Goal: Transaction & Acquisition: Subscribe to service/newsletter

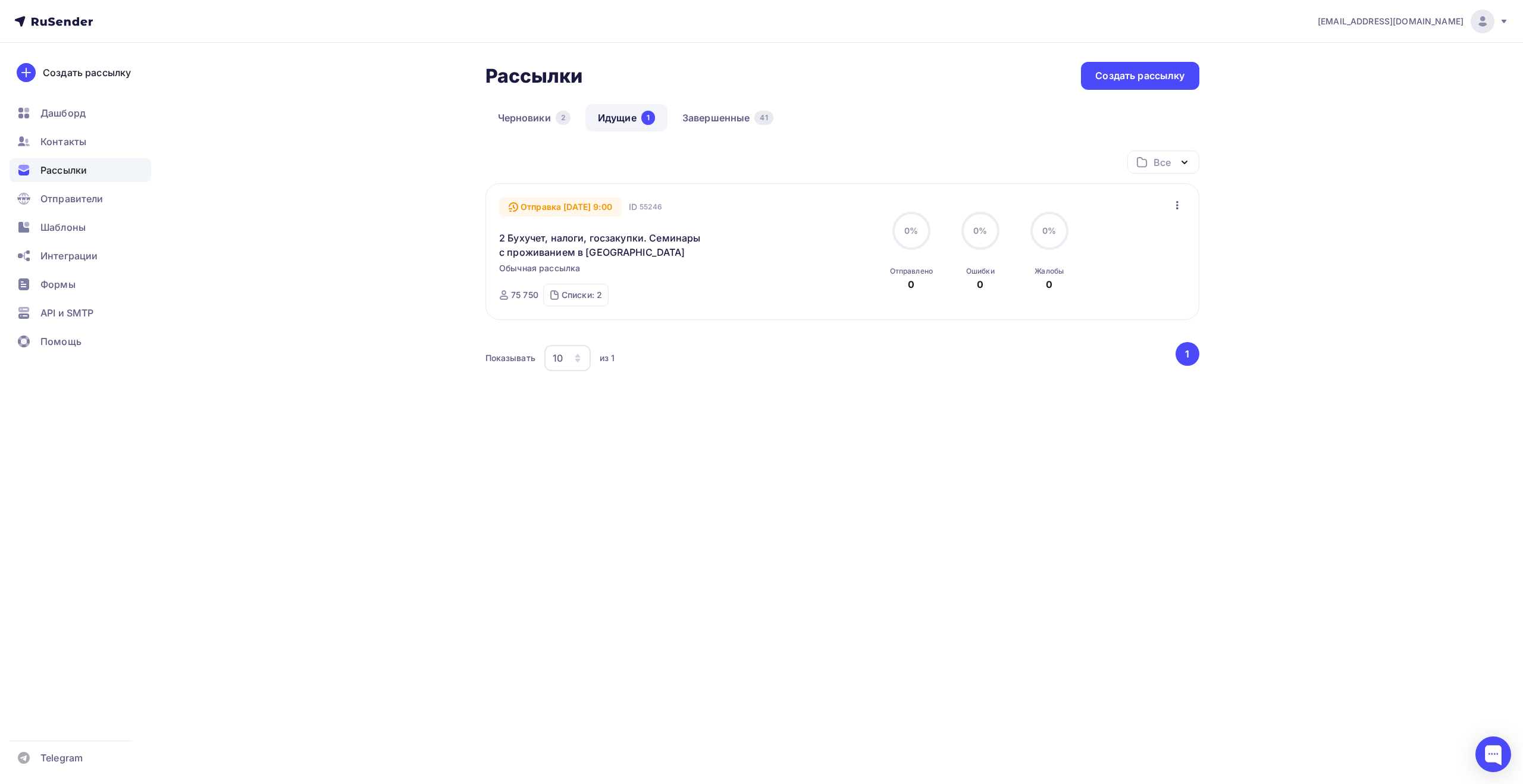
click at [87, 172] on div "Рассылки" at bounding box center [80, 169] width 141 height 24
click at [745, 117] on link "Завершенные 41" at bounding box center [728, 117] width 116 height 27
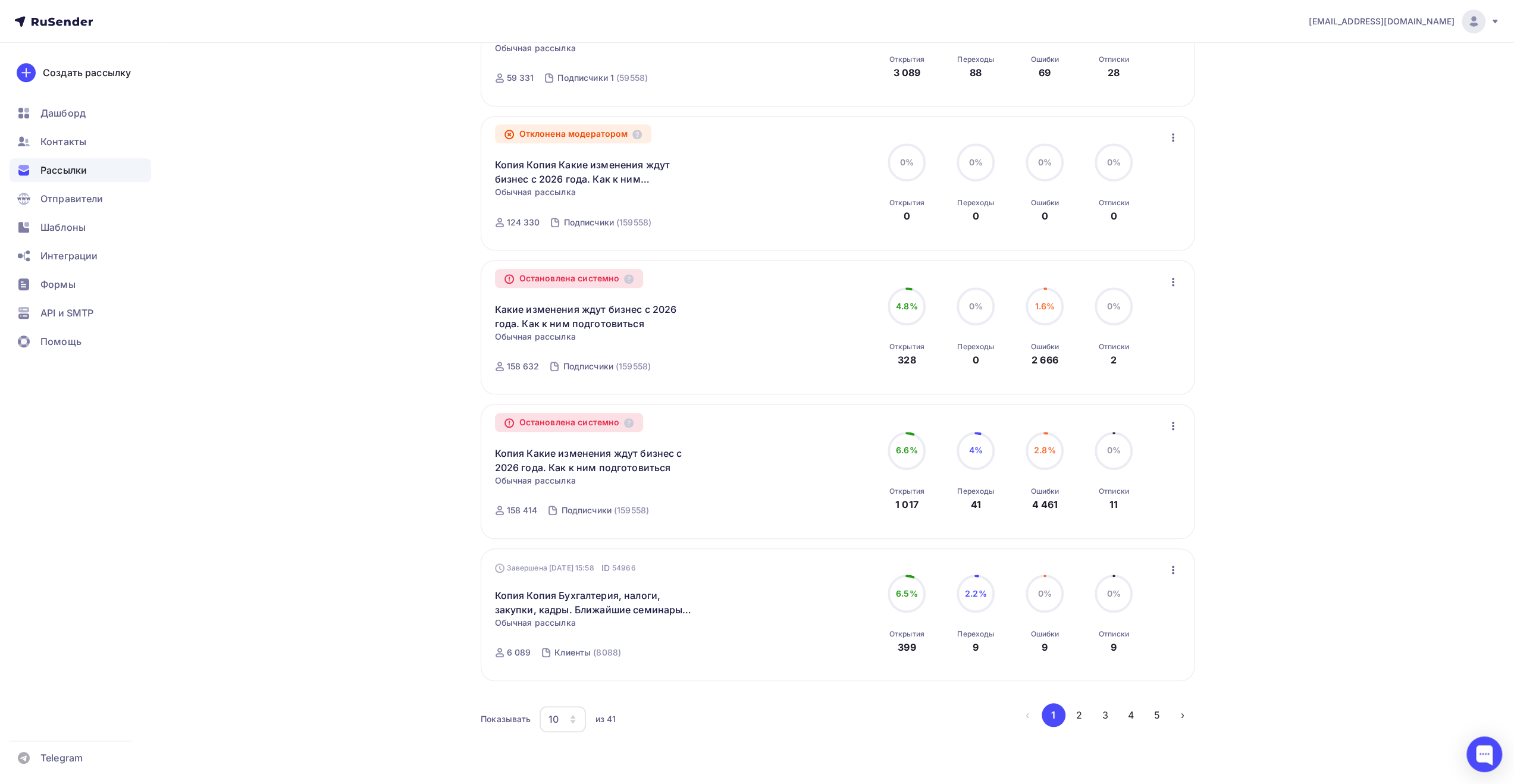
scroll to position [961, 0]
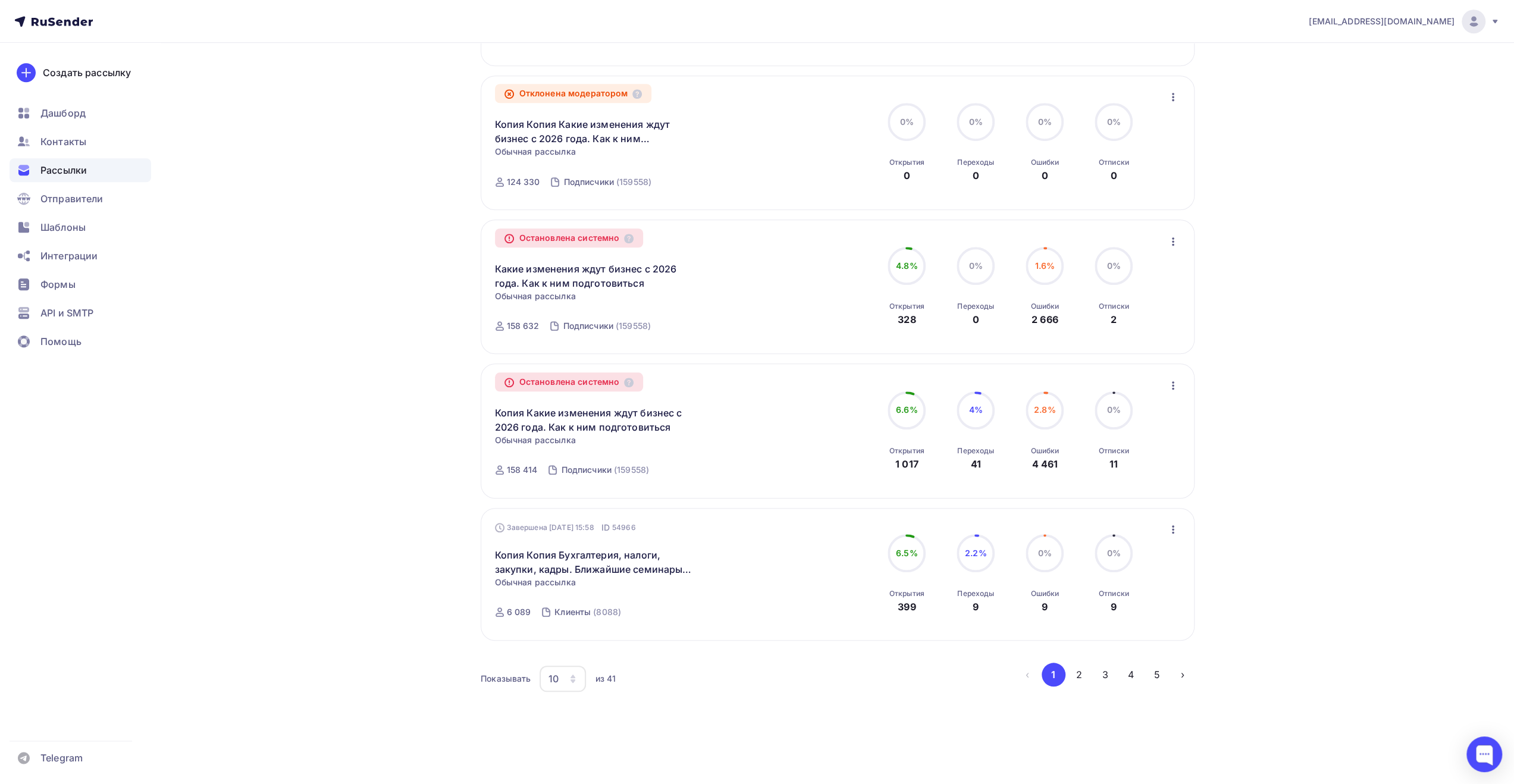
click at [573, 681] on icon "button" at bounding box center [572, 681] width 4 height 4
click at [572, 643] on div "100" at bounding box center [610, 646] width 114 height 14
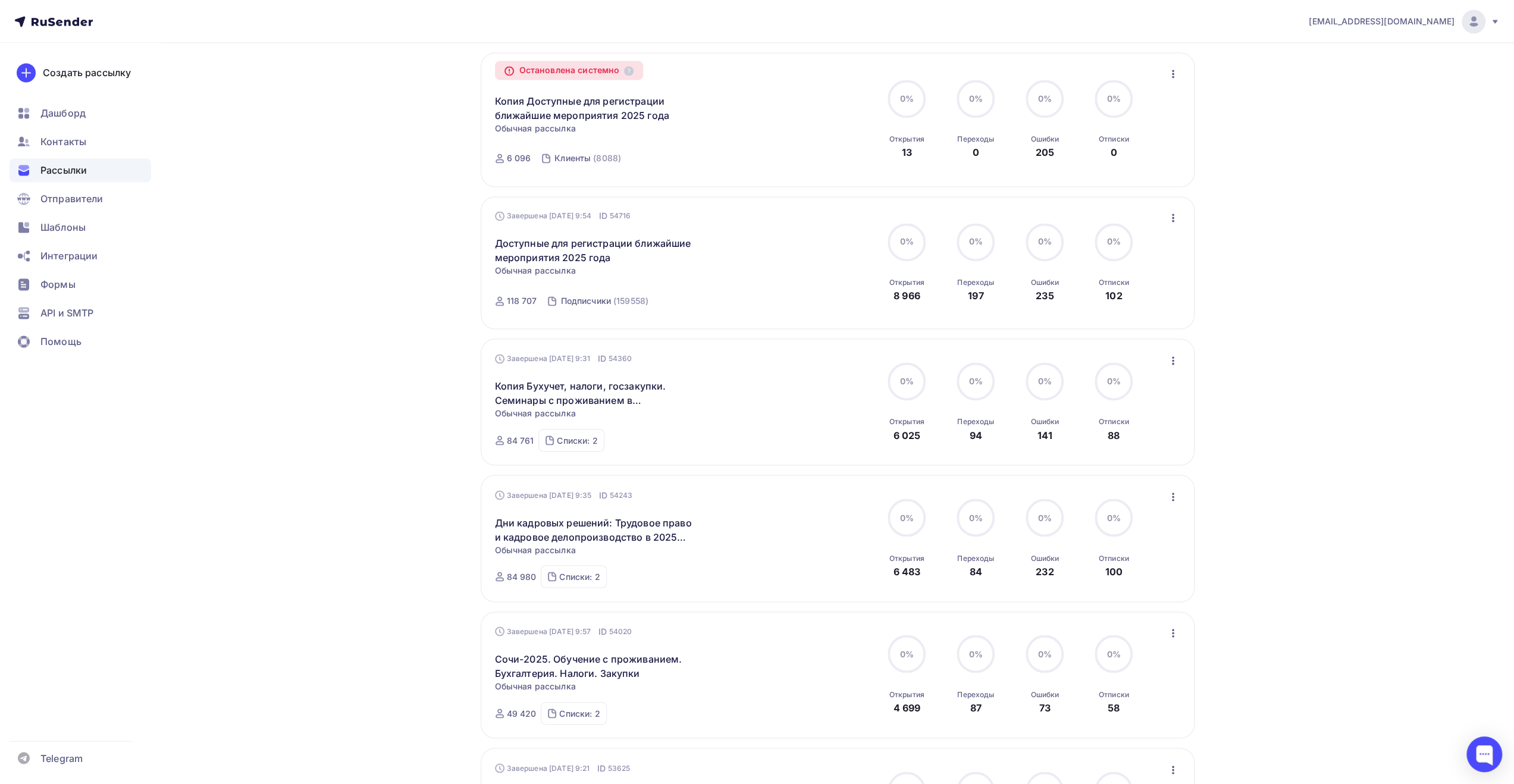
scroll to position [2085, 0]
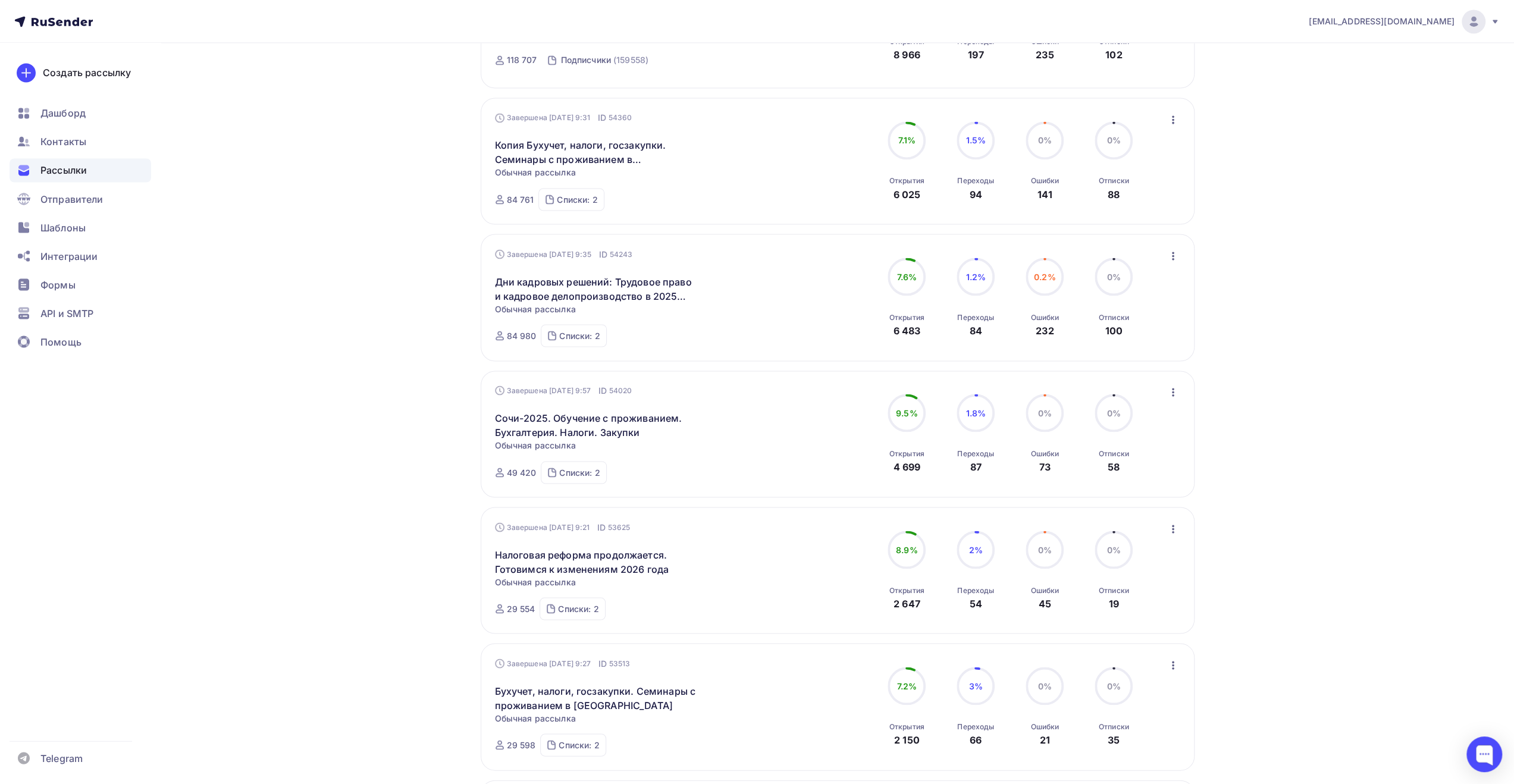
click at [1172, 399] on icon "button" at bounding box center [1173, 392] width 14 height 14
click at [1144, 450] on div "Обзор рассылки" at bounding box center [1118, 446] width 122 height 14
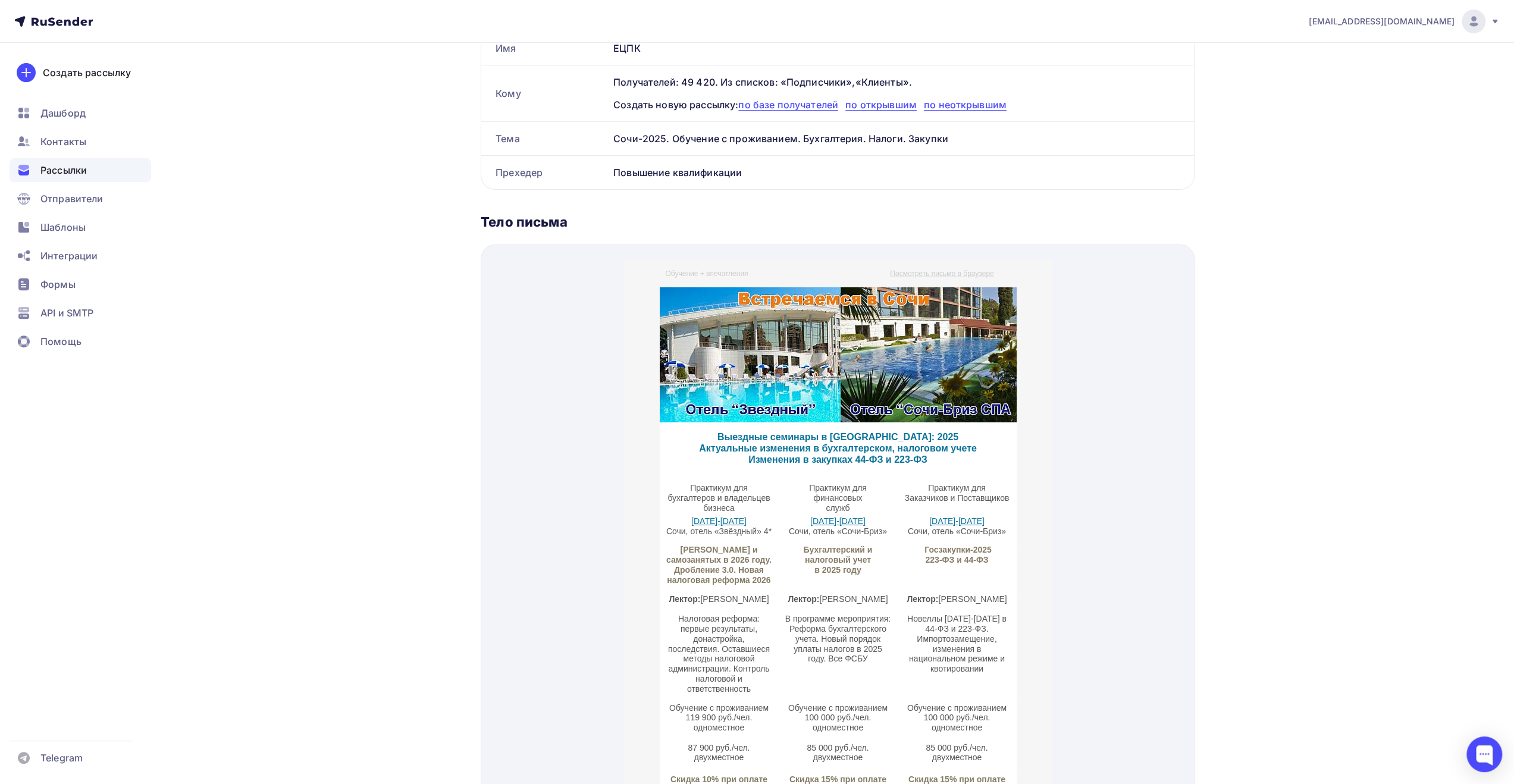
scroll to position [297, 0]
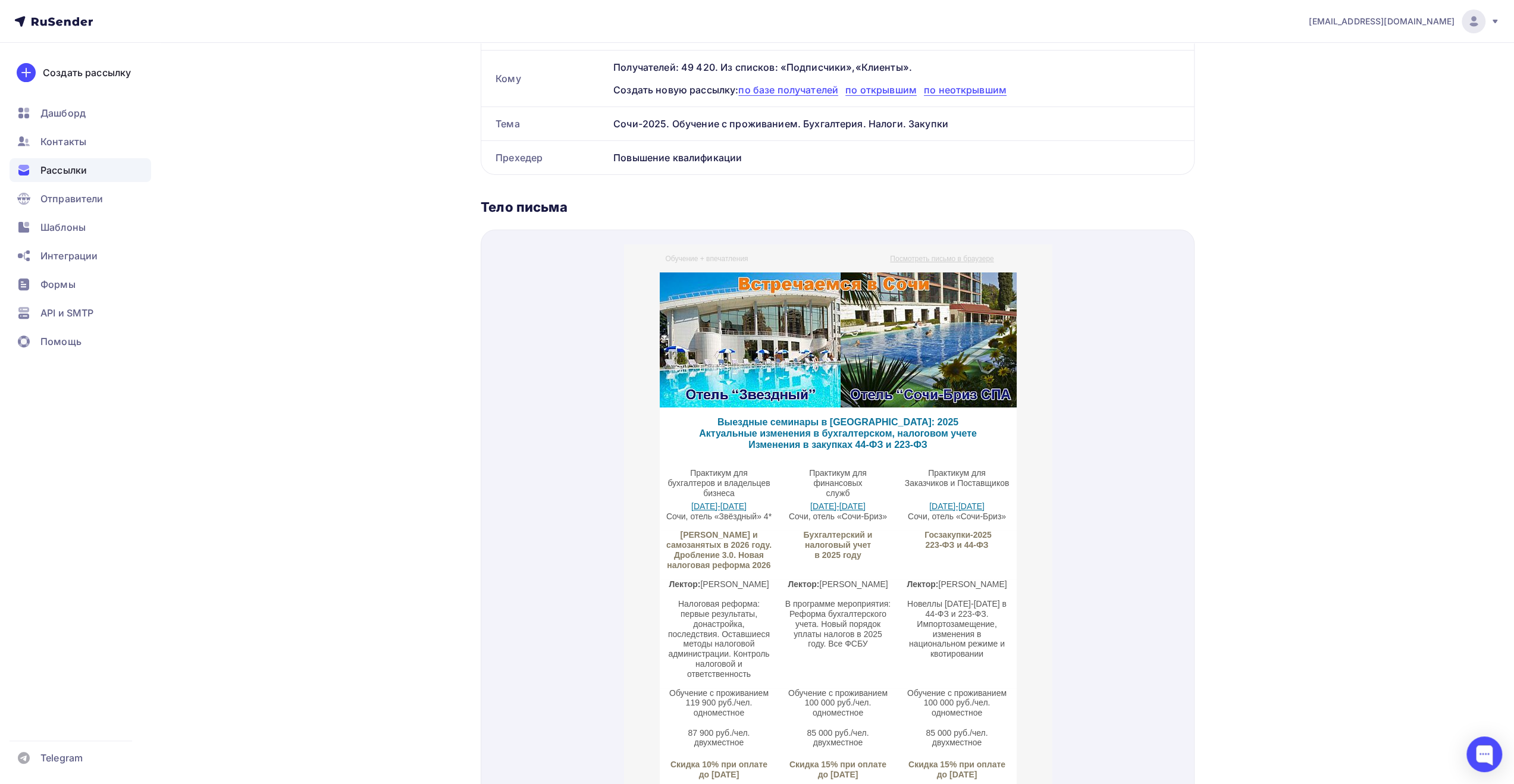
click at [1135, 116] on div "Сочи-2025. Обучение с проживанием. Бухгалтерия. Налоги. Закупки" at bounding box center [901, 124] width 586 height 33
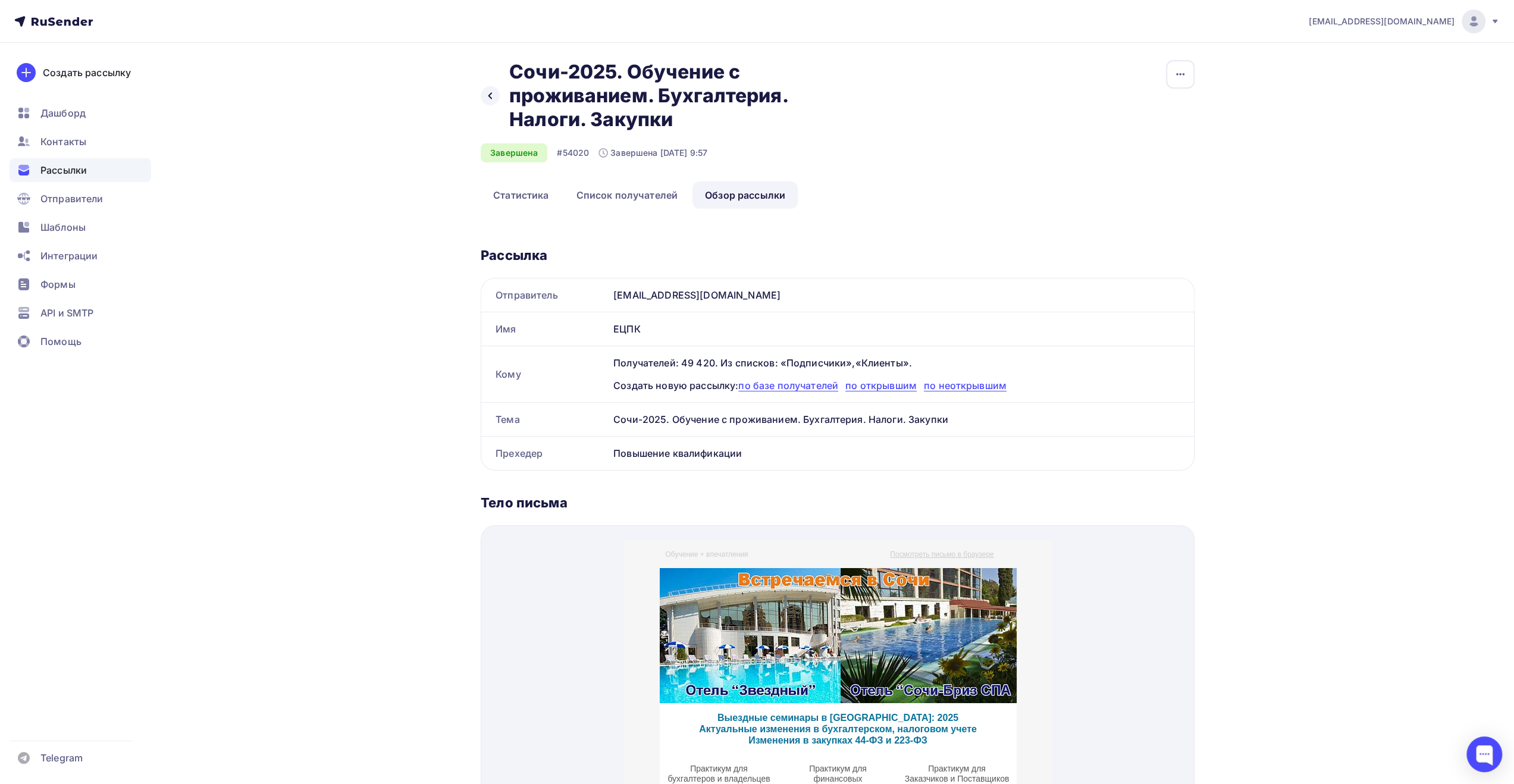
scroll to position [0, 0]
click at [494, 96] on icon at bounding box center [490, 97] width 10 height 10
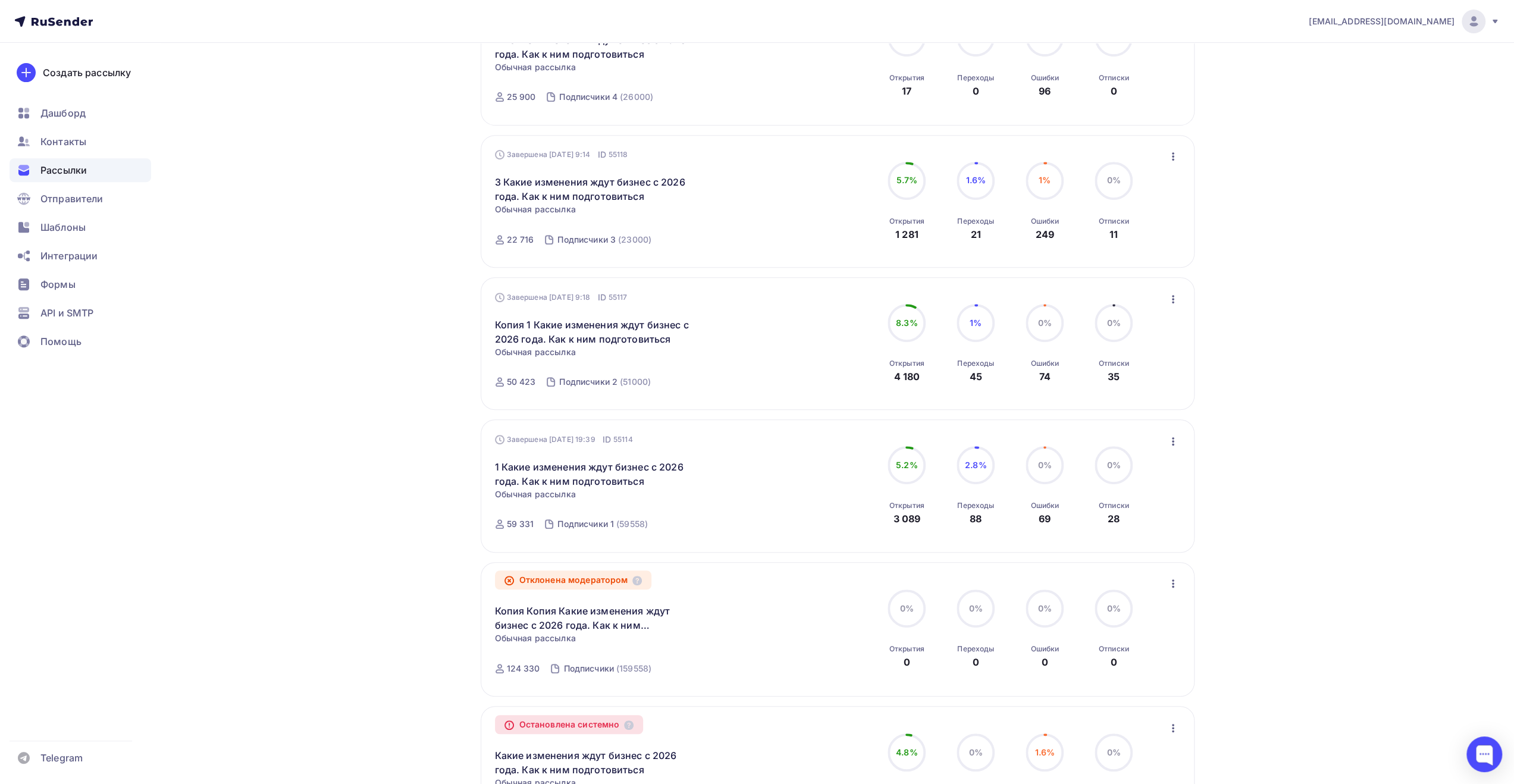
scroll to position [59, 0]
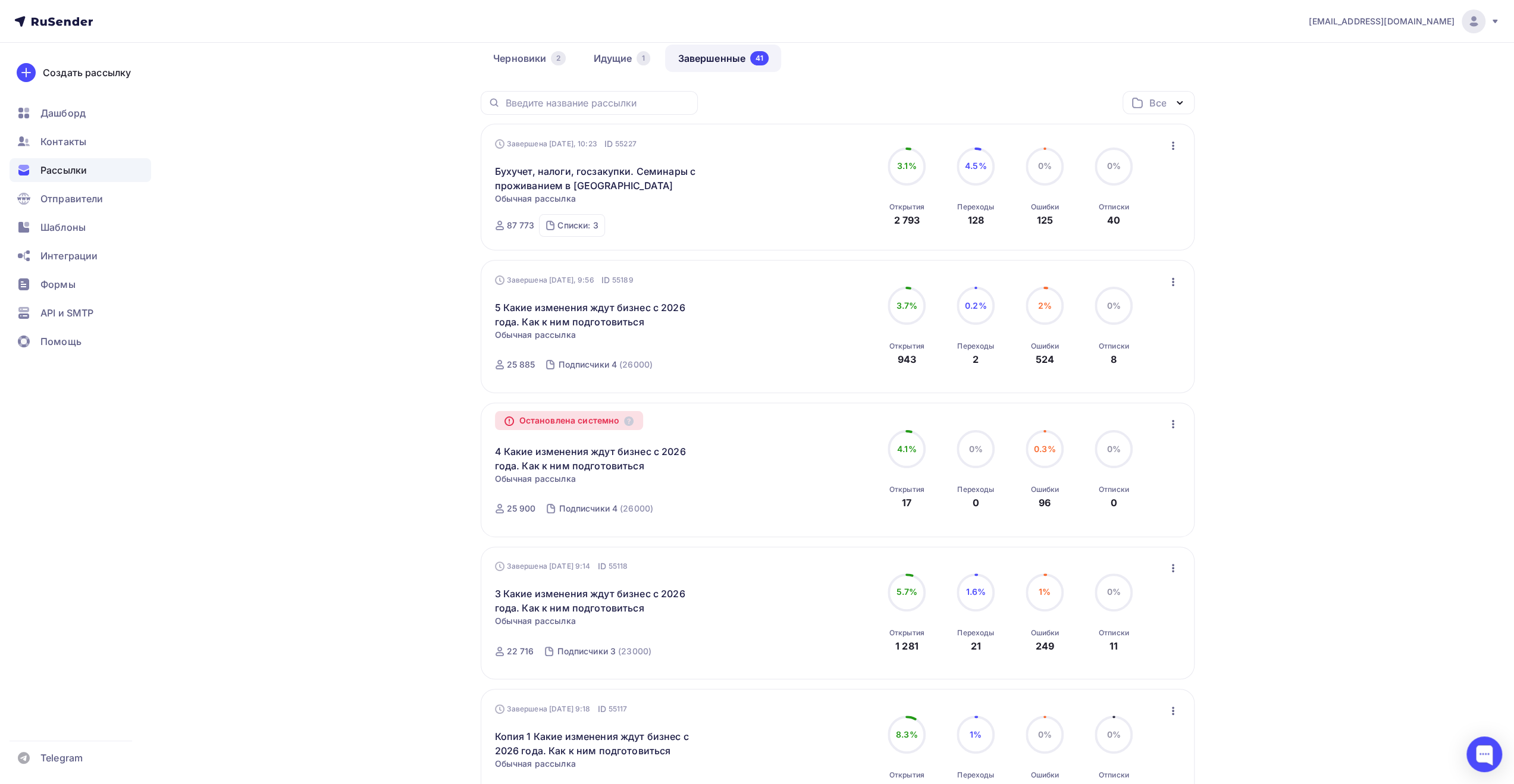
click at [1494, 25] on icon at bounding box center [1495, 21] width 10 height 10
click at [1348, 109] on span "Выйти" at bounding box center [1337, 109] width 31 height 14
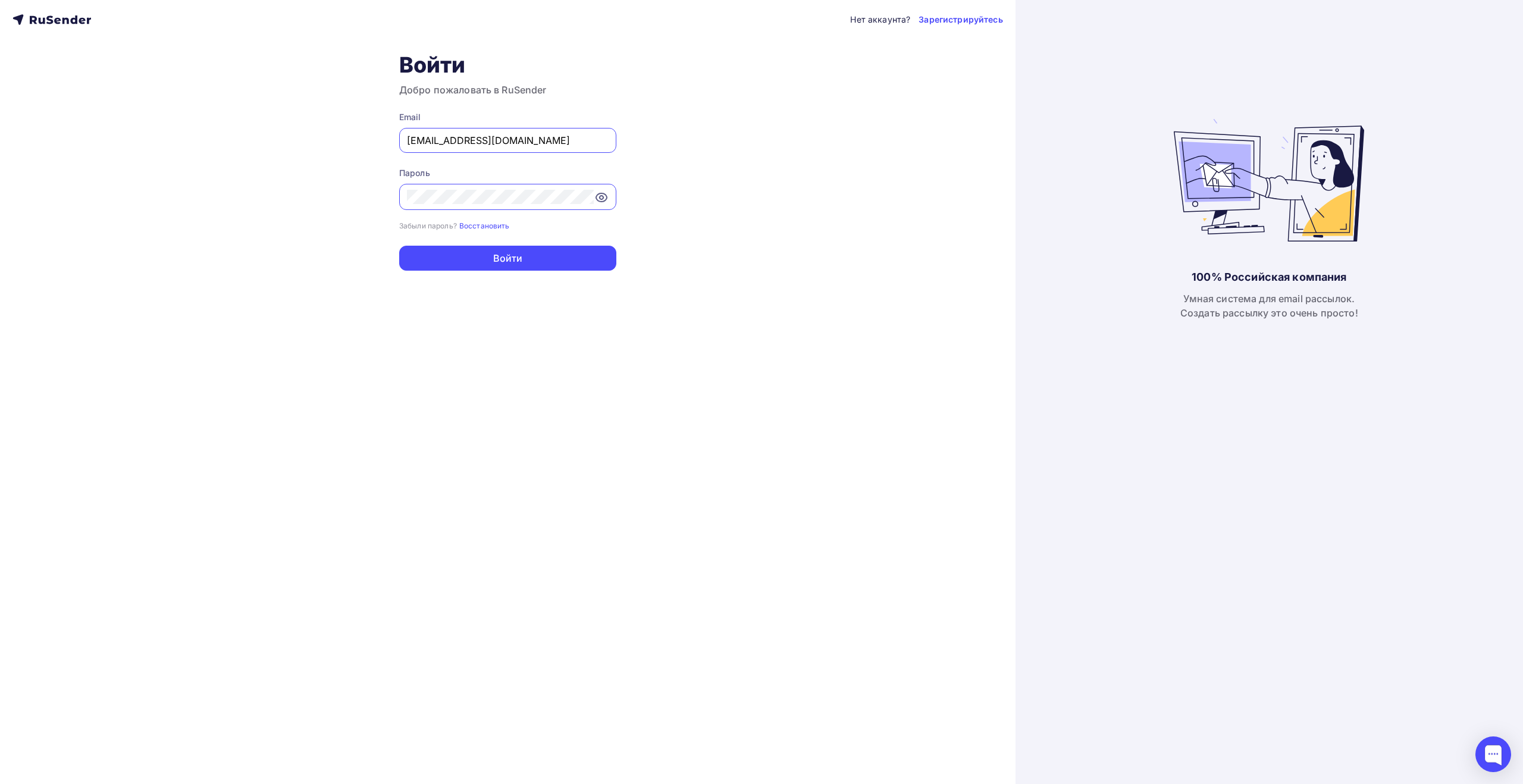
click at [520, 140] on input "[EMAIL_ADDRESS][DOMAIN_NAME]" at bounding box center [508, 140] width 202 height 14
type input "[EMAIL_ADDRESS][DOMAIN_NAME]"
click at [521, 256] on button "Войти" at bounding box center [507, 258] width 217 height 25
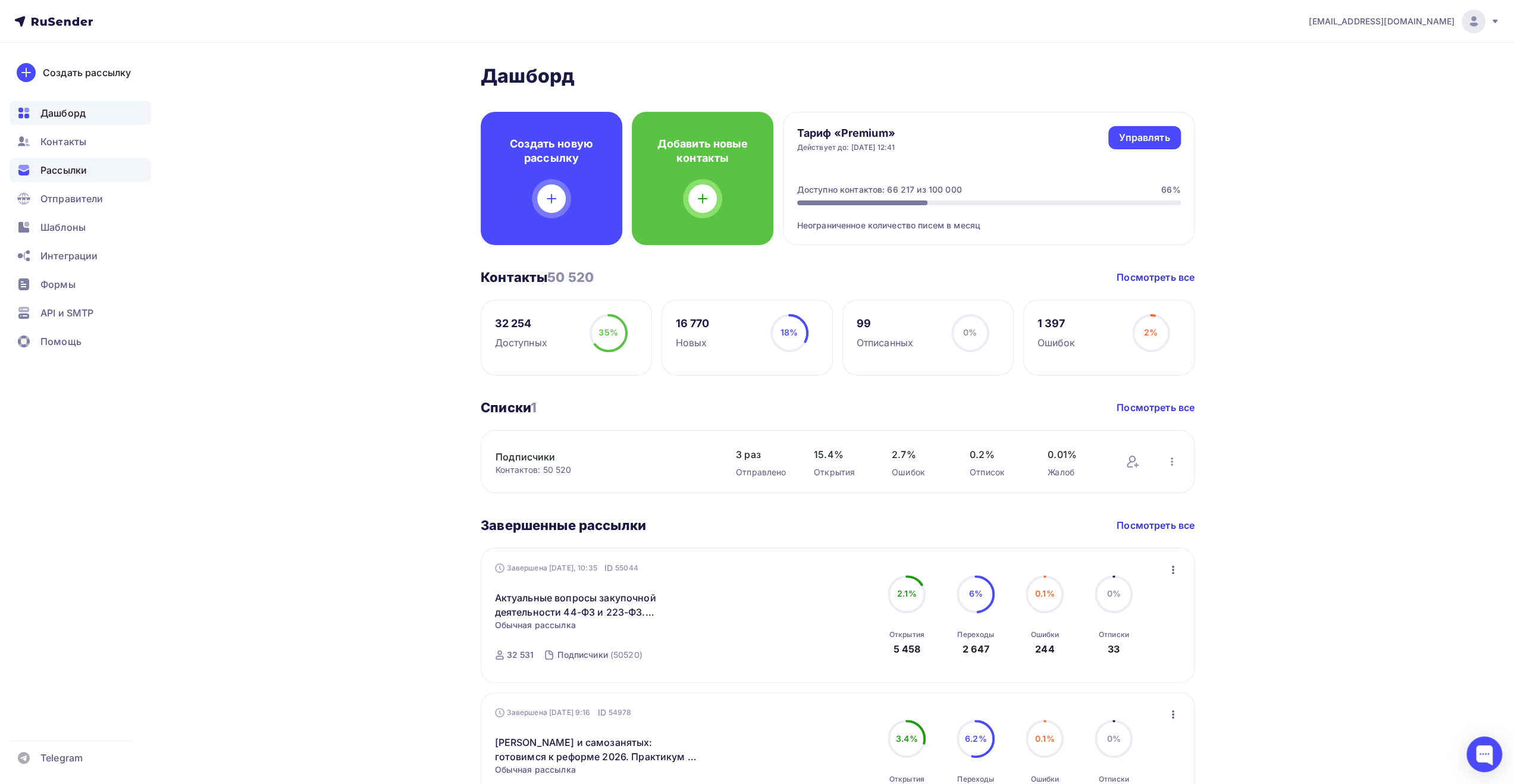
click at [76, 172] on span "Рассылки" at bounding box center [63, 170] width 47 height 14
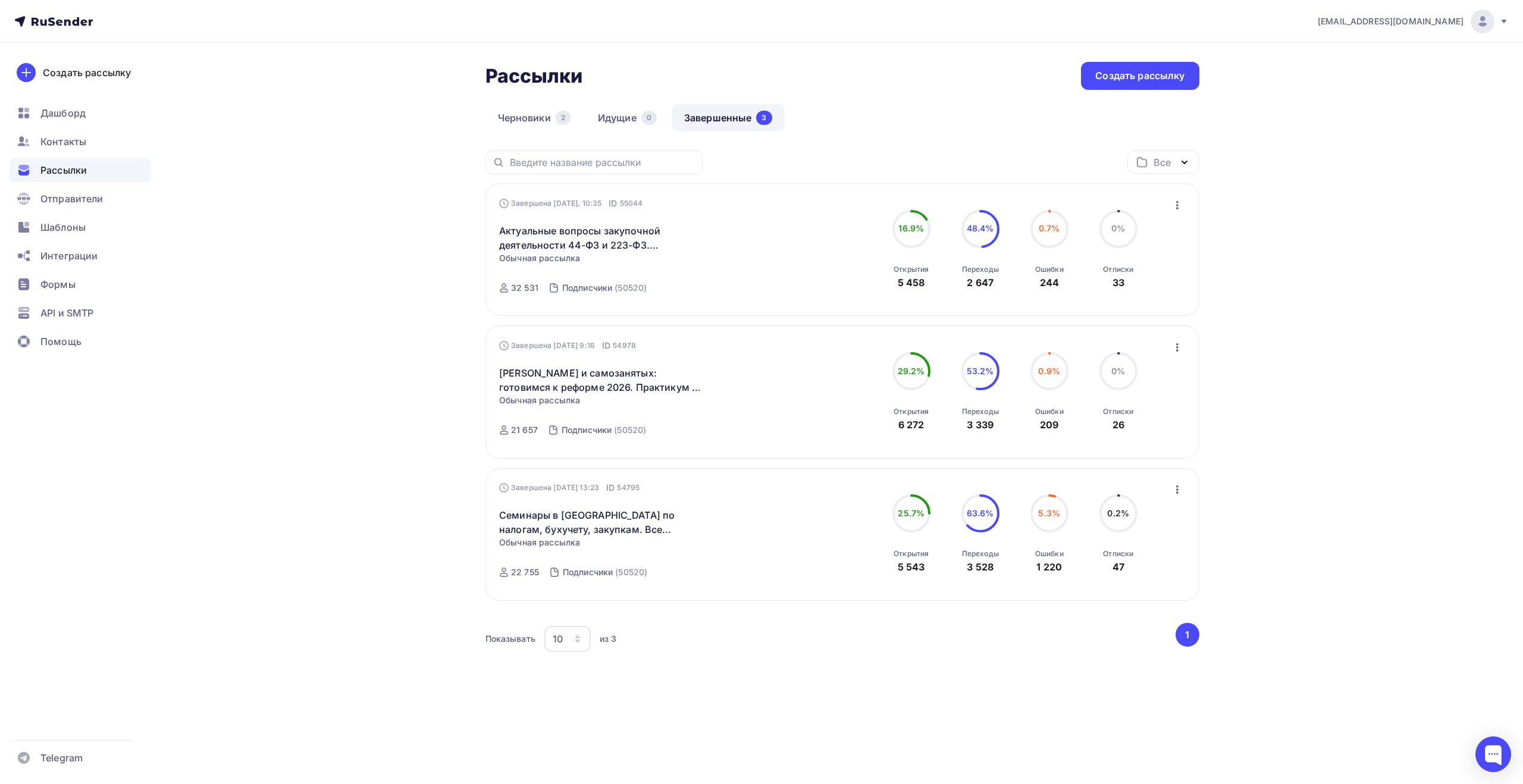
click at [1173, 204] on icon "button" at bounding box center [1178, 205] width 14 height 14
click at [1148, 262] on div "Обзор рассылки" at bounding box center [1123, 260] width 122 height 14
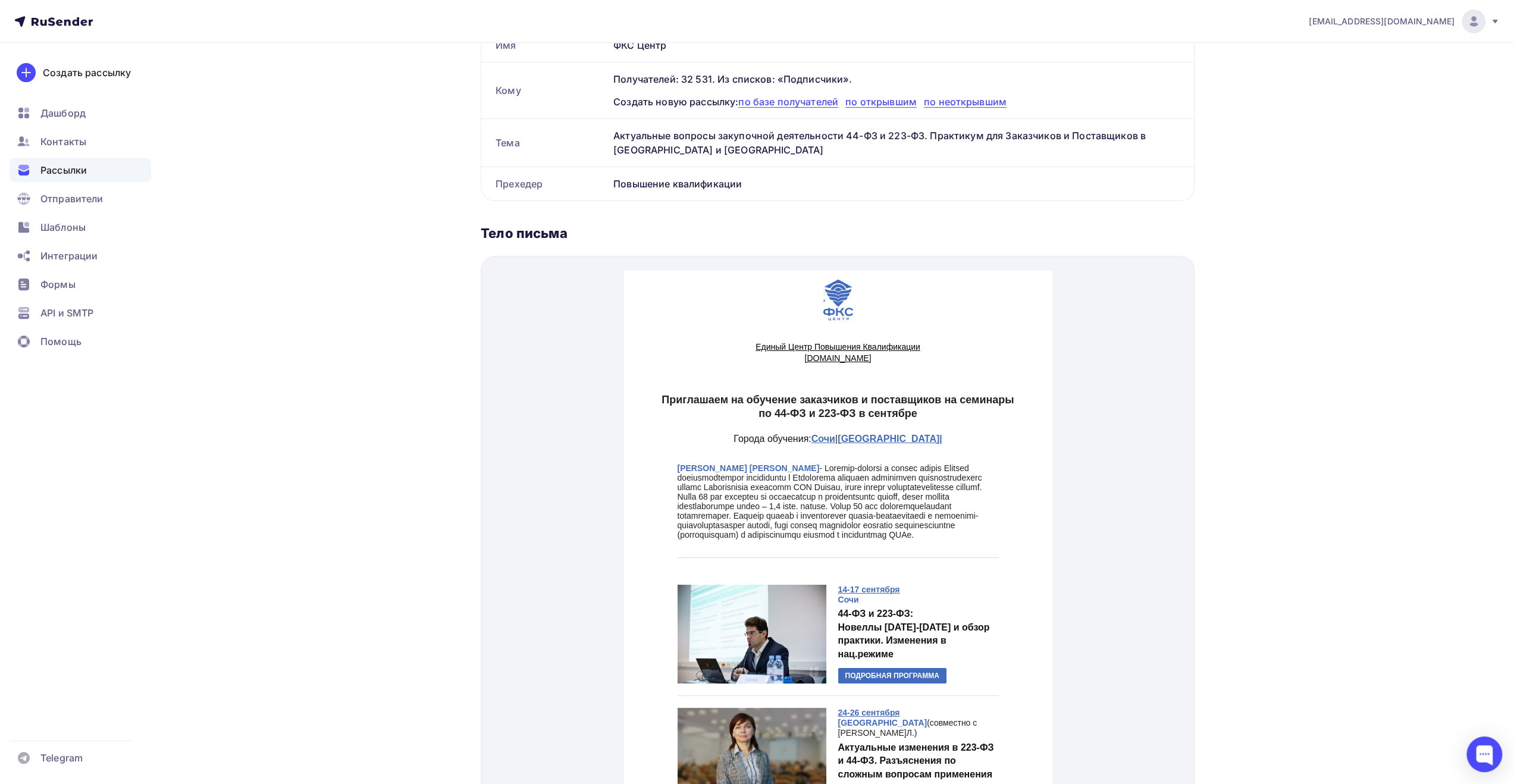
scroll to position [59, 0]
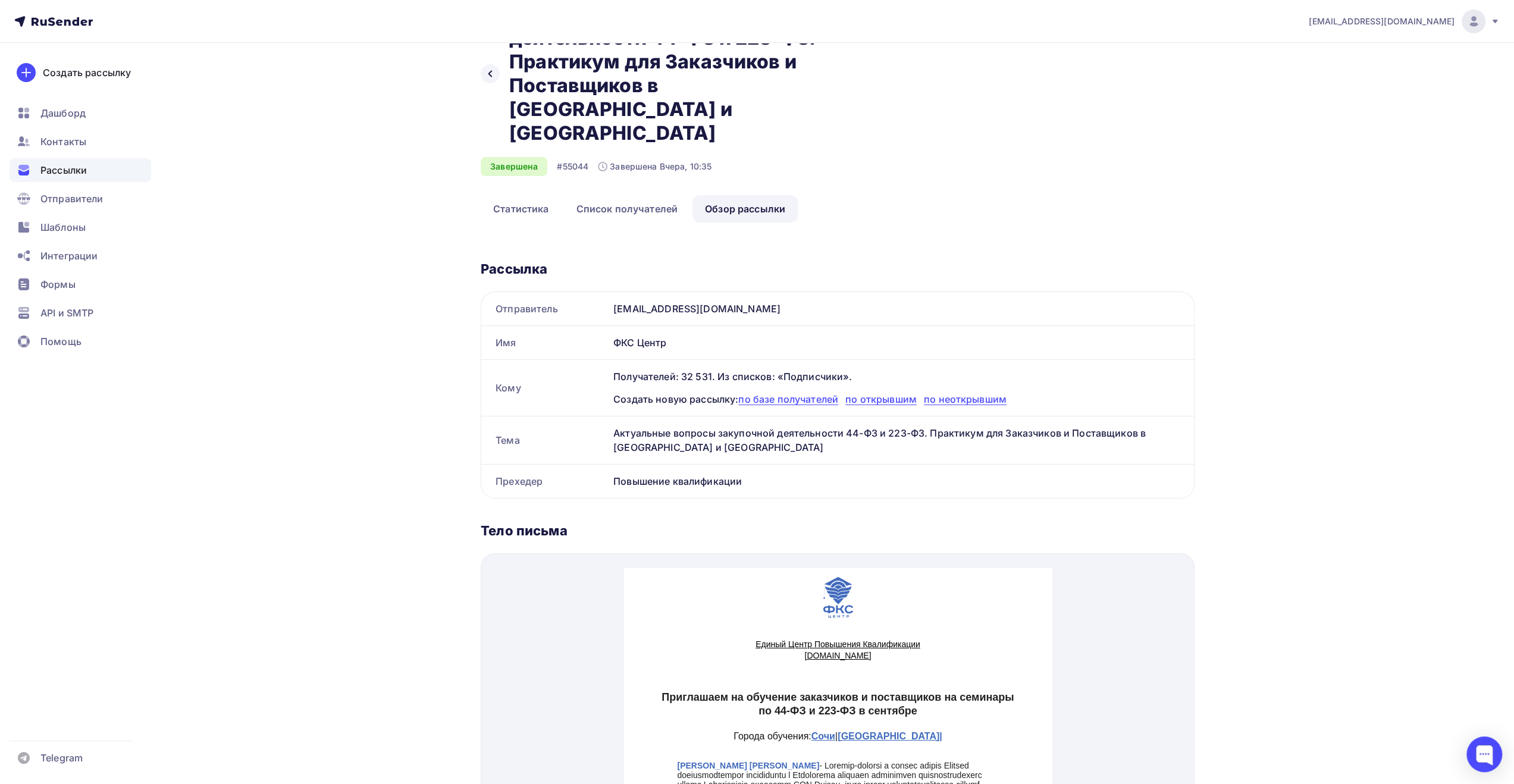
click at [851, 464] on div "Повышение квалификации" at bounding box center [901, 481] width 586 height 33
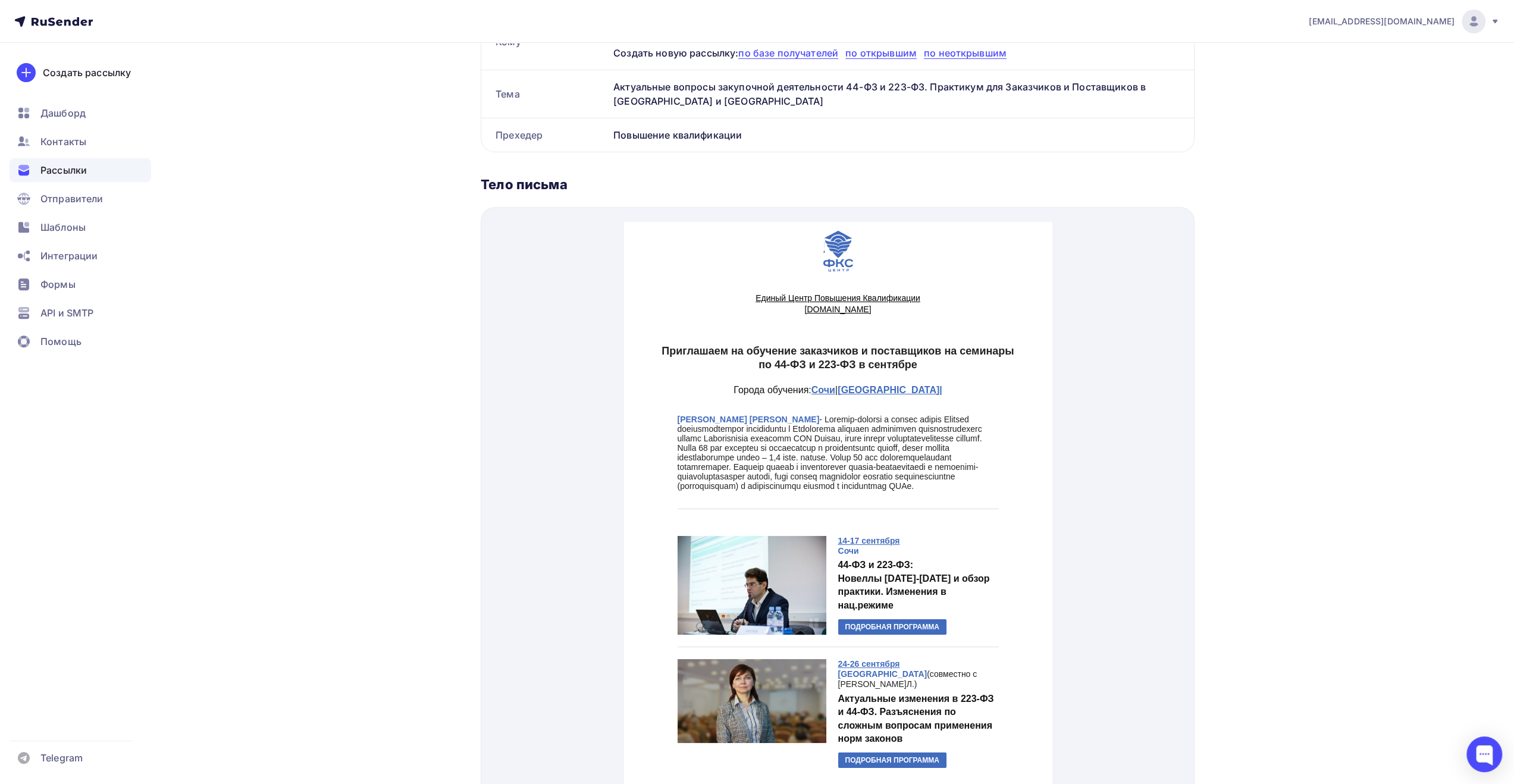
scroll to position [417, 0]
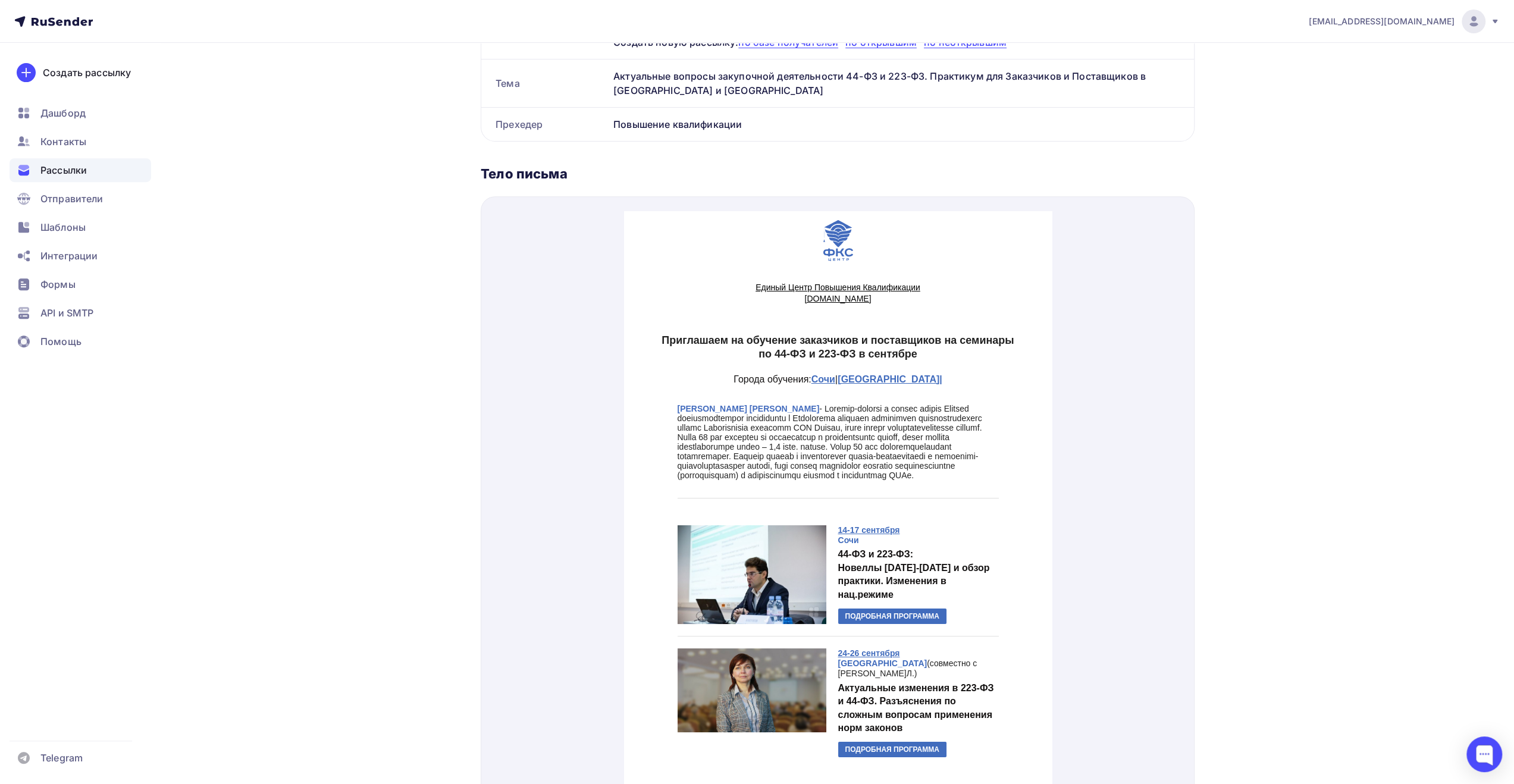
click at [408, 130] on div "Назад Актуальные вопросы закупочной деятельности 44-ФЗ и 223-ФЗ. Практикум для …" at bounding box center [757, 284] width 975 height 1315
click at [60, 115] on span "Дашборд" at bounding box center [62, 113] width 45 height 14
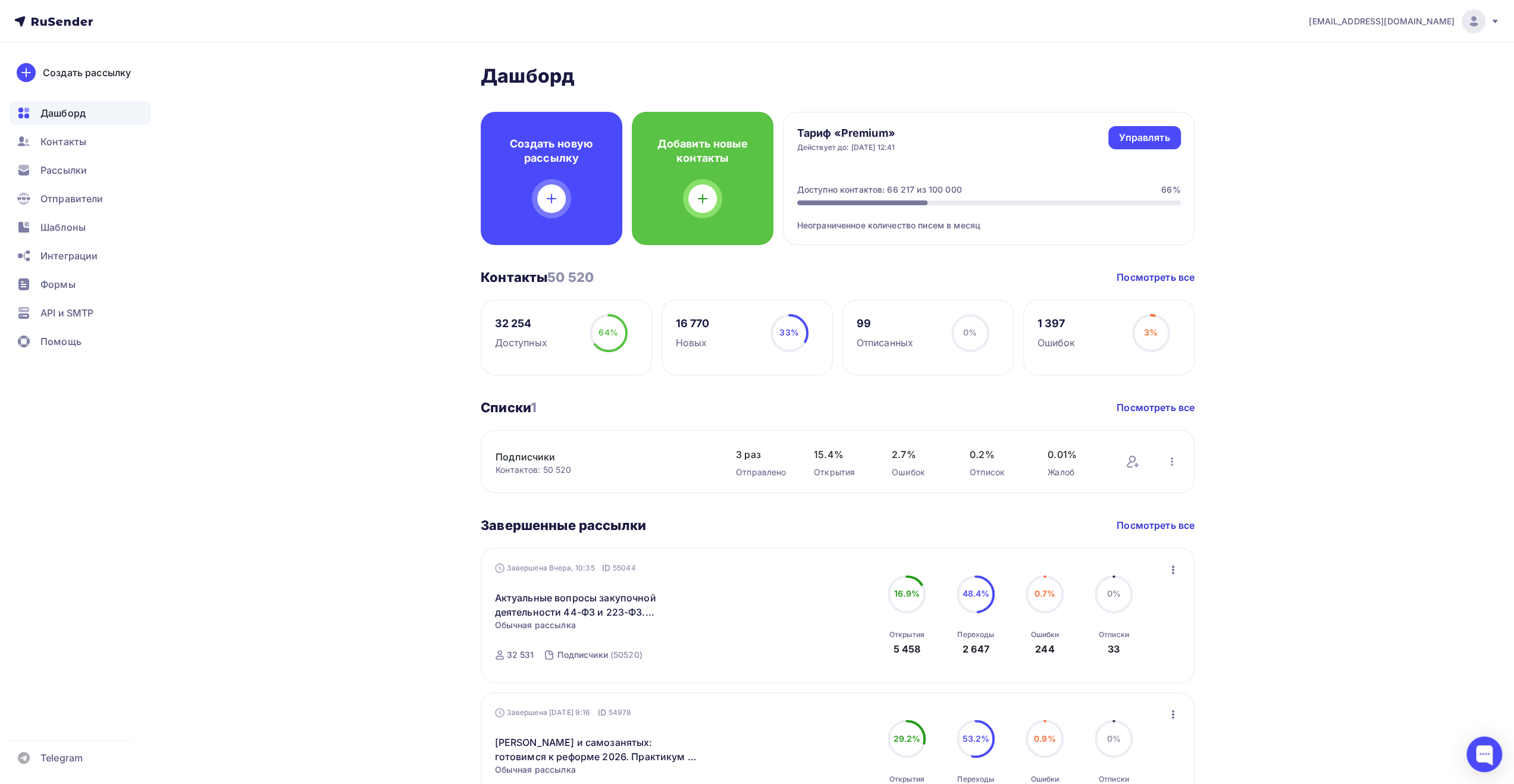
click at [288, 327] on div "[PERSON_NAME] Пару шагов, чтобы начать работу! Закрыть Выполните эти шаги, чтоб…" at bounding box center [757, 536] width 975 height 987
click at [86, 146] on div "Контакты" at bounding box center [80, 141] width 141 height 24
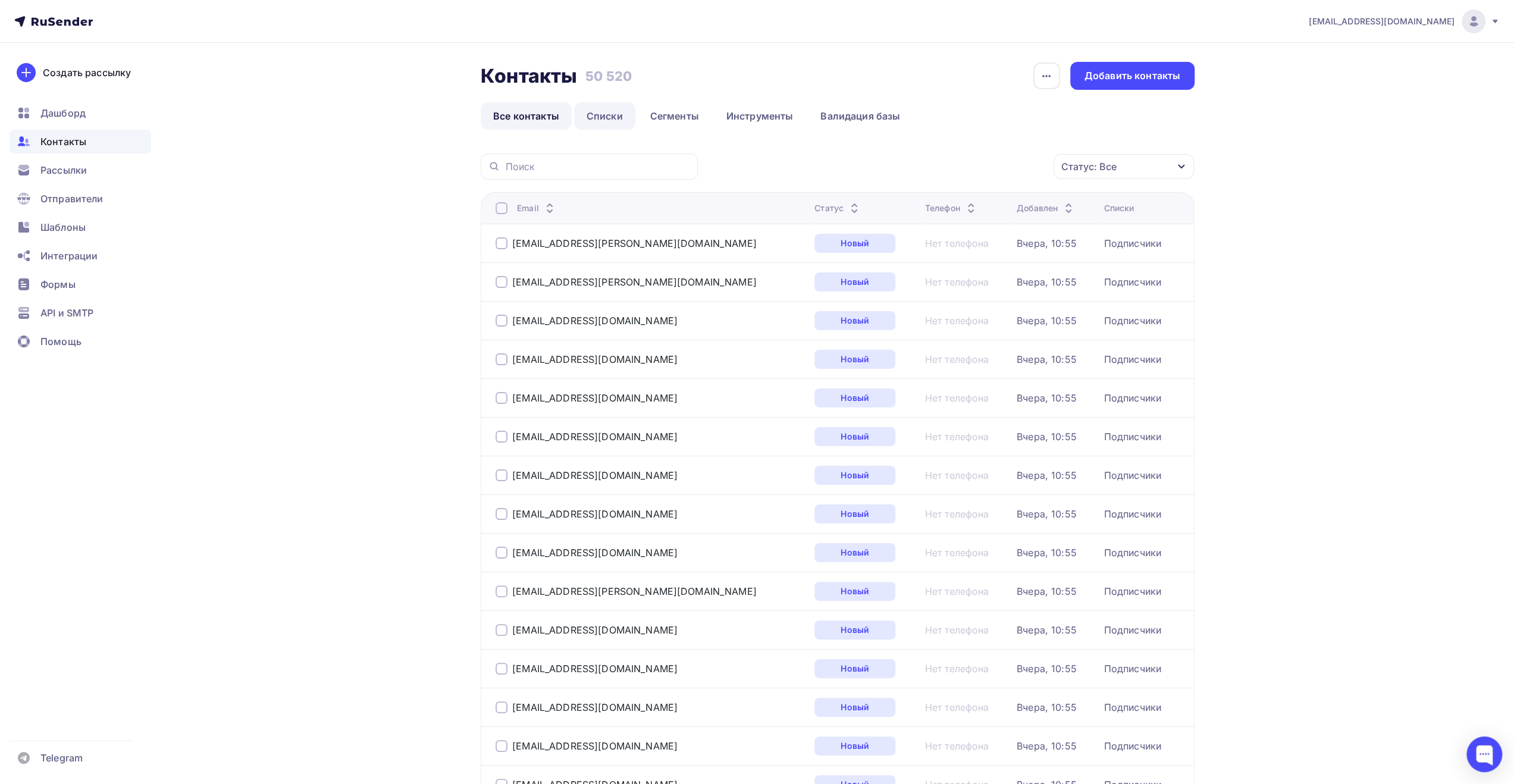
click at [601, 113] on link "Списки" at bounding box center [605, 116] width 61 height 27
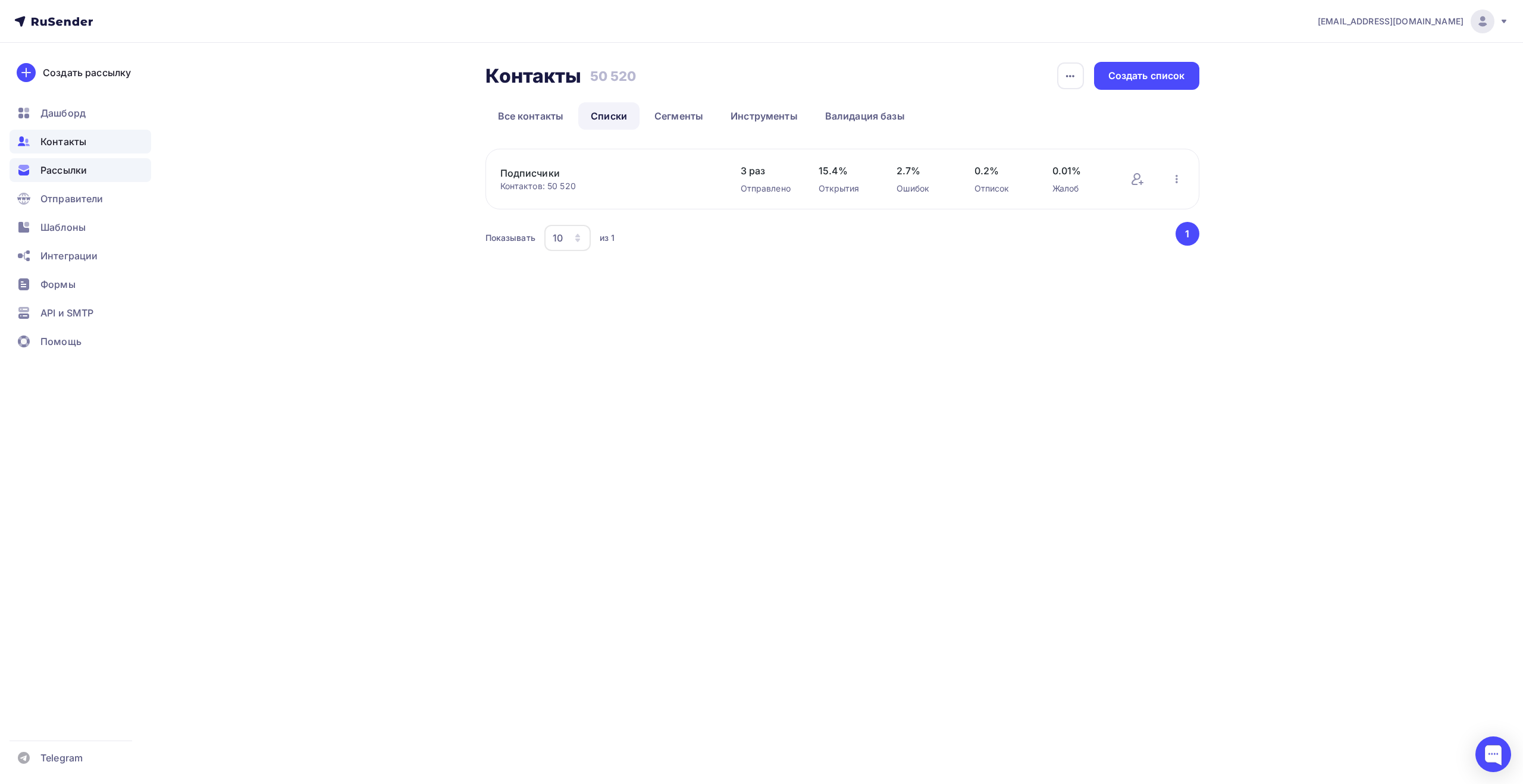
click at [81, 175] on span "Рассылки" at bounding box center [63, 170] width 47 height 14
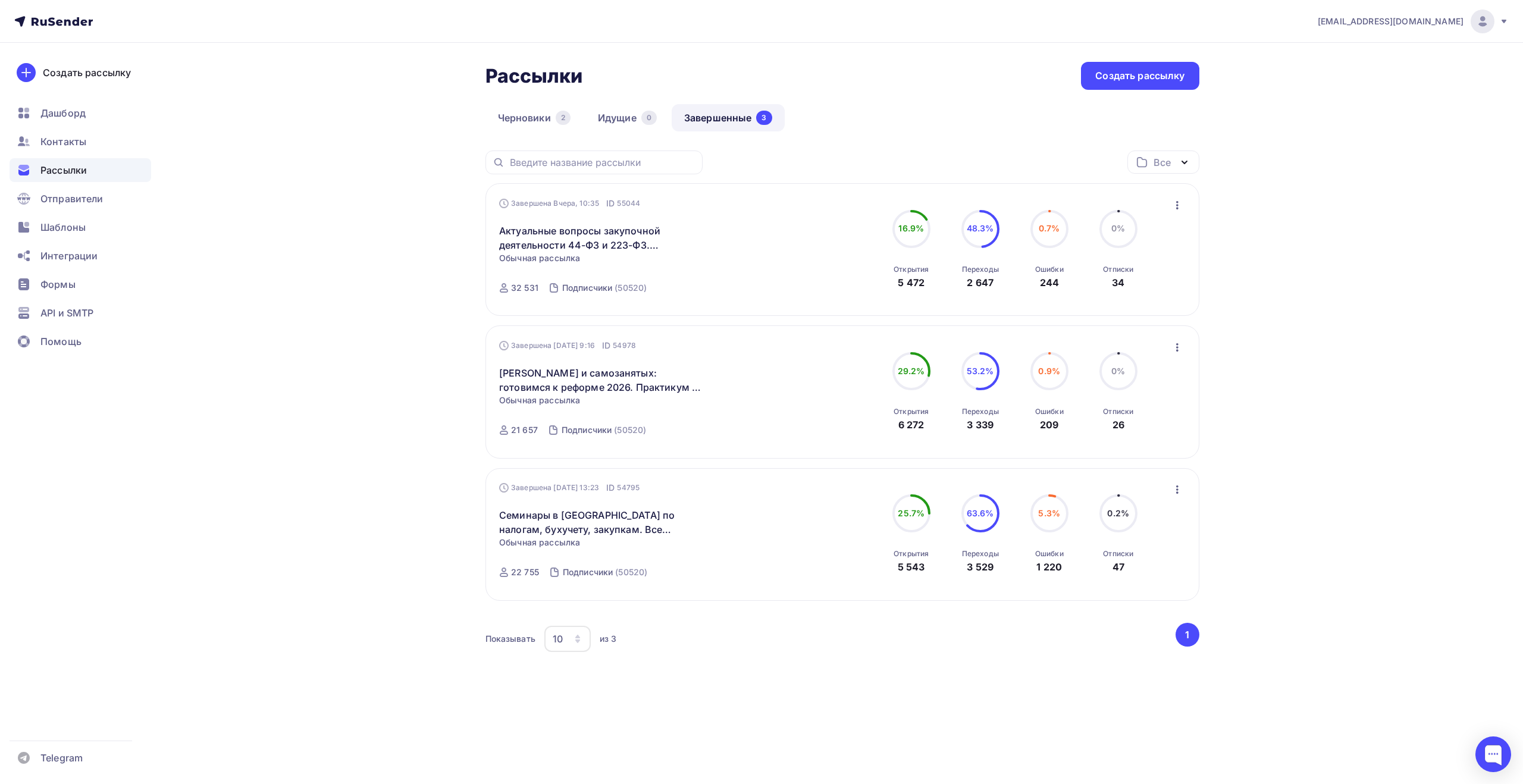
click at [395, 241] on div "Рассылки Рассылки Создать рассылку [GEOGRAPHIC_DATA] 2 Идущие 0 Завершенные 3 З…" at bounding box center [762, 393] width 975 height 701
click at [95, 227] on div "Шаблоны" at bounding box center [80, 227] width 141 height 24
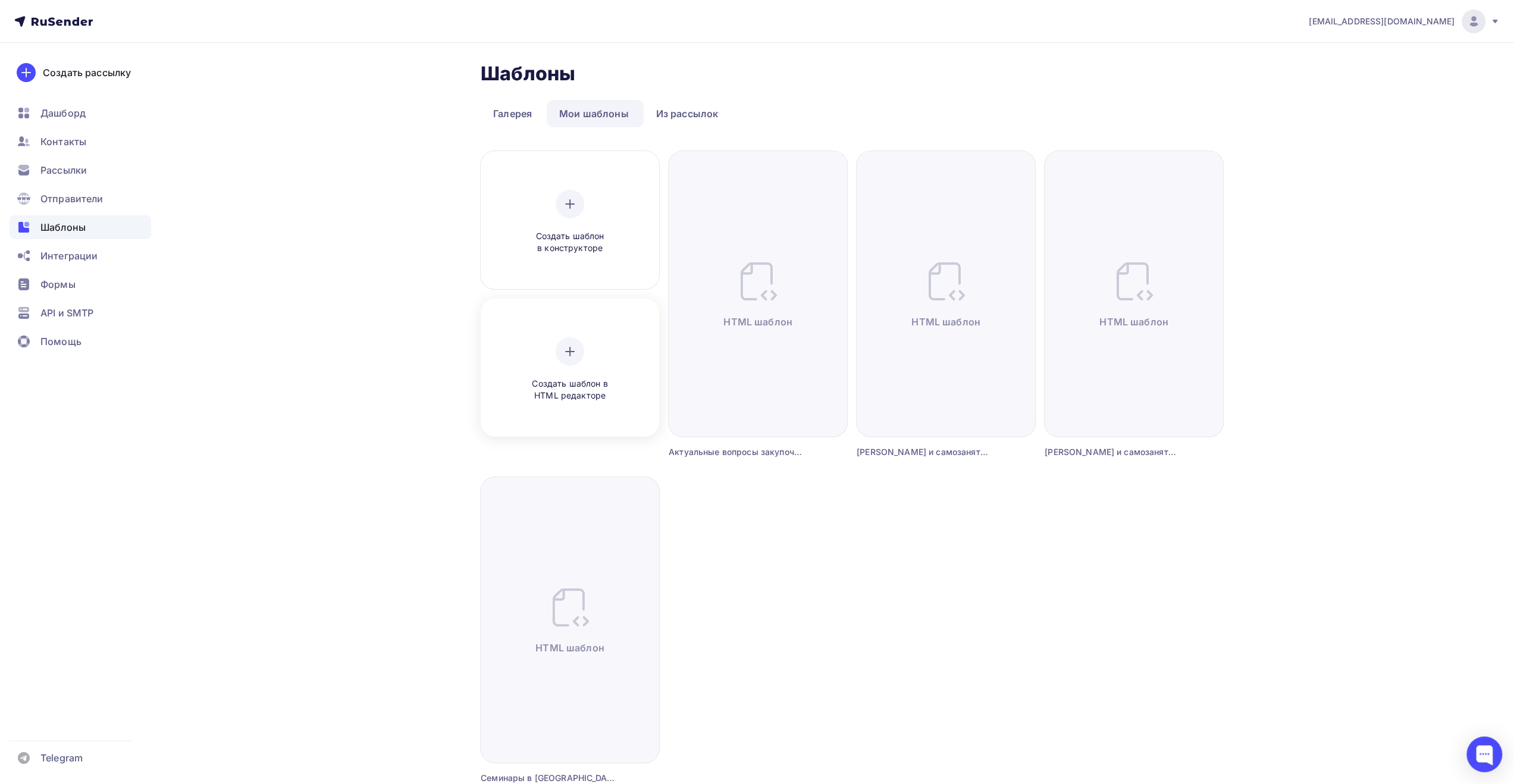
click at [591, 357] on div "Создать шаблон в HTML редакторе" at bounding box center [570, 369] width 113 height 65
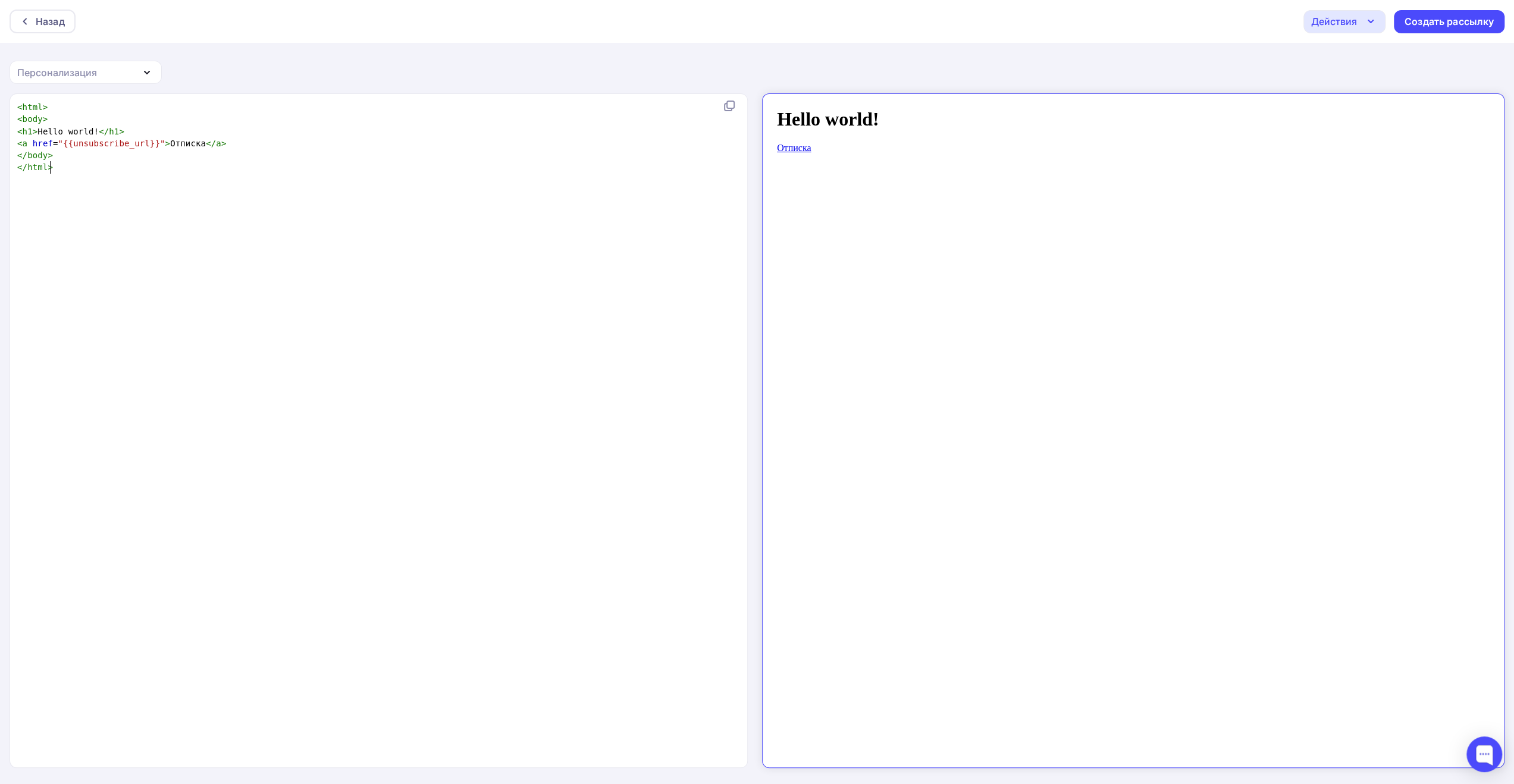
scroll to position [4, 0]
click at [601, 178] on div "xxxxxxxxxx < html > < body > < h1 > Hello world! </ h1 > < a href = "{{unsubscr…" at bounding box center [391, 445] width 753 height 694
type textarea "<html> <body> <h1>Hello world!</h1> <a href="{{unsubscribe_url}}">Отписка</a> <…"
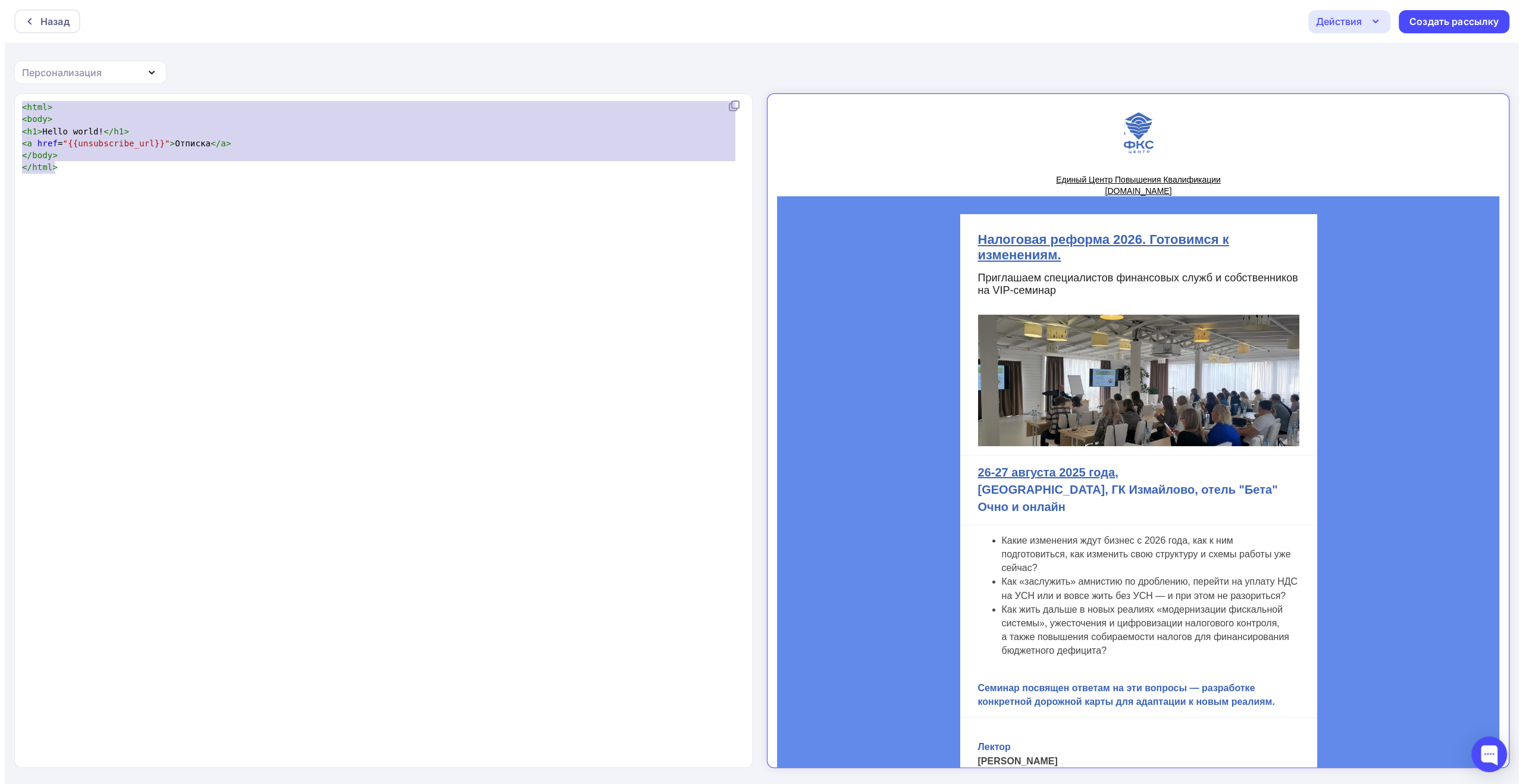
scroll to position [4880, 0]
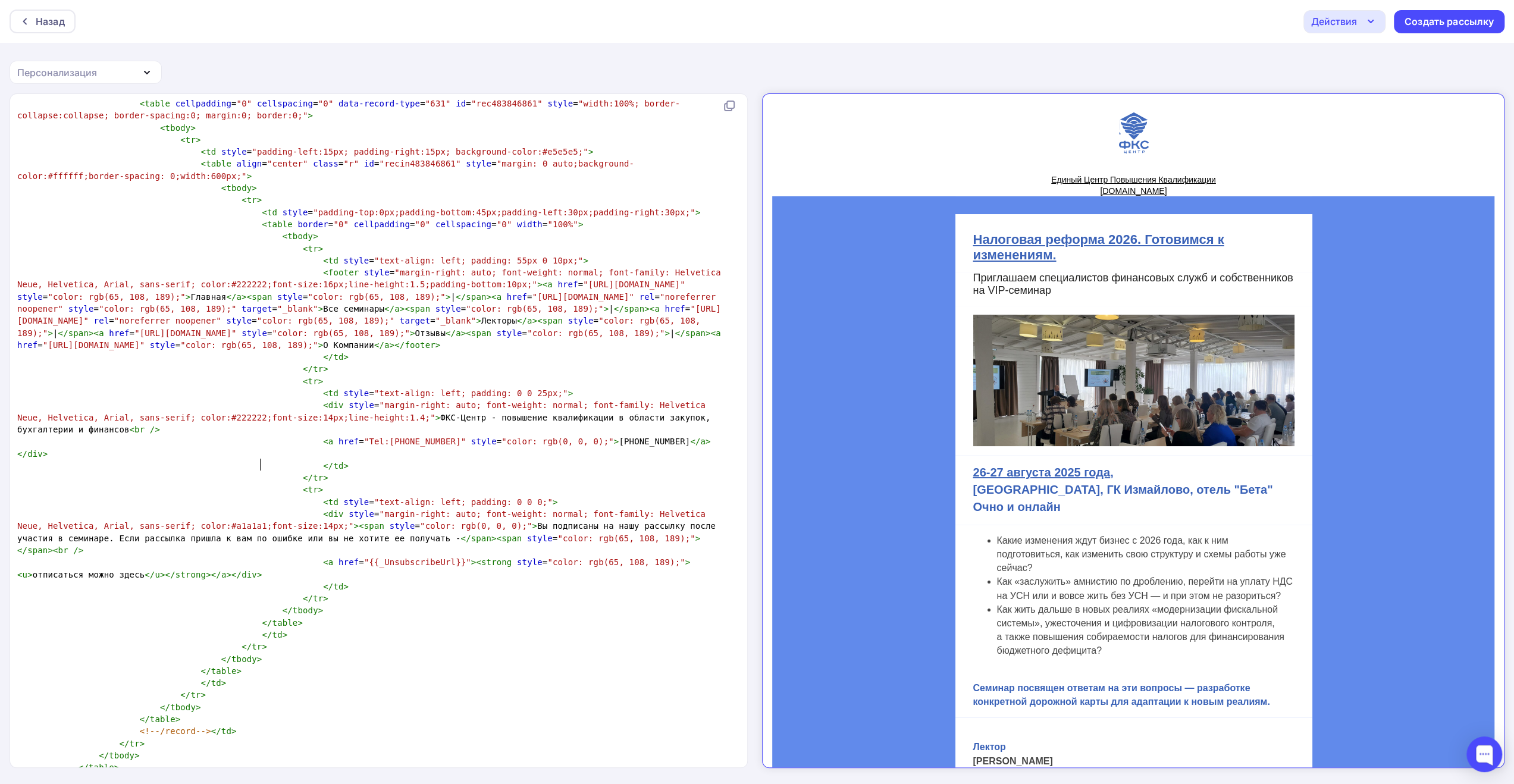
click at [282, 556] on span at bounding box center [292, 562] width 20 height 12
click at [432, 557] on span ""{{_UnsubscribeUrl}}"" at bounding box center [417, 562] width 107 height 10
type textarea "href="{{_UnsubscribeUrl}}""
click at [338, 557] on span "href" at bounding box center [349, 562] width 20 height 10
click at [646, 580] on pre "</ td >" at bounding box center [376, 586] width 723 height 12
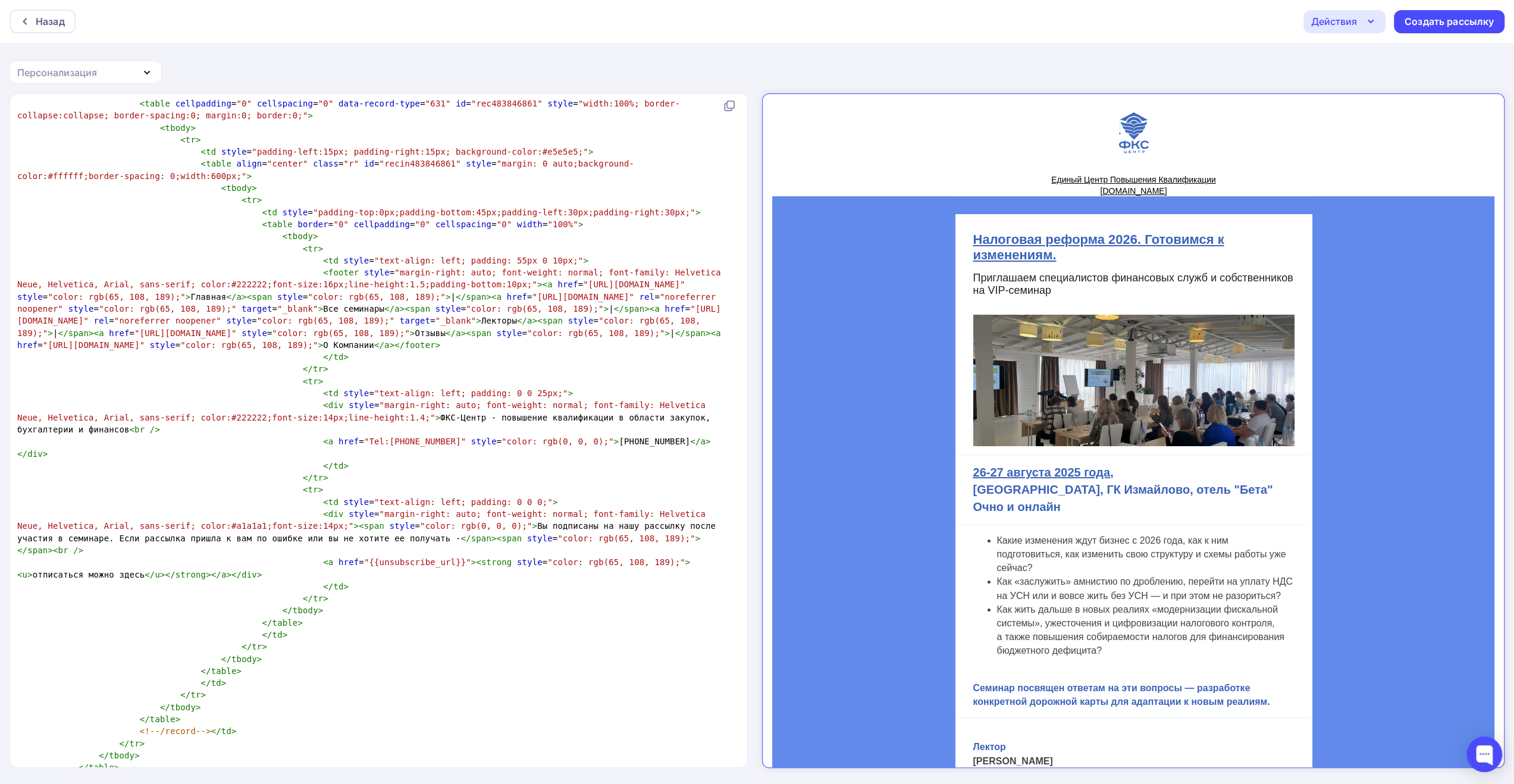
click at [1363, 29] on div "Действия" at bounding box center [1345, 22] width 82 height 23
click at [1372, 88] on div "Сохранить в Мои шаблоны" at bounding box center [1406, 90] width 130 height 14
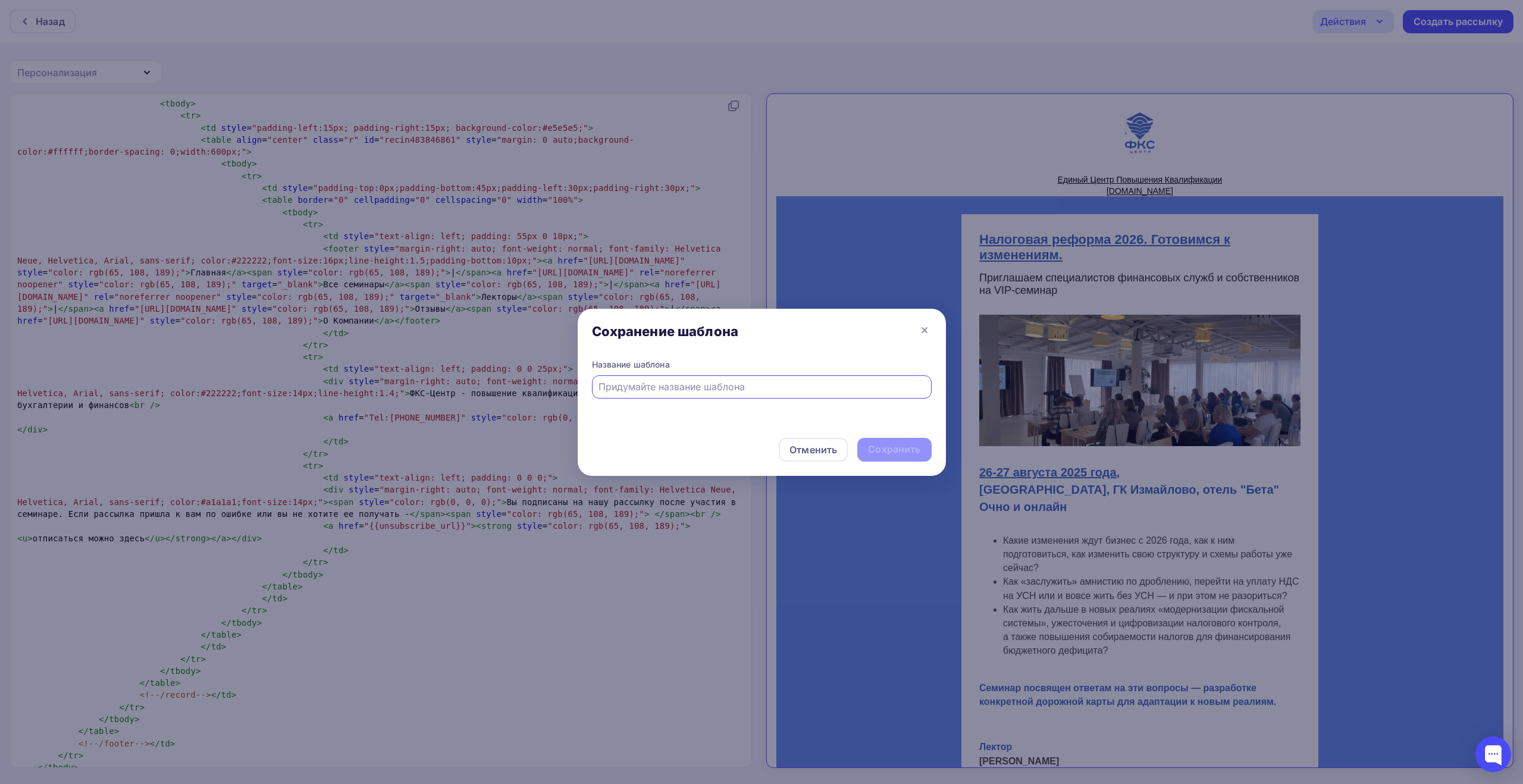
click at [852, 390] on input "text" at bounding box center [762, 387] width 326 height 14
type input "[PERSON_NAME] и самозанятых: готовимся к реформе 2026. Практикум в [GEOGRAPHIC_…"
click at [882, 446] on div "Сохранить" at bounding box center [894, 449] width 52 height 13
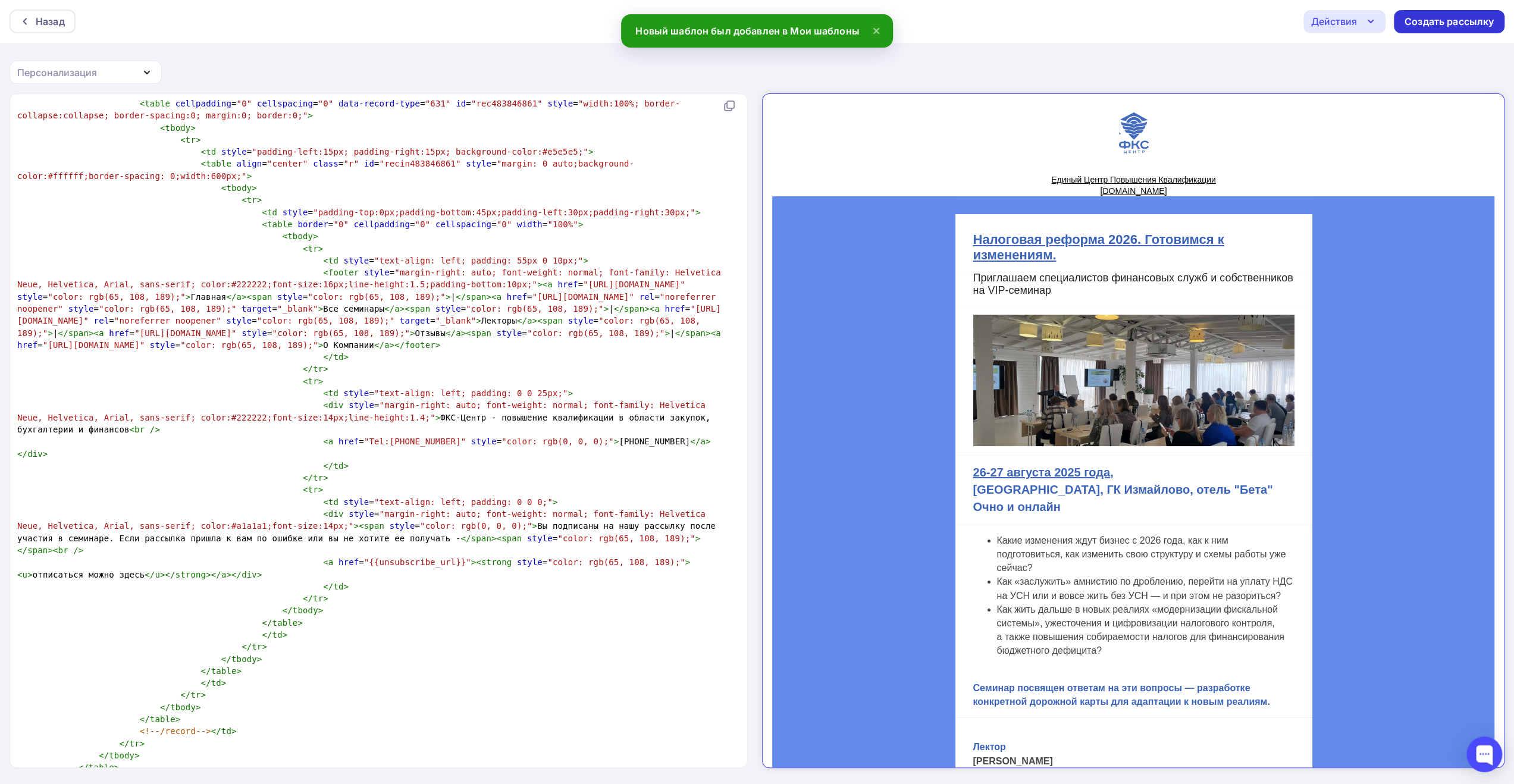
click at [1420, 24] on div "Создать рассылку" at bounding box center [1449, 21] width 89 height 13
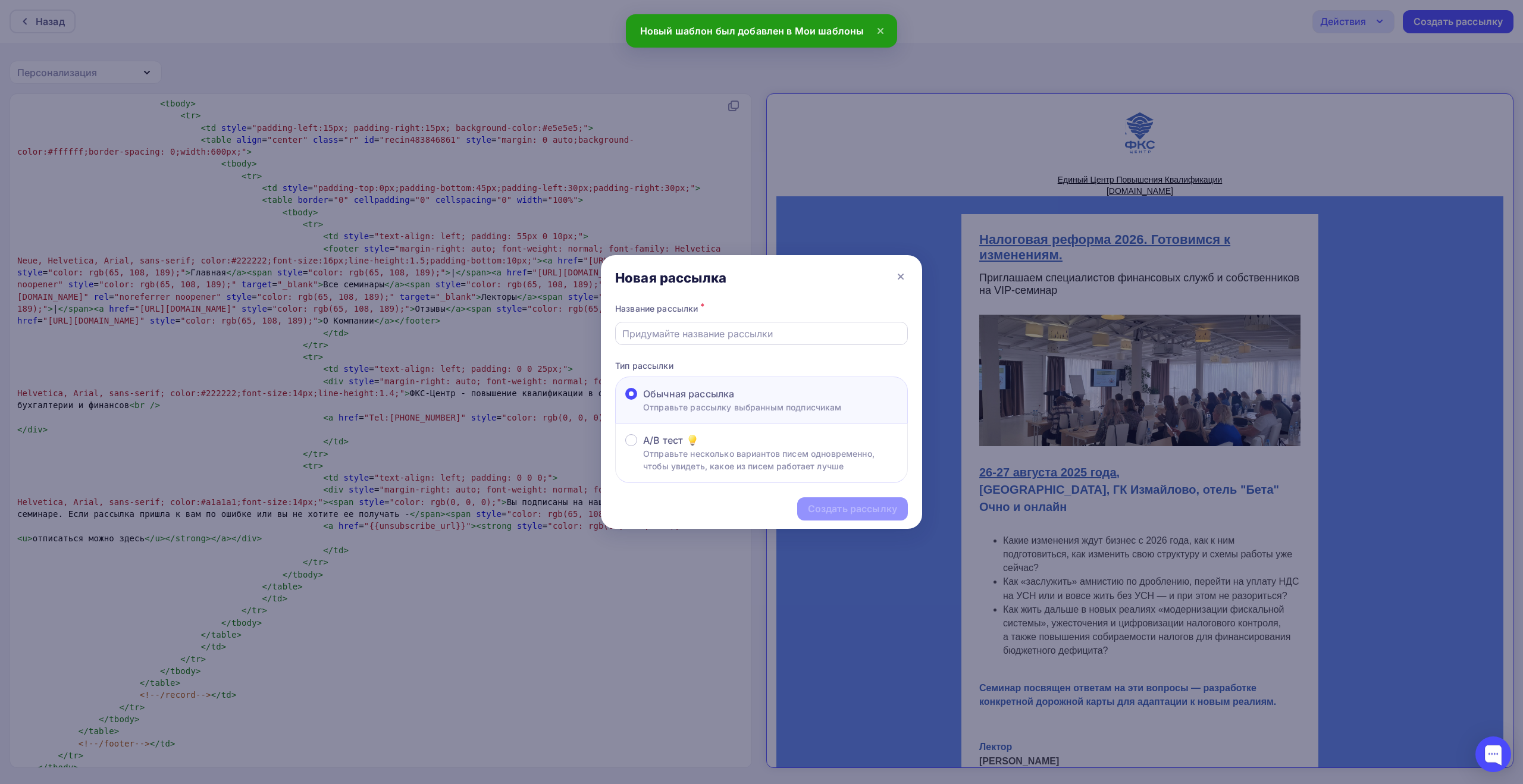
click at [844, 325] on div at bounding box center [761, 333] width 292 height 23
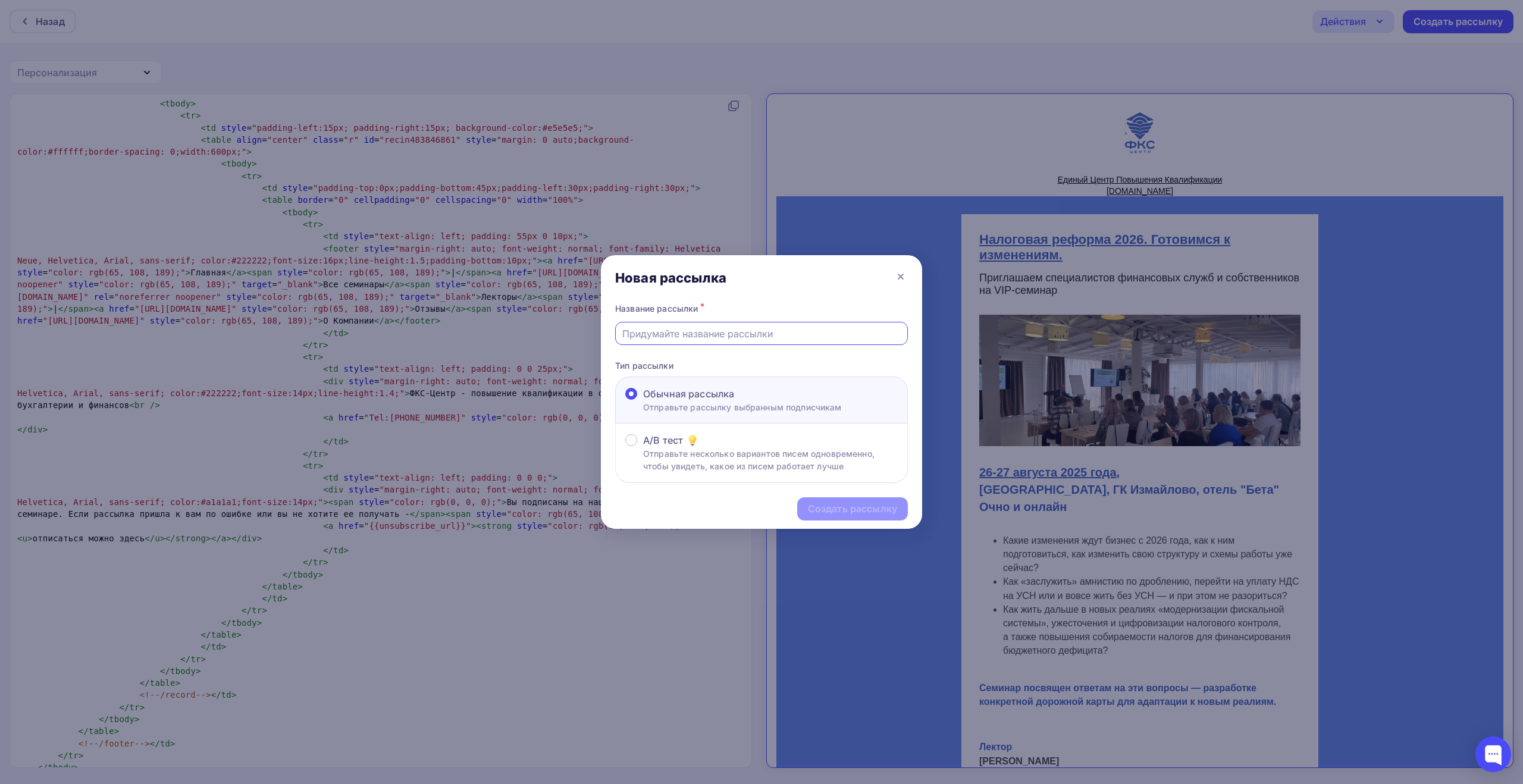
click at [834, 333] on input "text" at bounding box center [762, 334] width 279 height 14
paste input "[PERSON_NAME] и самозанятых: готовимся к реформе 2026. Практикум в [GEOGRAPHIC_…"
type input "[PERSON_NAME] и самозанятых: готовимся к реформе 2026. Практикум в [GEOGRAPHIC_…"
click at [849, 508] on div "Создать рассылку" at bounding box center [853, 508] width 89 height 13
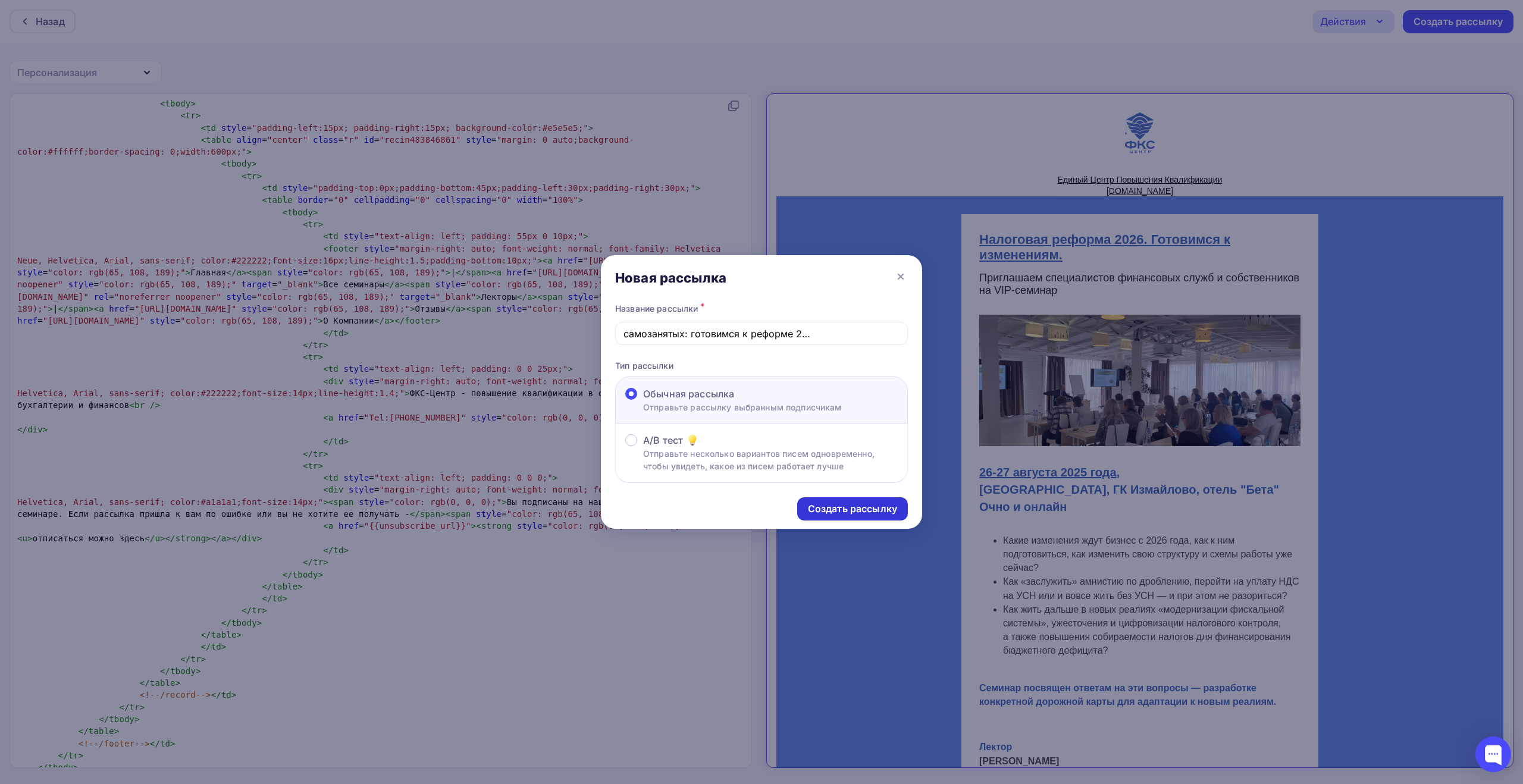
scroll to position [0, 0]
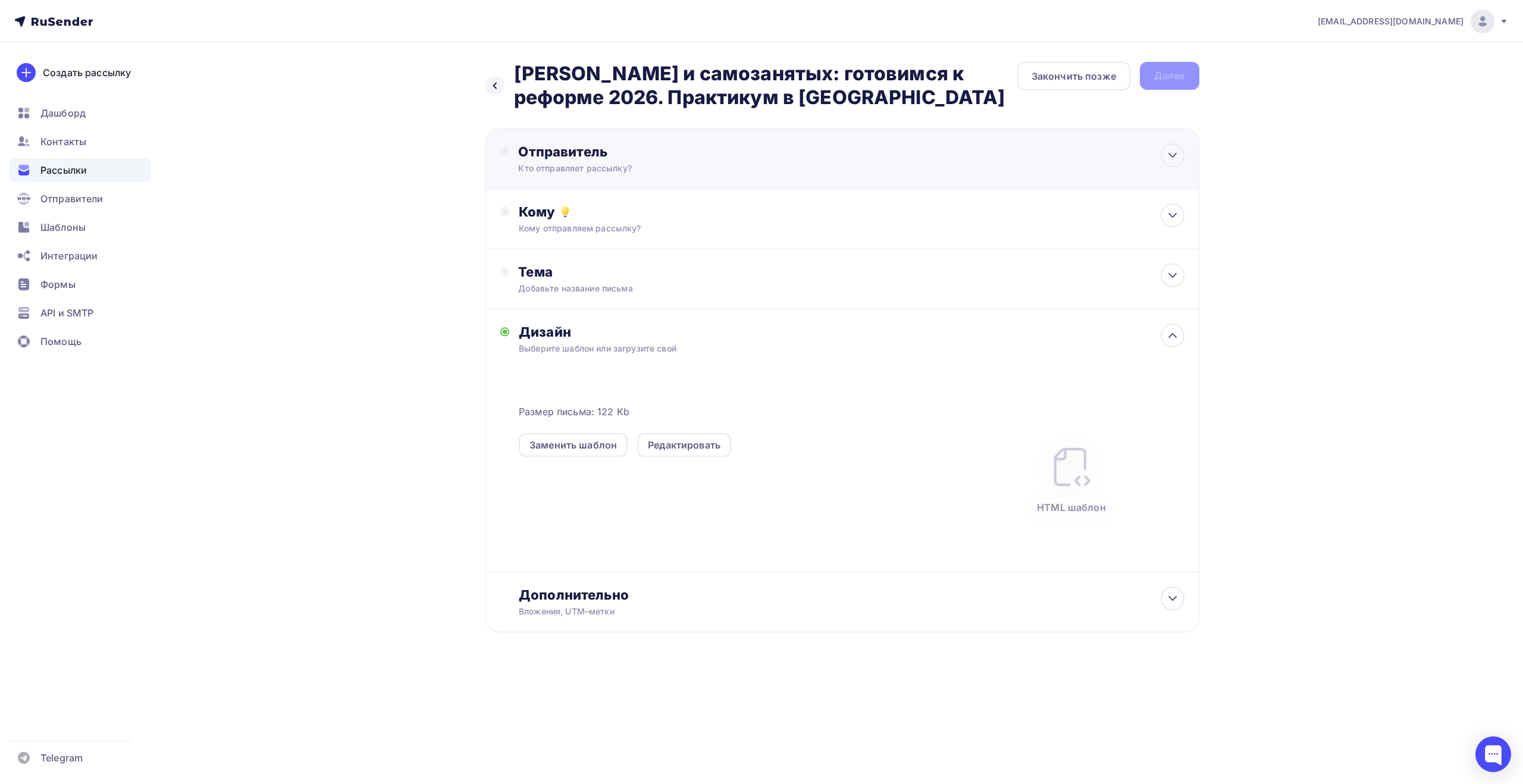
click at [916, 150] on div "Отправитель Кто отправляет рассылку? Email * [EMAIL_ADDRESS][DOMAIN_NAME] [EMAI…" at bounding box center [842, 159] width 714 height 61
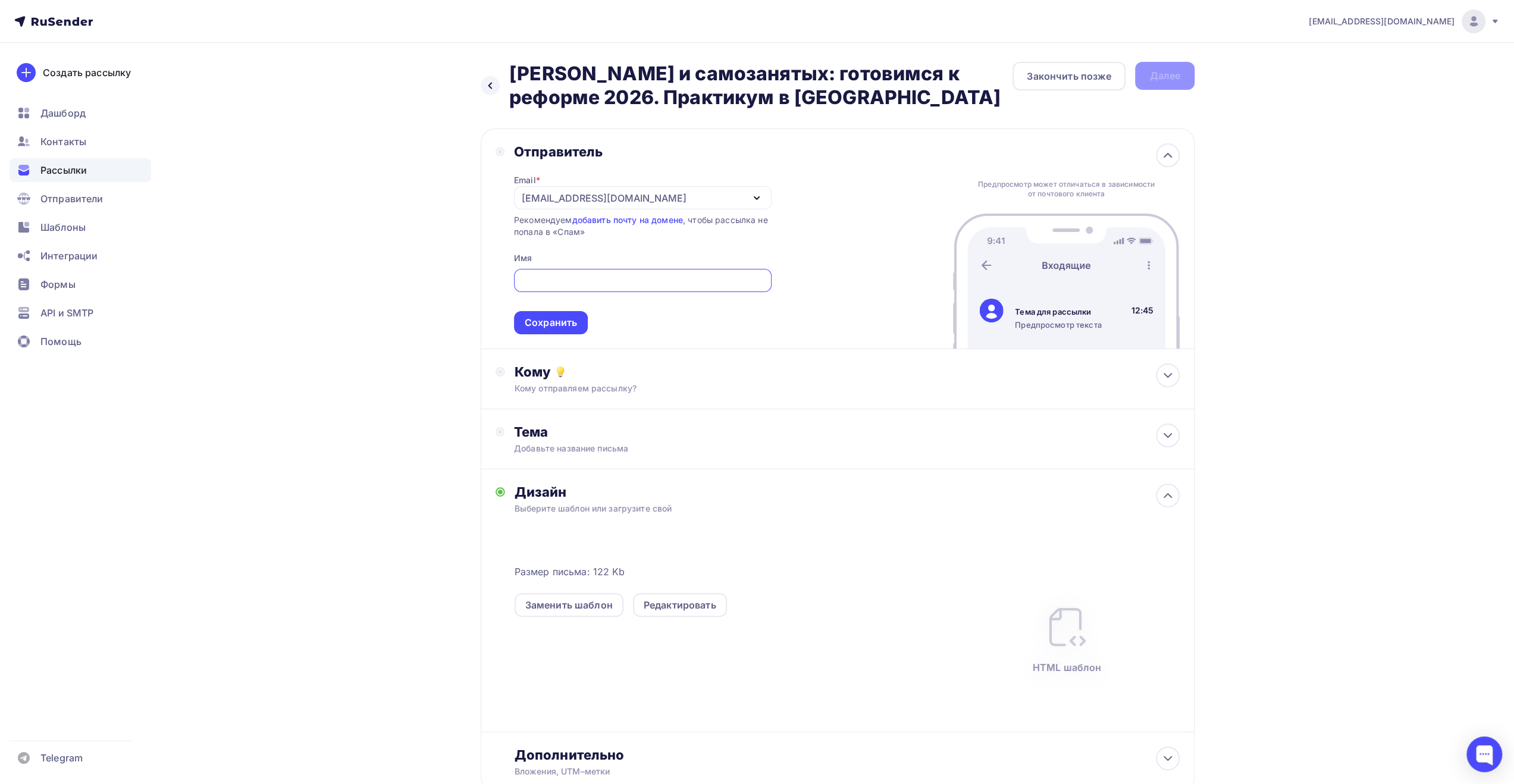
click at [715, 192] on div "[EMAIL_ADDRESS][DOMAIN_NAME]" at bounding box center [643, 197] width 257 height 23
click at [670, 269] on div at bounding box center [643, 280] width 257 height 23
click at [668, 285] on input "text" at bounding box center [642, 280] width 244 height 14
type input "ФКС Центр"
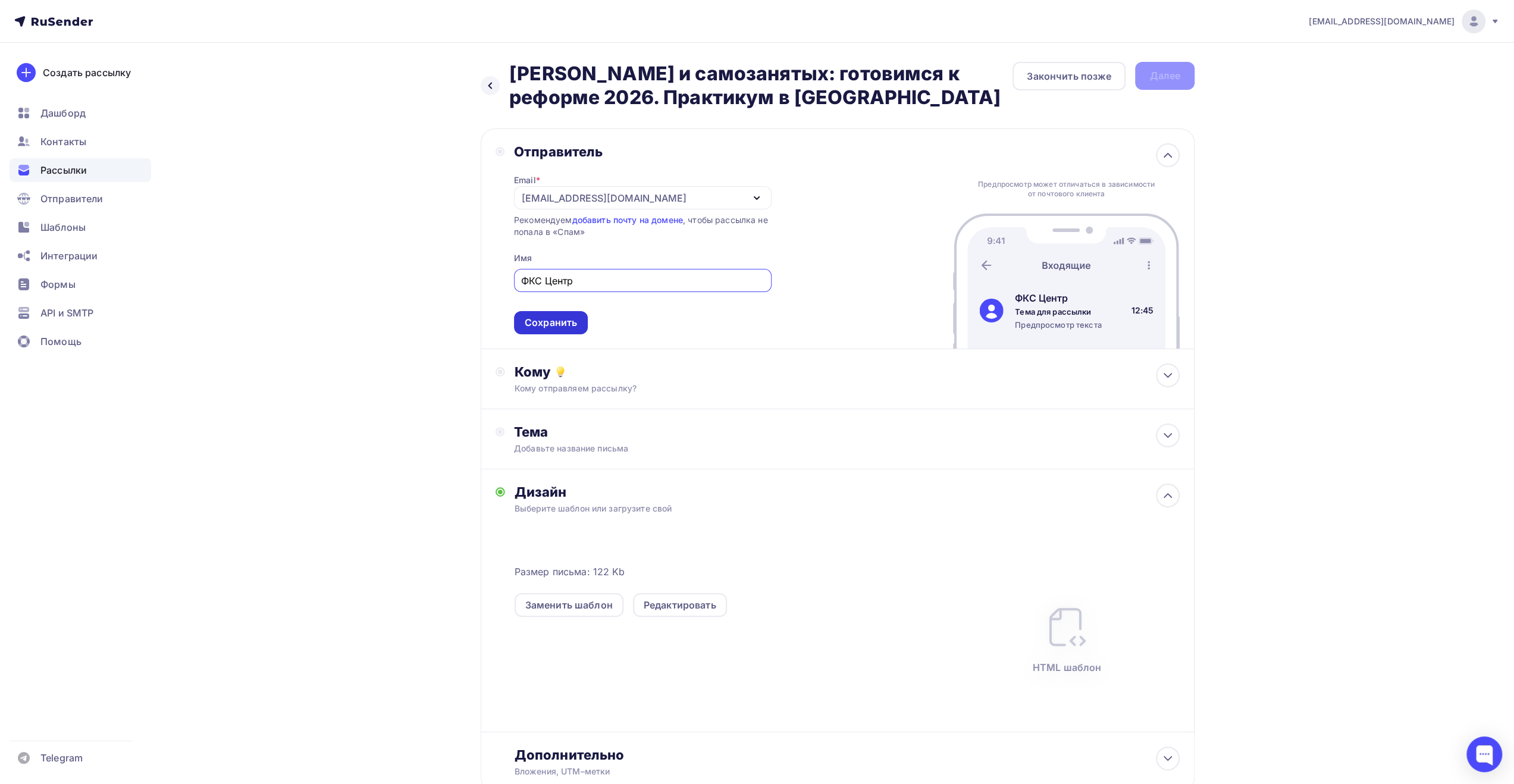
click at [564, 324] on div "Сохранить" at bounding box center [551, 322] width 52 height 13
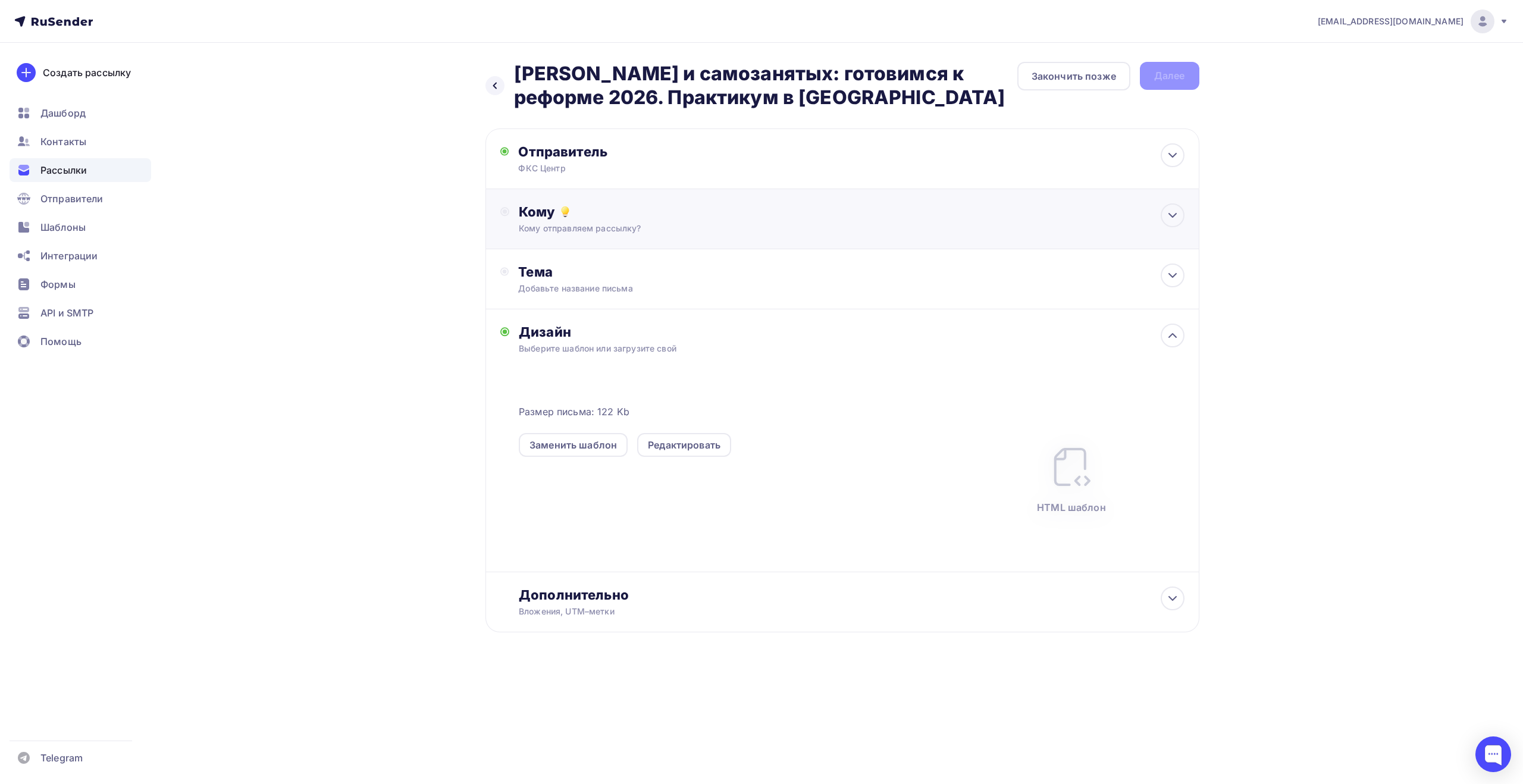
click at [677, 212] on div "Кому" at bounding box center [851, 211] width 665 height 17
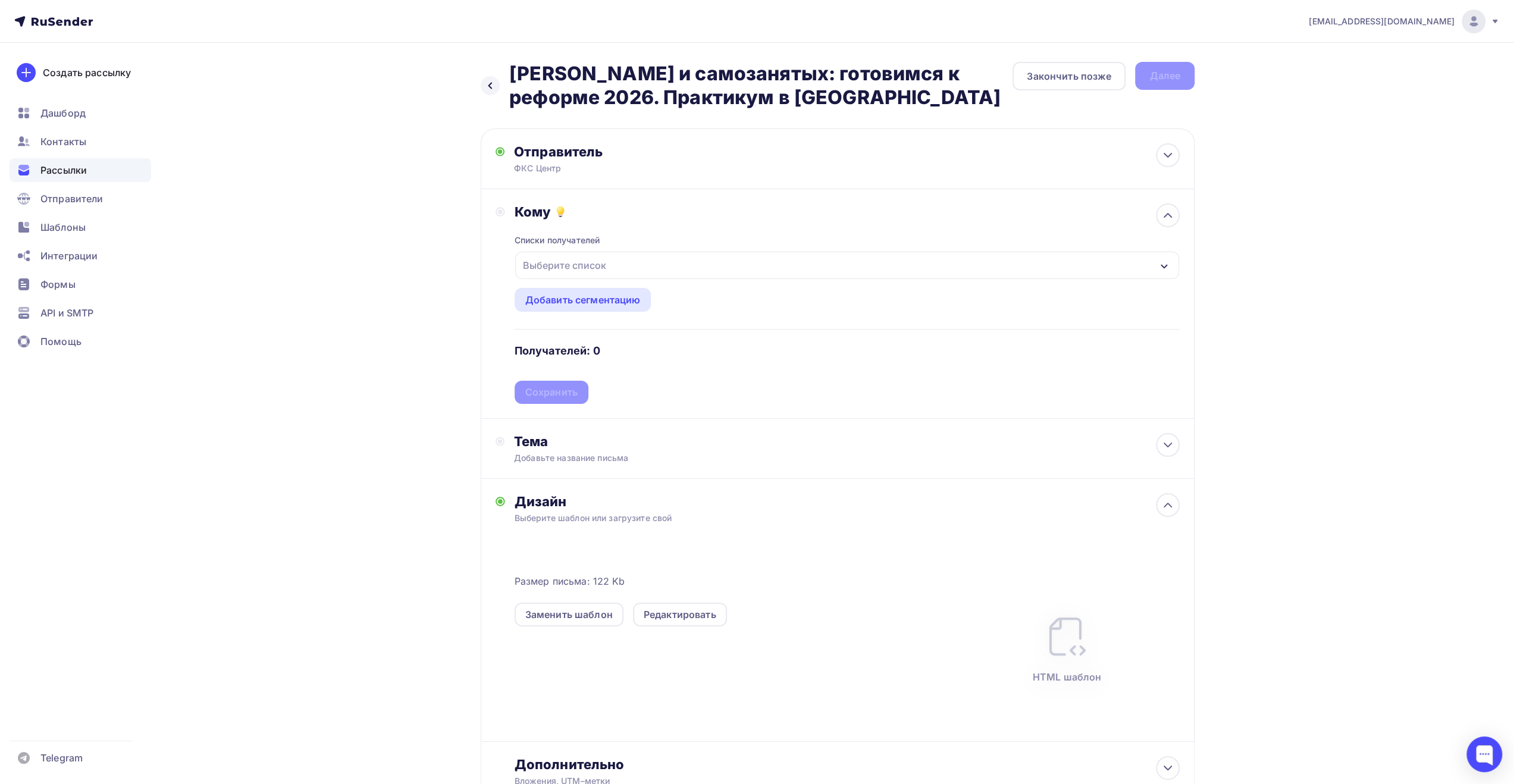
click at [670, 267] on div "Выберите список" at bounding box center [847, 265] width 664 height 27
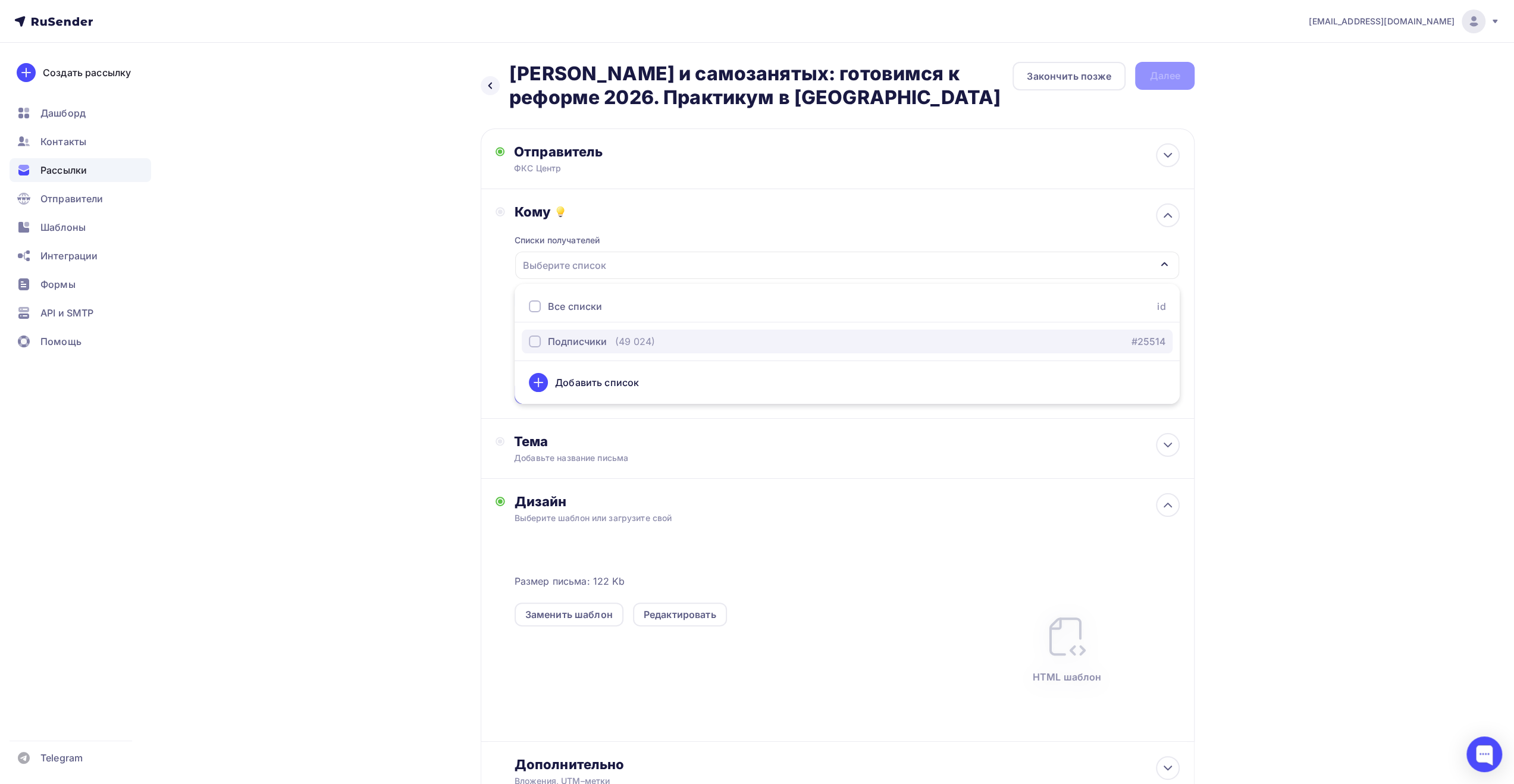
click at [579, 344] on div "Подписчики" at bounding box center [577, 341] width 59 height 14
drag, startPoint x: 422, startPoint y: 355, endPoint x: 426, endPoint y: 363, distance: 8.9
click at [422, 355] on div "Назад Отмена УСН и самозанятых: готовимся к реформе 2026. Практикум в [GEOGRAPH…" at bounding box center [757, 460] width 975 height 836
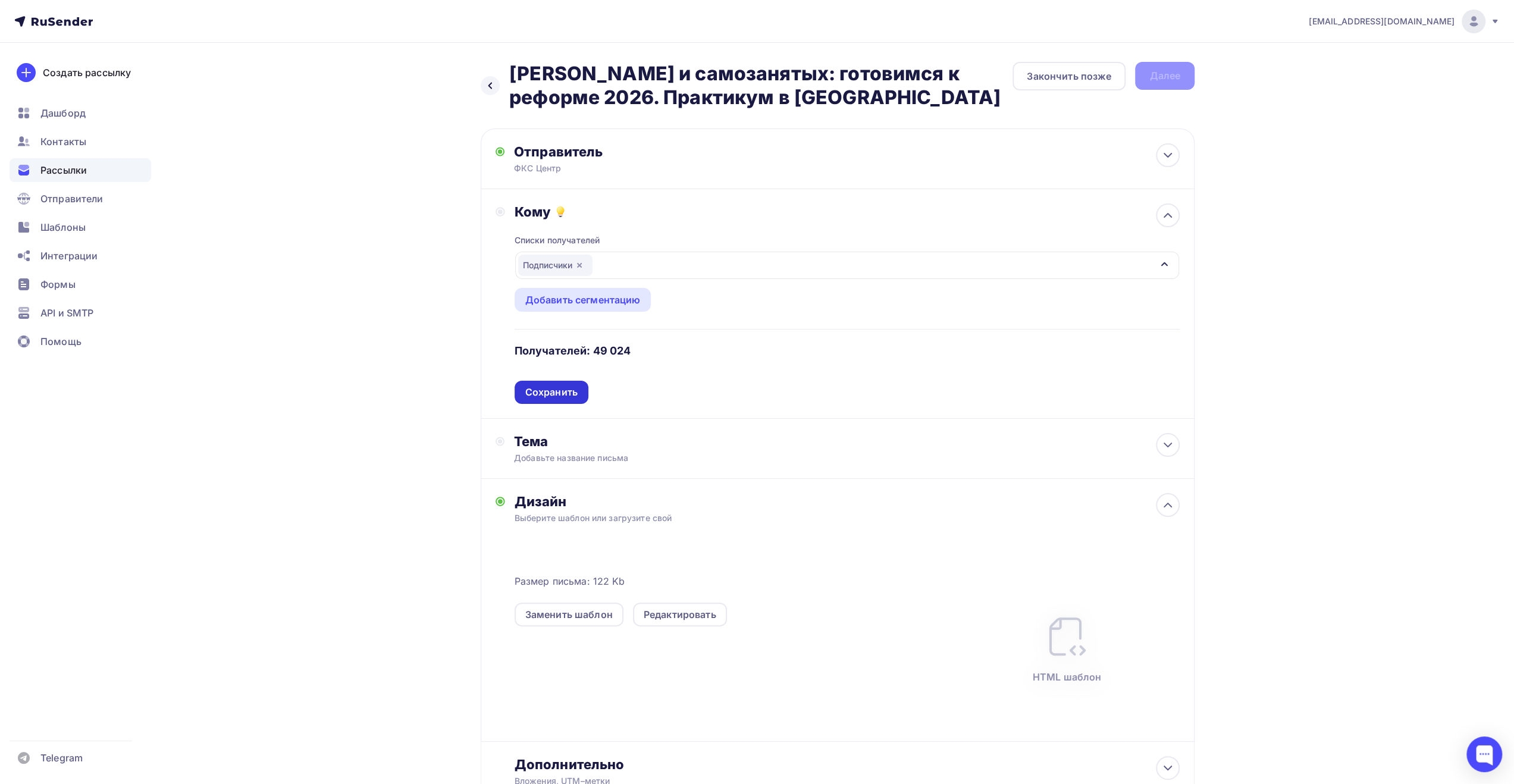
click at [551, 390] on div "Сохранить" at bounding box center [551, 392] width 52 height 13
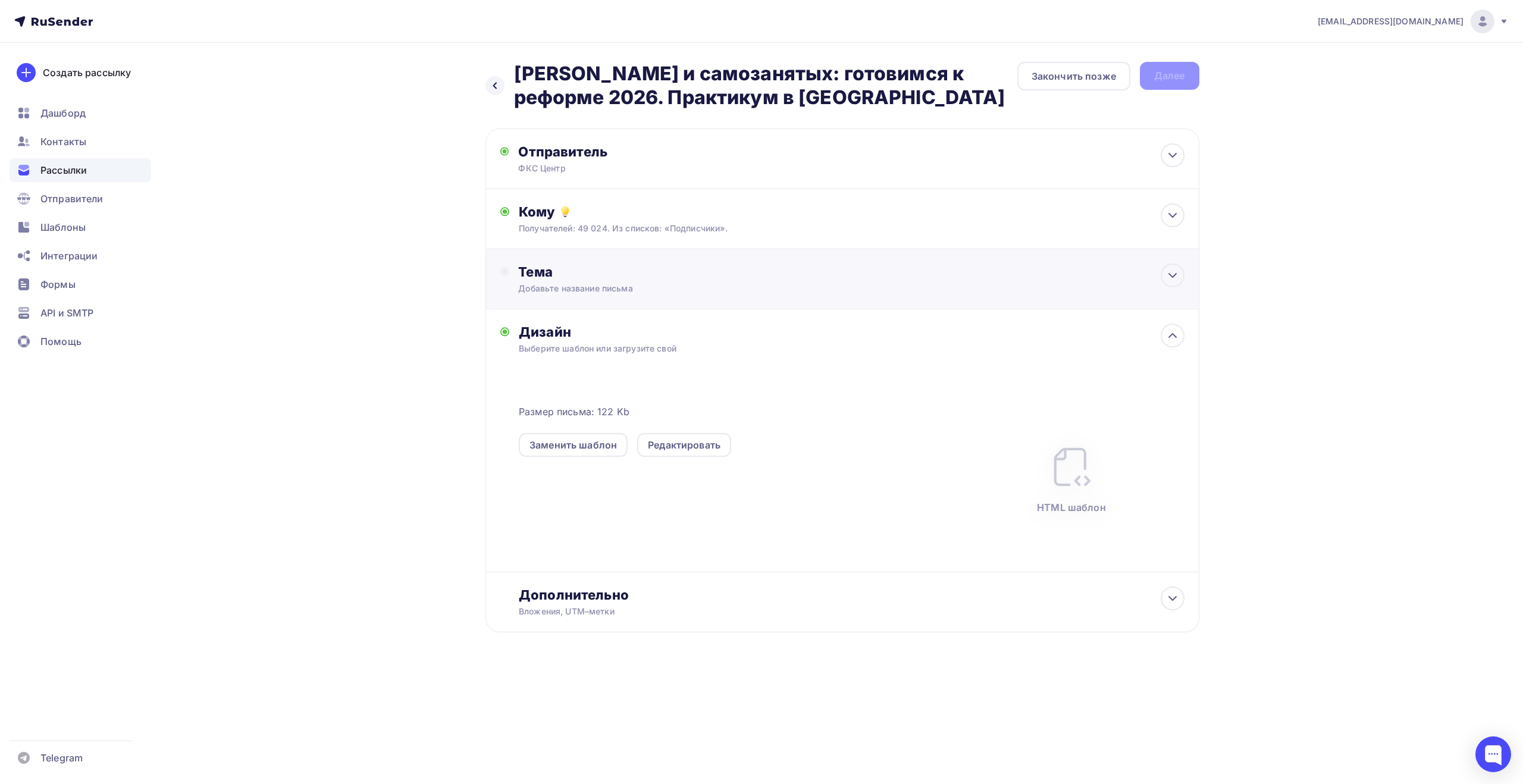
click at [598, 275] on div "Тема" at bounding box center [635, 272] width 235 height 17
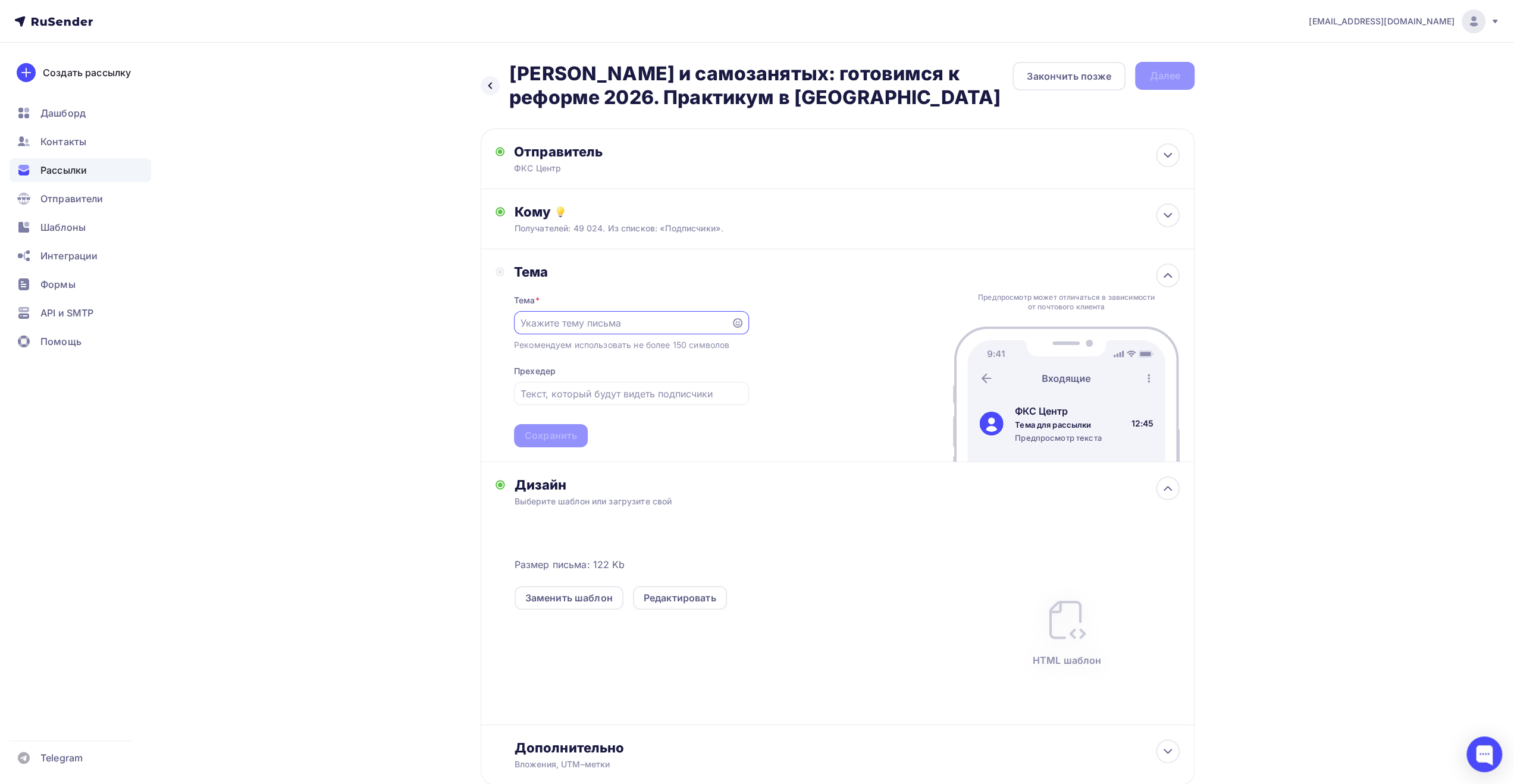
paste input "[PERSON_NAME] и самозанятых: готовимся к реформе 2026. Практикум в [GEOGRAPHIC_…"
type input "[PERSON_NAME] и самозанятых: готовимся к реформе 2026. Практикум в [GEOGRAPHIC_…"
click at [617, 394] on input "text" at bounding box center [631, 394] width 221 height 14
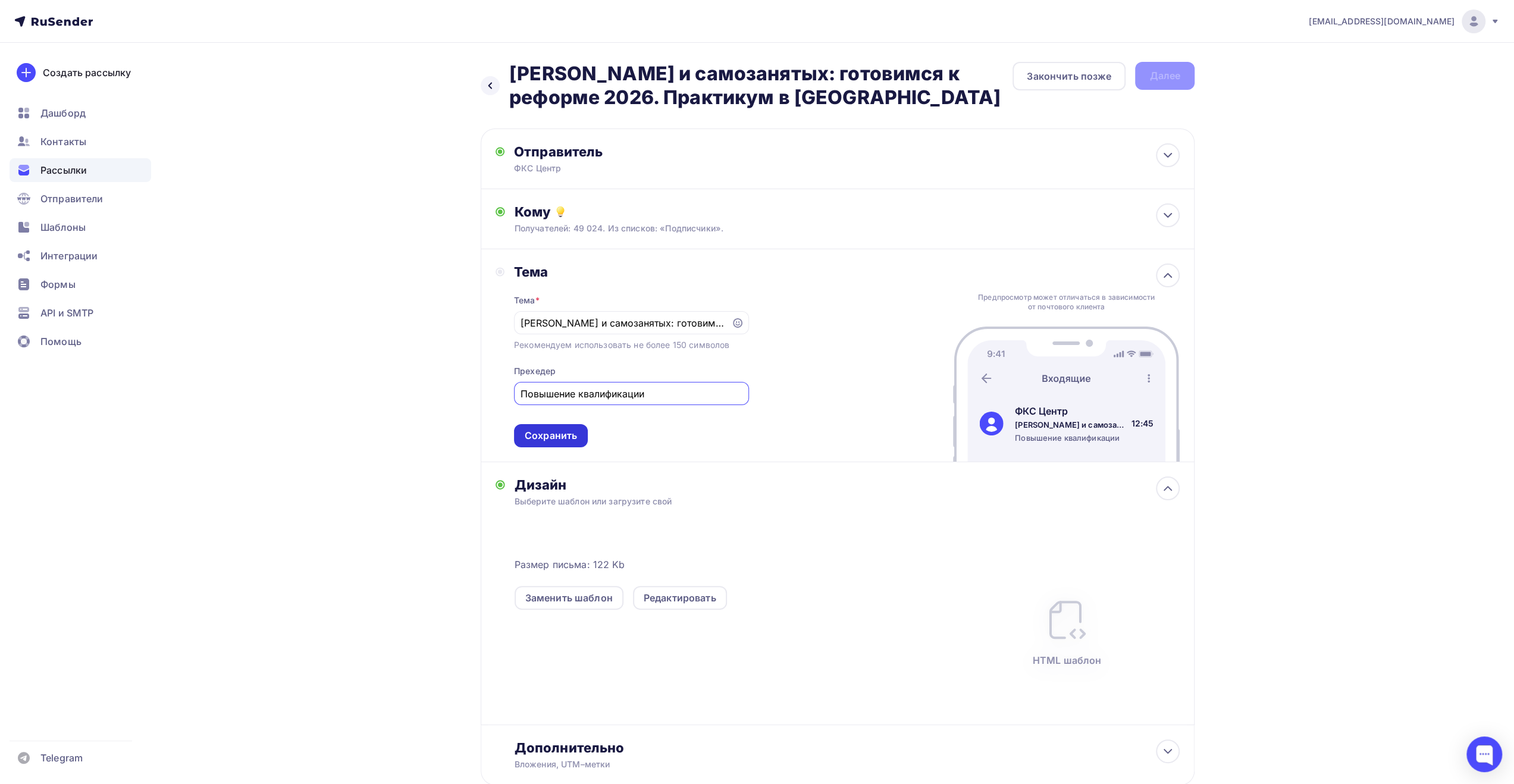
type input "Повышение квалификации"
click at [563, 446] on div "Сохранить" at bounding box center [551, 436] width 74 height 23
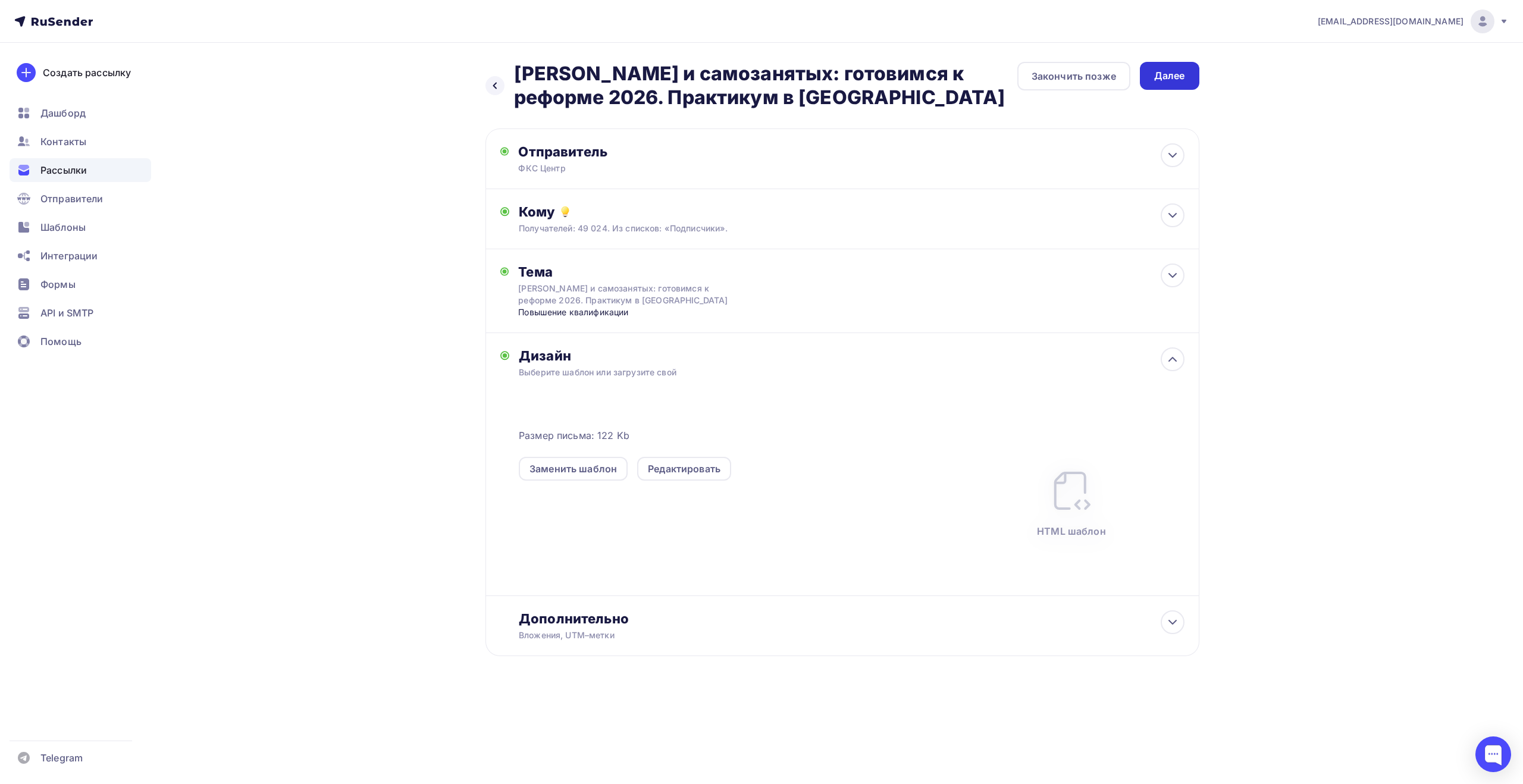
click at [1166, 81] on div "Далее" at bounding box center [1169, 75] width 31 height 13
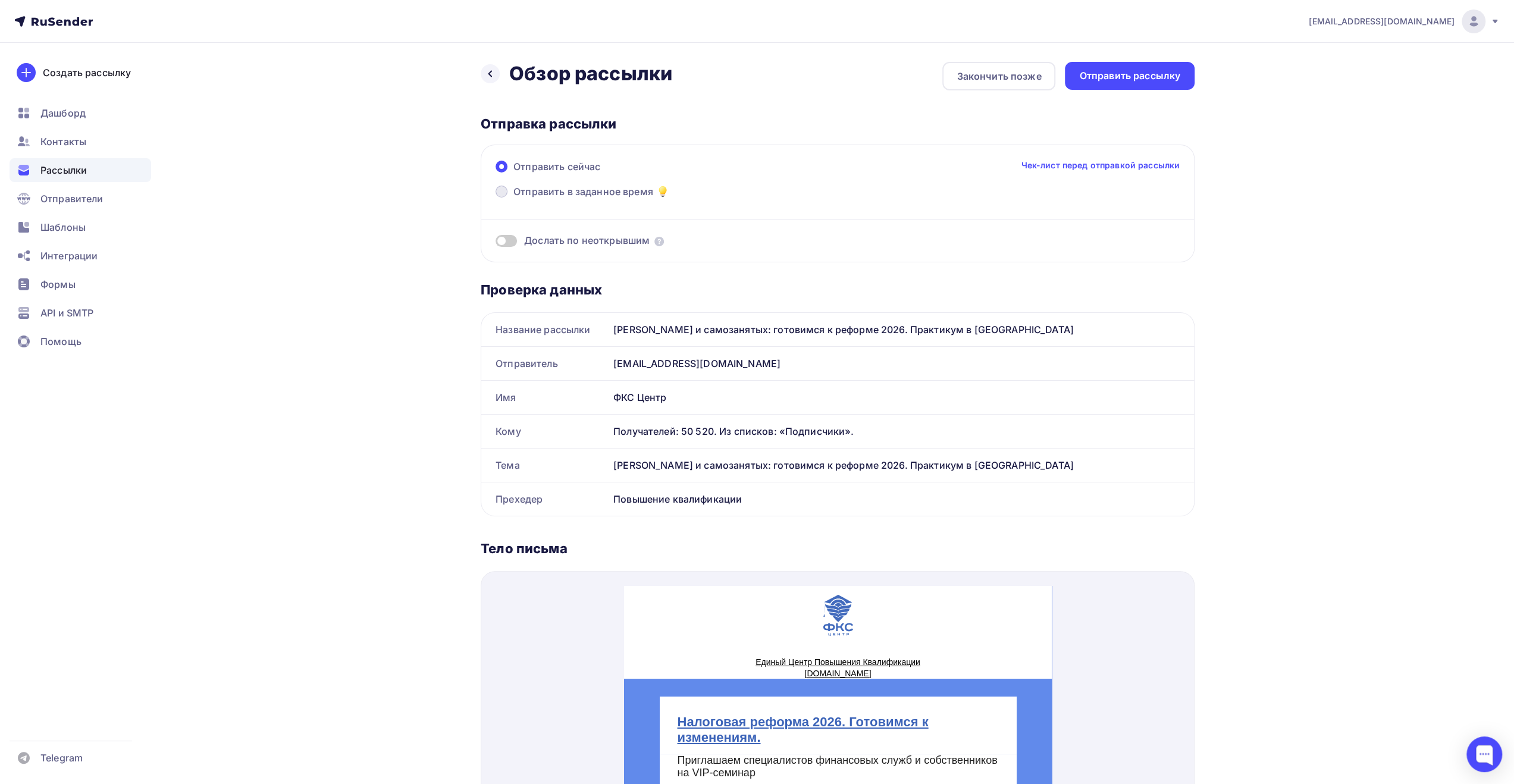
click at [609, 196] on span "Отправить в заданное время" at bounding box center [583, 191] width 140 height 14
click at [514, 199] on input "Отправить в заданное время" at bounding box center [514, 199] width 0 height 0
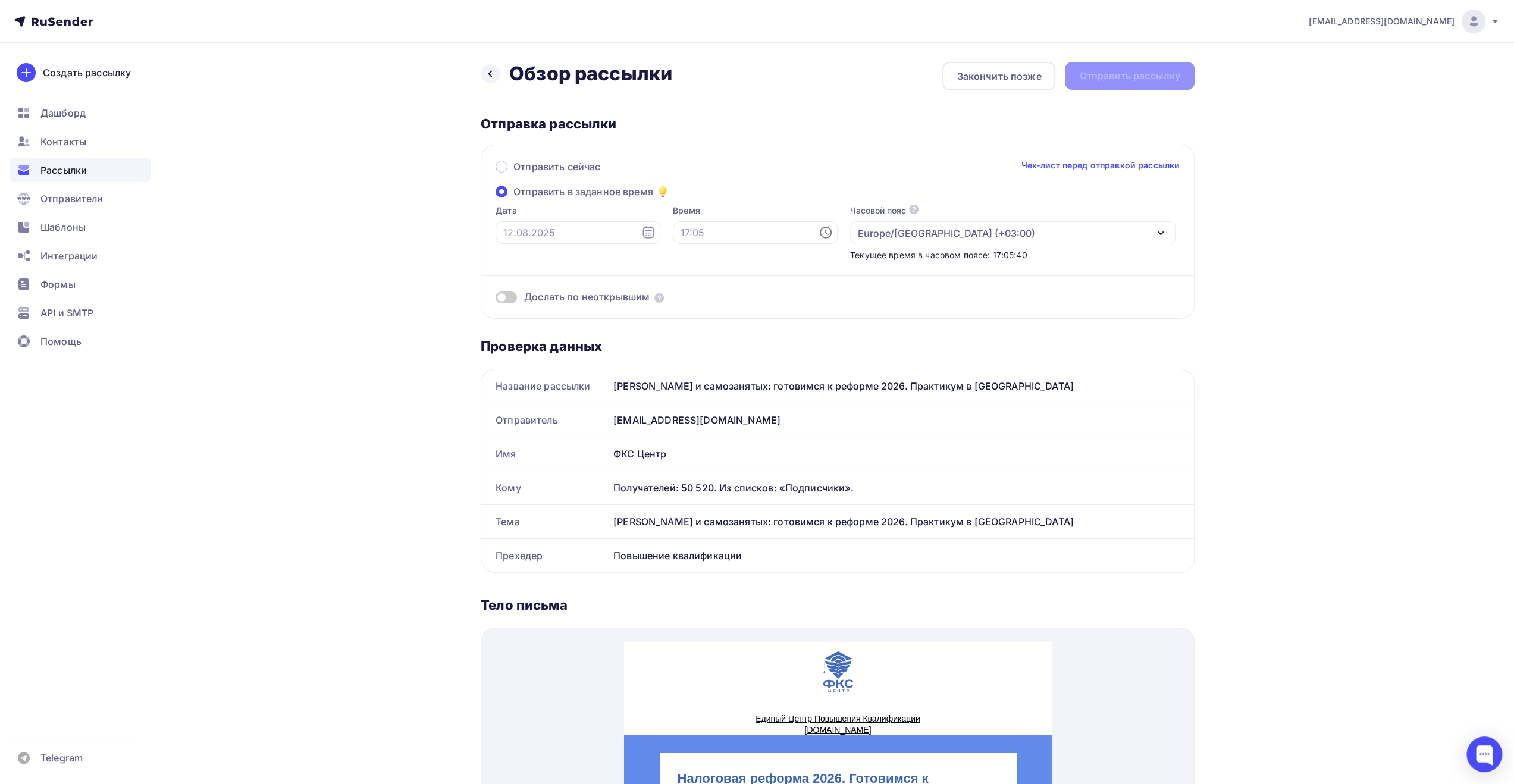
click at [608, 193] on span "Отправить в заданное время" at bounding box center [583, 191] width 140 height 14
click at [514, 199] on input "Отправить в заданное время" at bounding box center [514, 199] width 0 height 0
click at [642, 230] on icon at bounding box center [648, 232] width 11 height 12
click at [549, 336] on div "13" at bounding box center [551, 335] width 19 height 11
type input "[DATE]"
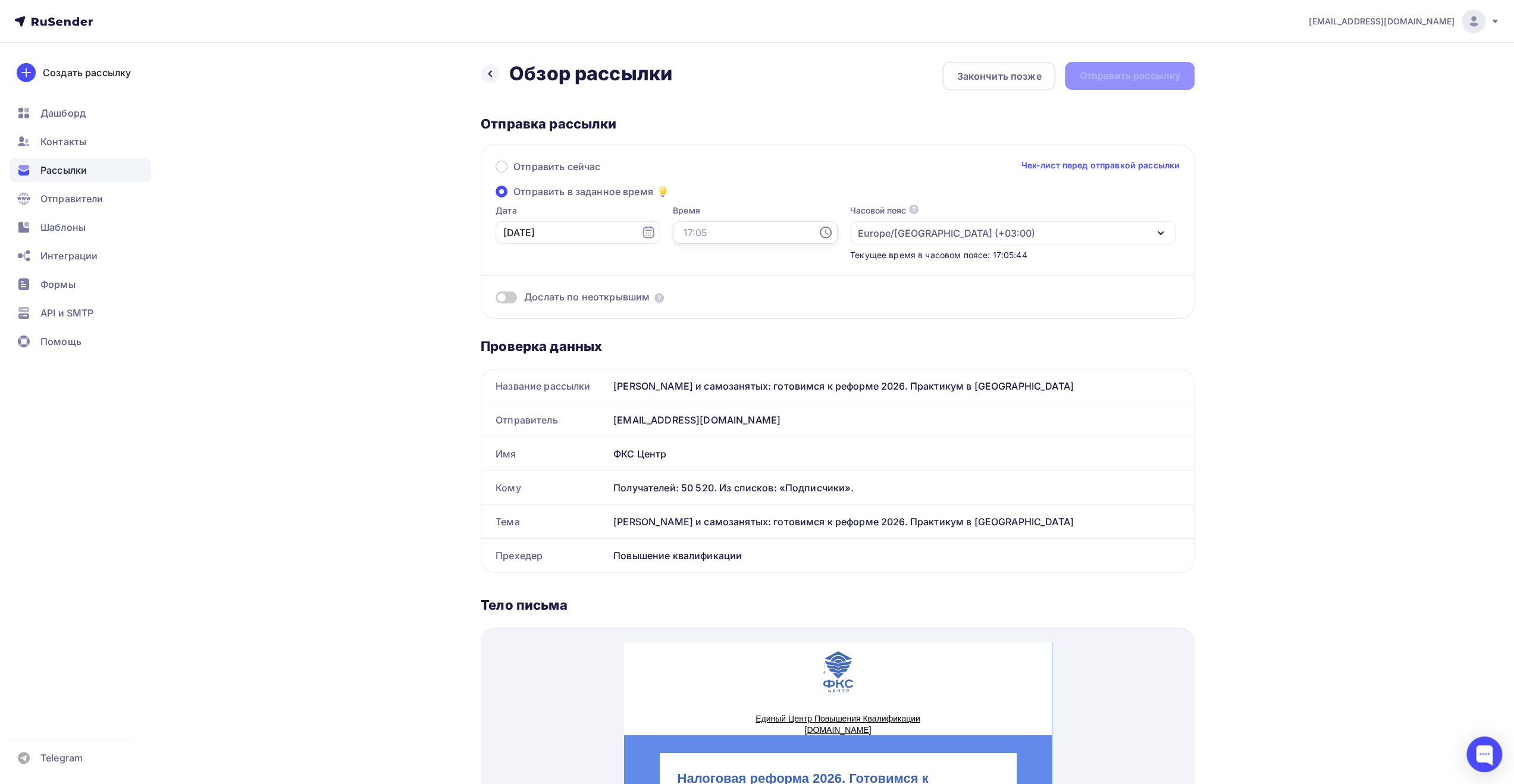
click at [684, 235] on input "text" at bounding box center [755, 232] width 165 height 22
click at [691, 363] on li "09" at bounding box center [690, 366] width 61 height 19
type input "09:00"
click at [753, 250] on li "00" at bounding box center [756, 255] width 61 height 19
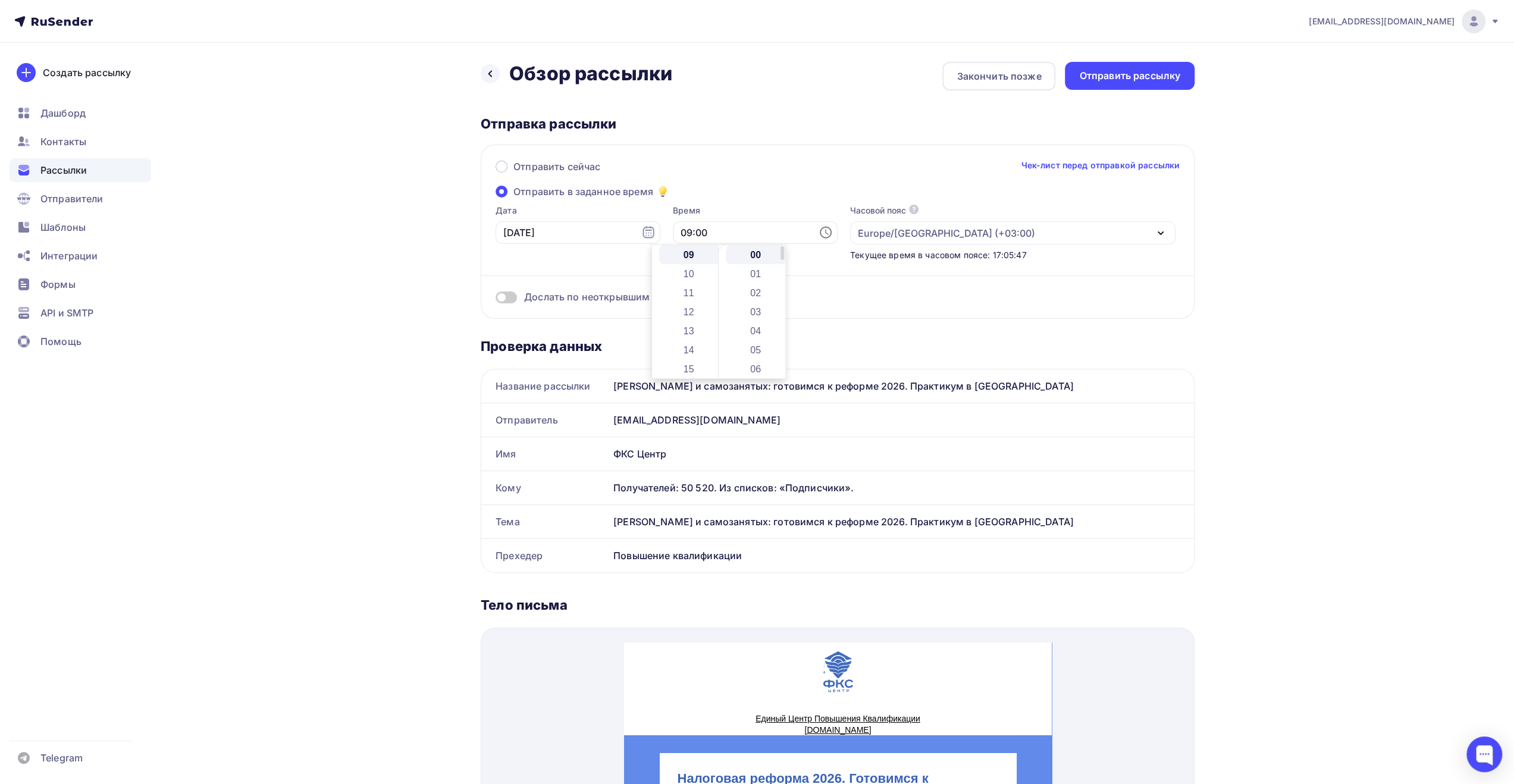
click at [756, 254] on li "00" at bounding box center [756, 255] width 61 height 19
click at [830, 165] on div "Отправить сейчас Чек-лист перед отправкой рассылки" at bounding box center [838, 171] width 684 height 25
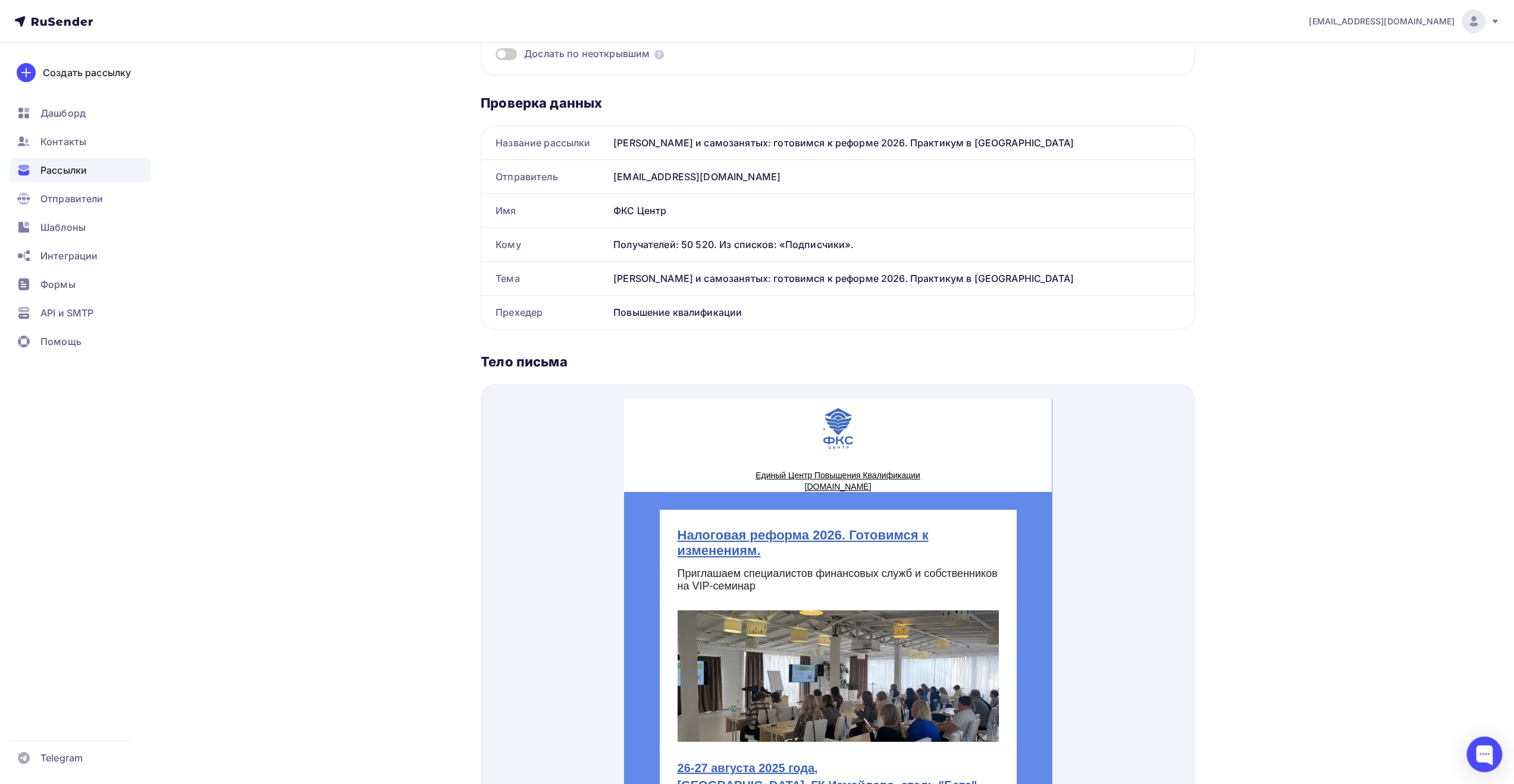
scroll to position [0, 0]
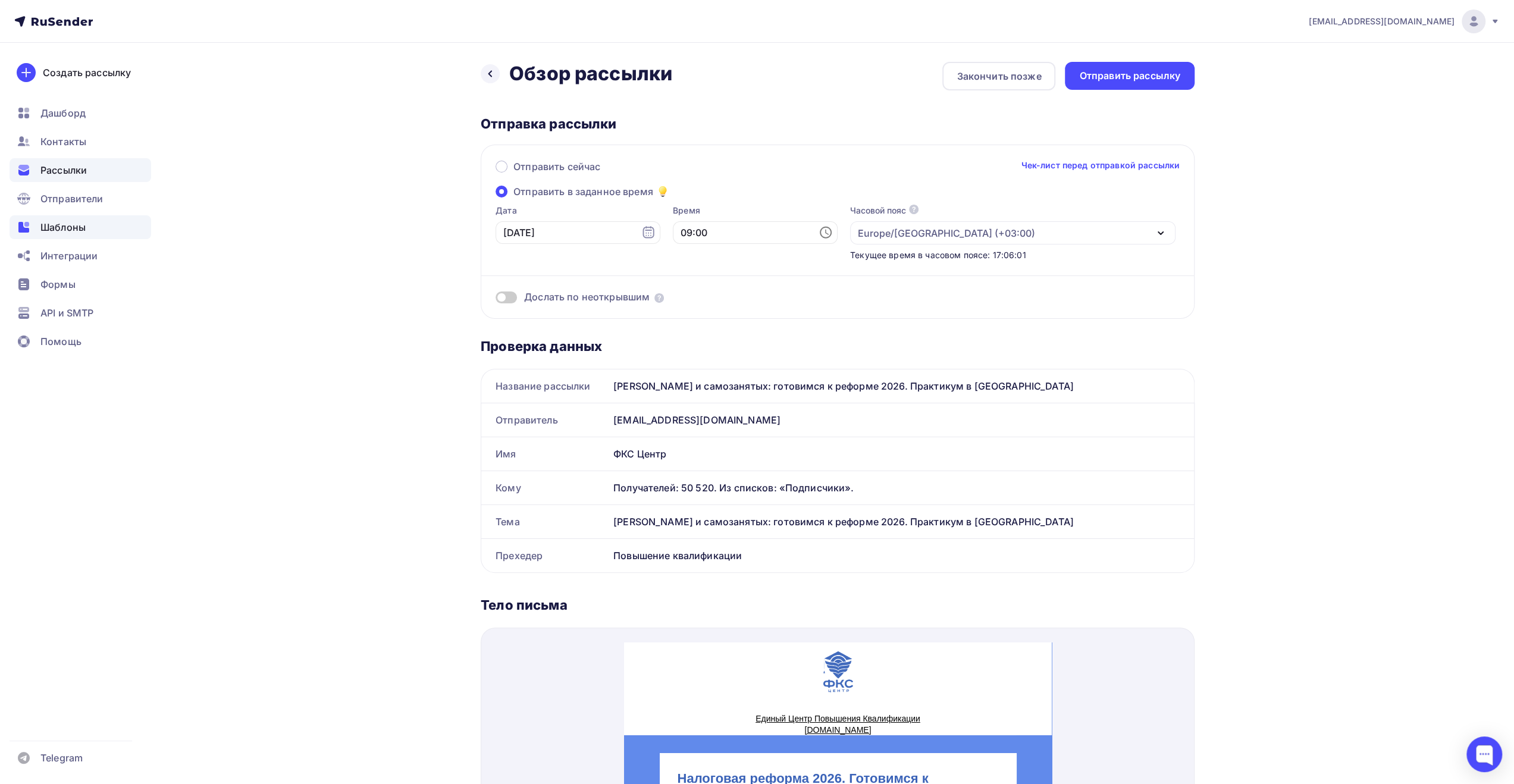
click at [75, 229] on span "Шаблоны" at bounding box center [62, 227] width 45 height 14
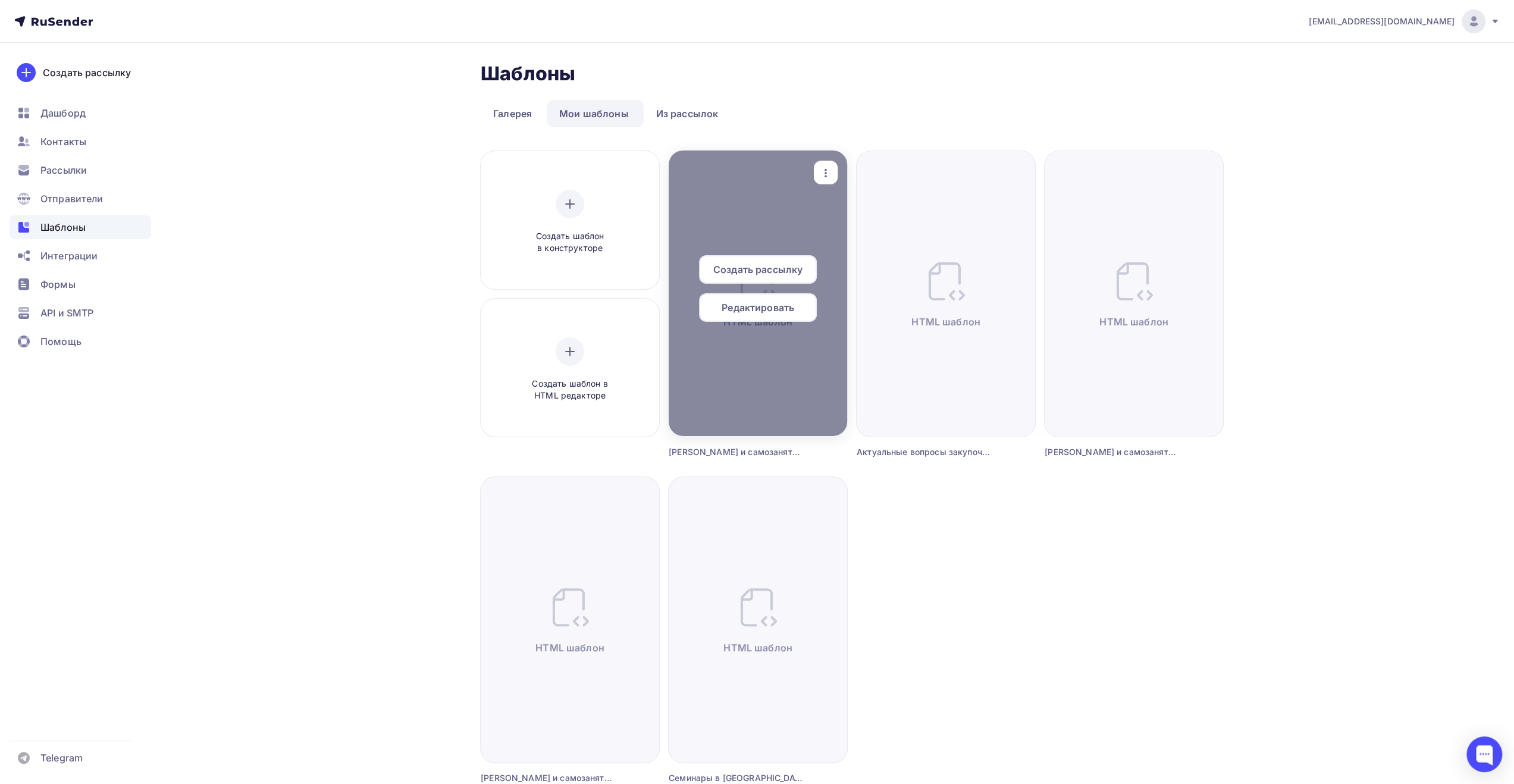
click at [774, 310] on span "Редактировать" at bounding box center [758, 308] width 73 height 14
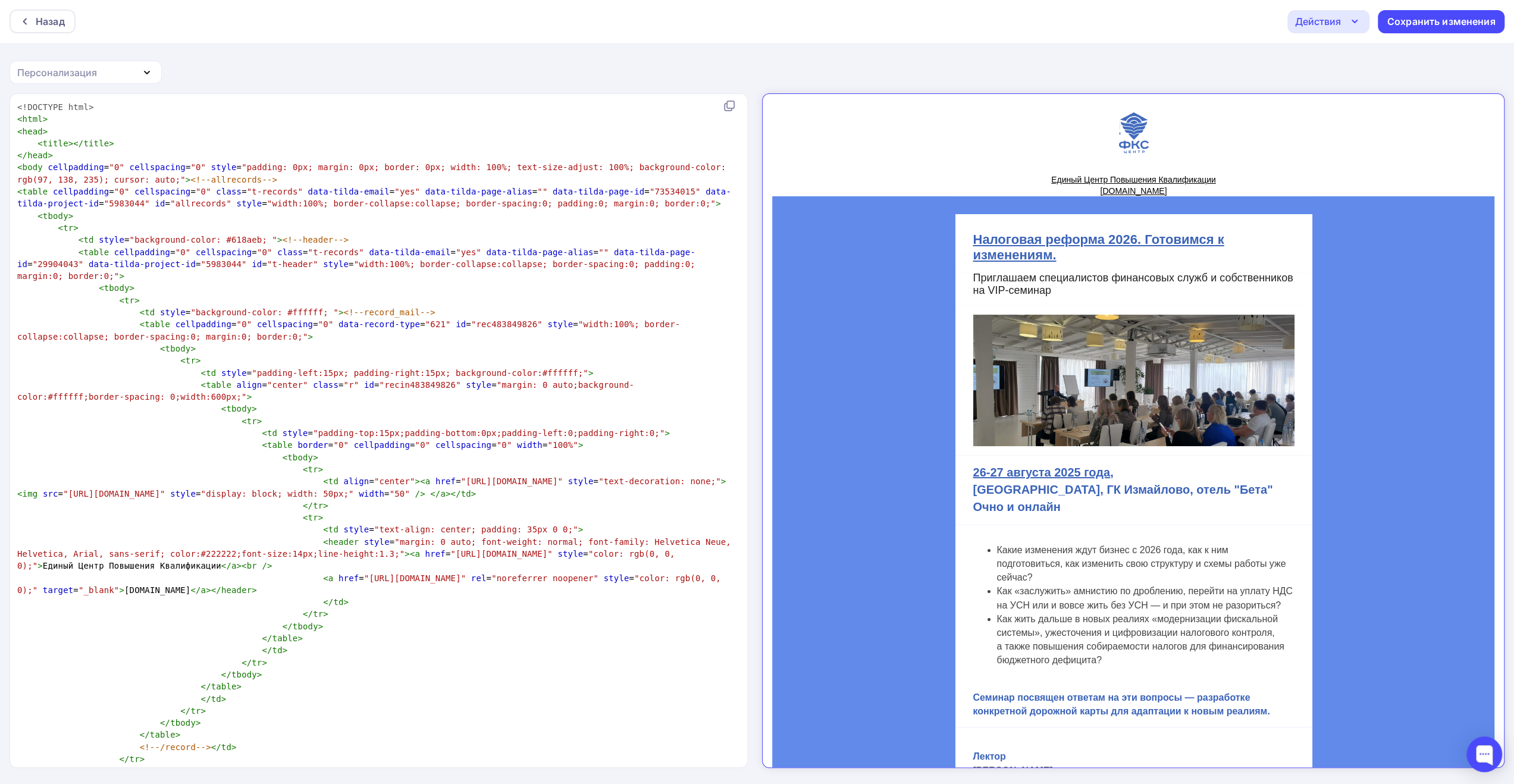
click at [453, 463] on pre "< tr >" at bounding box center [376, 469] width 723 height 12
type textarea "[URL][DOMAIN_NAME]"
drag, startPoint x: 339, startPoint y: 567, endPoint x: 436, endPoint y: 564, distance: 97.0
click at [436, 573] on span ""[URL][DOMAIN_NAME]"" at bounding box center [415, 578] width 102 height 10
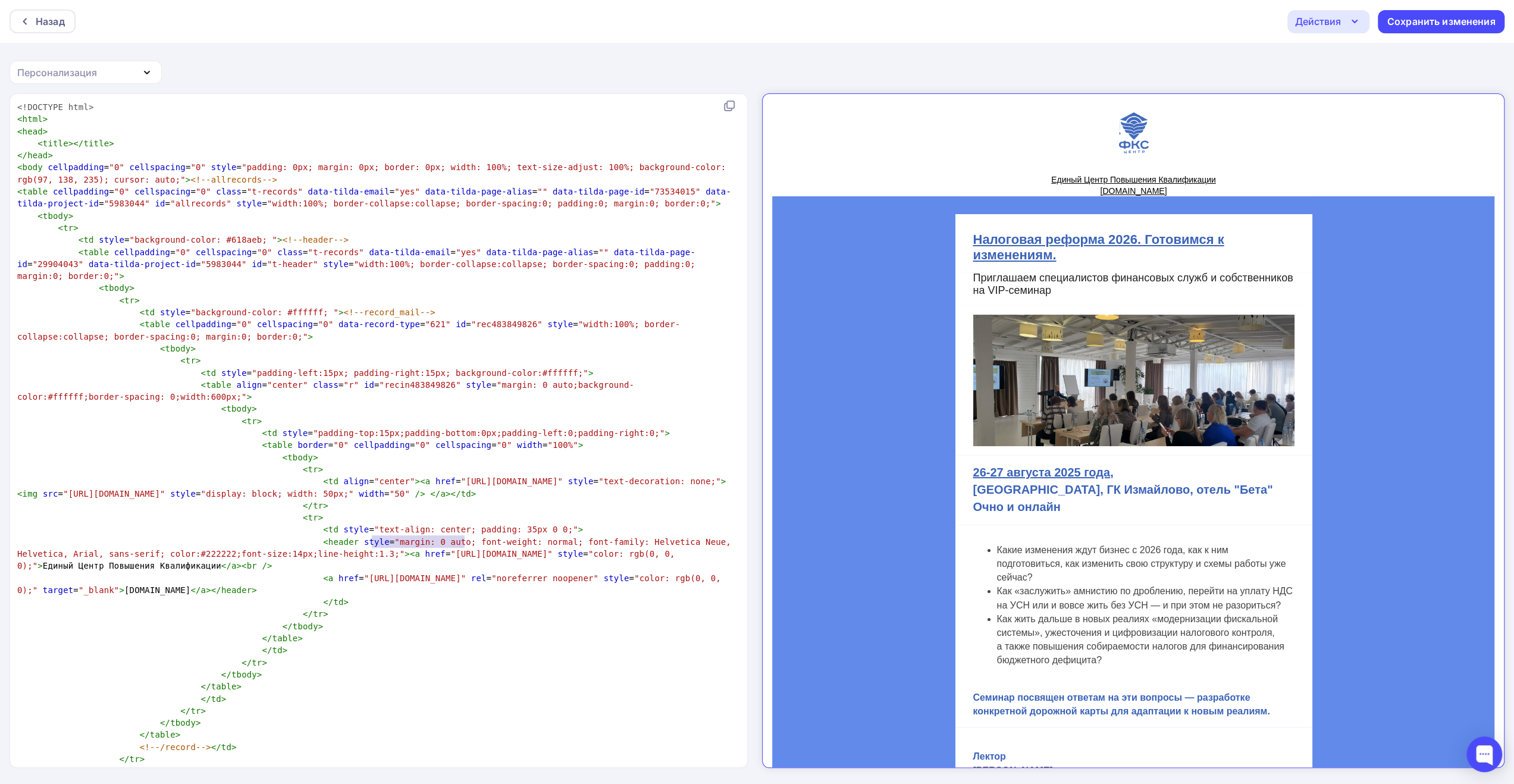
type textarea "[URL][DOMAIN_NAME]"
drag, startPoint x: 464, startPoint y: 543, endPoint x: 368, endPoint y: 543, distance: 96.0
click at [451, 549] on span ""[URL][DOMAIN_NAME]"" at bounding box center [501, 553] width 102 height 10
click at [1406, 18] on div "Сохранить изменения" at bounding box center [1441, 21] width 108 height 13
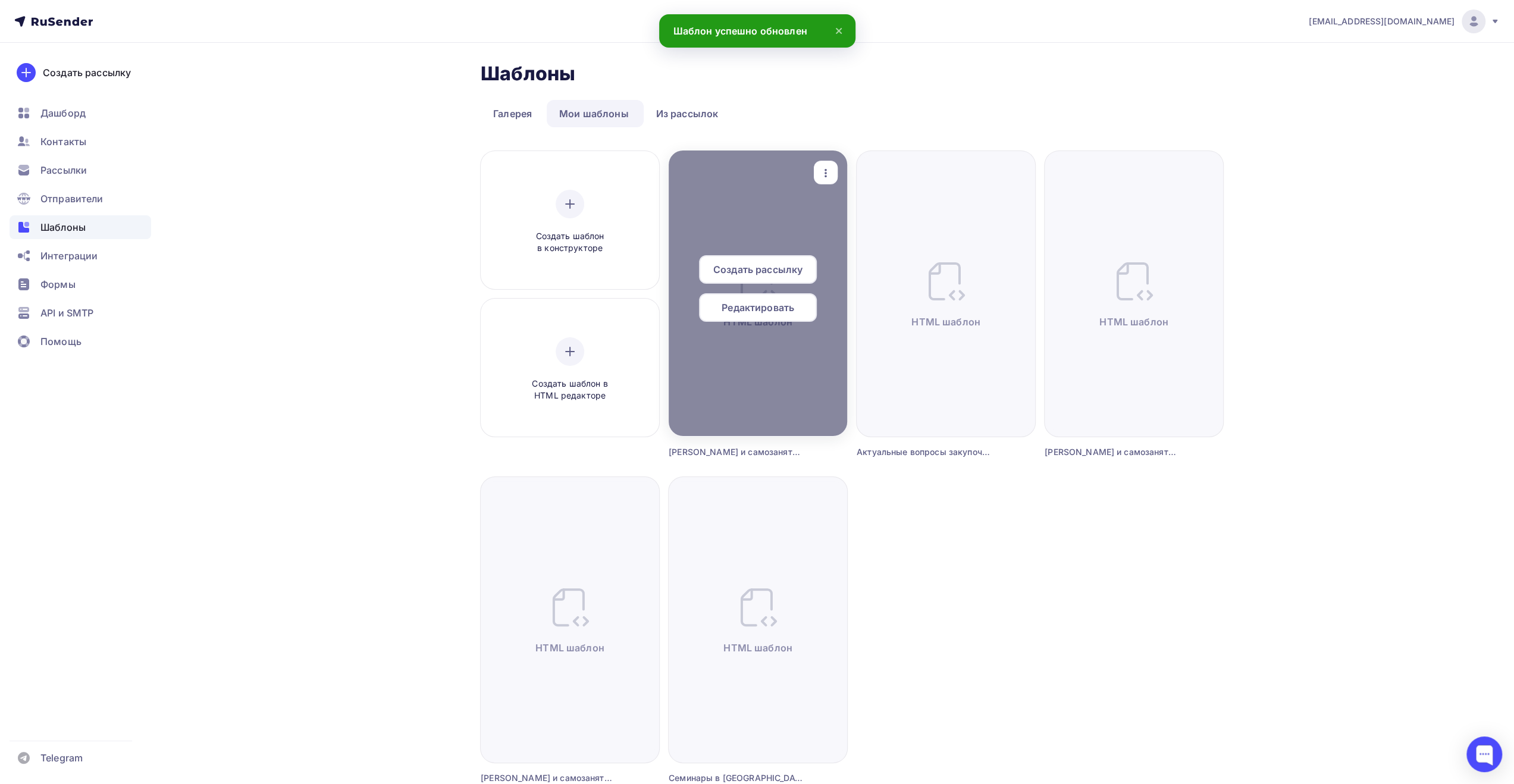
click at [768, 267] on span "Создать рассылку" at bounding box center [758, 269] width 89 height 14
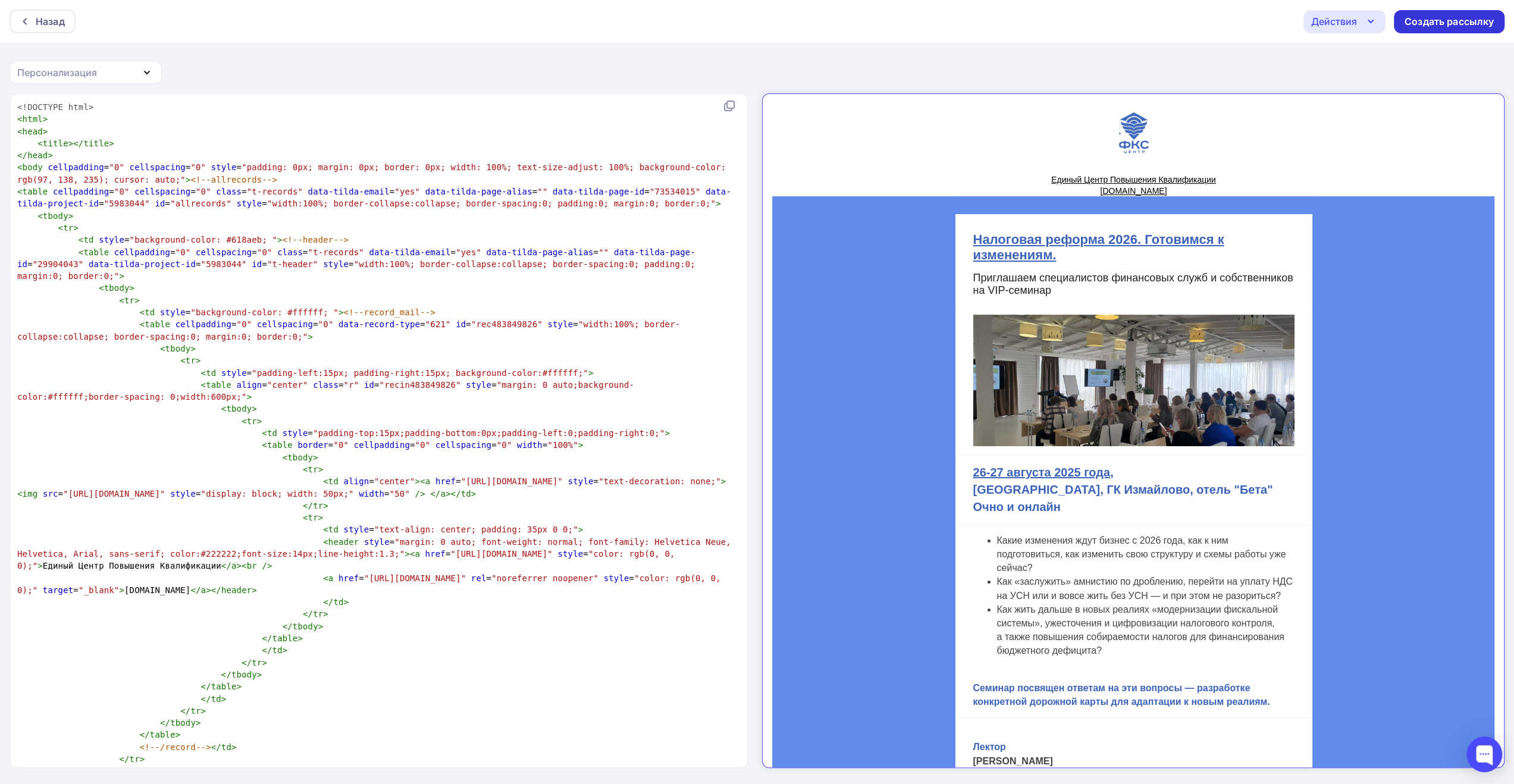
click at [1413, 18] on div "Создать рассылку" at bounding box center [1449, 21] width 89 height 13
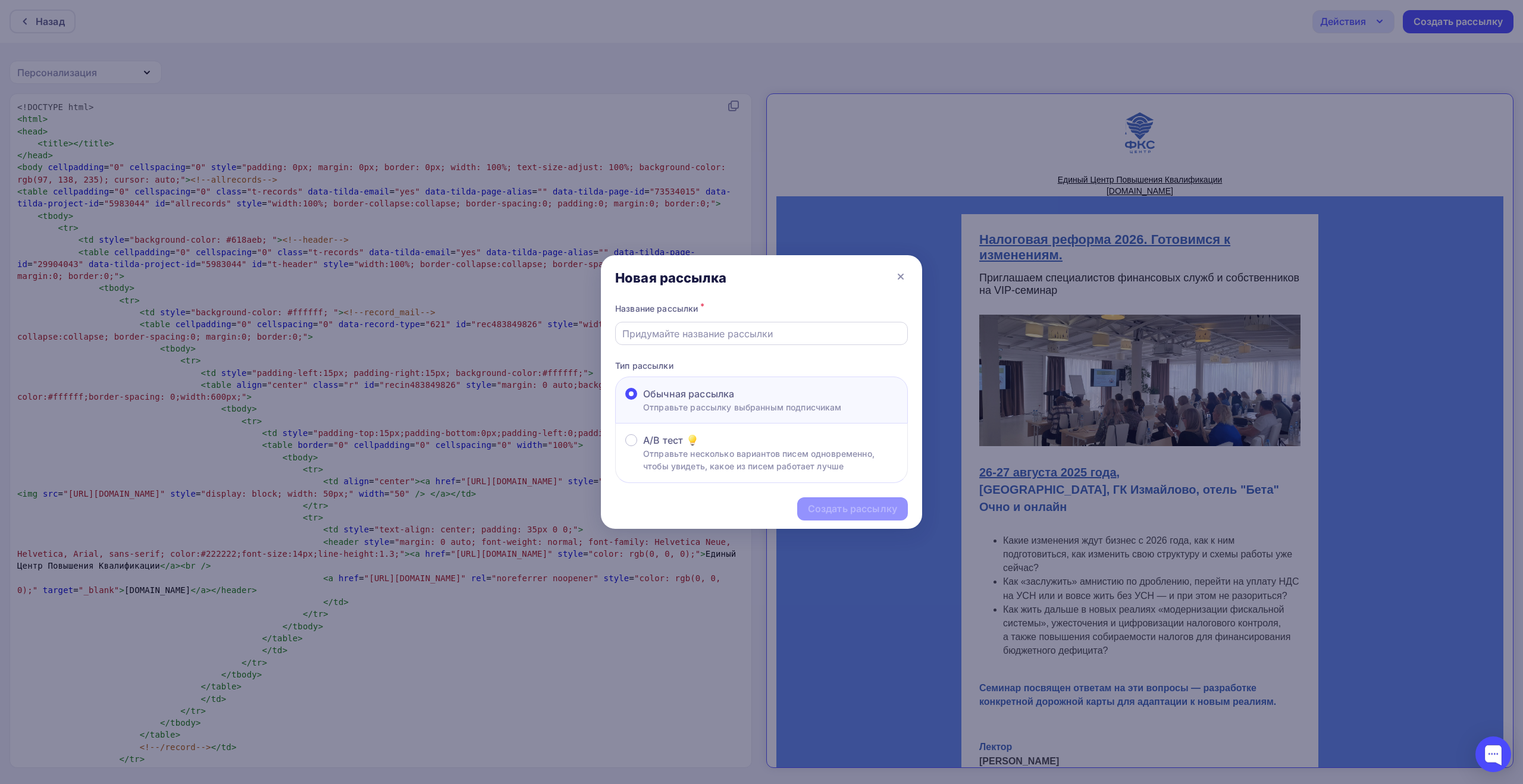
click at [679, 332] on input "text" at bounding box center [762, 334] width 279 height 14
paste input "[PERSON_NAME] и самозанятых: готовимся к реформе 2026. Практикум в [GEOGRAPHIC_…"
type input "[PERSON_NAME] и самозанятых: готовимся к реформе 2026. Практикум в [GEOGRAPHIC_…"
click at [844, 505] on div "Создать рассылку" at bounding box center [853, 508] width 89 height 13
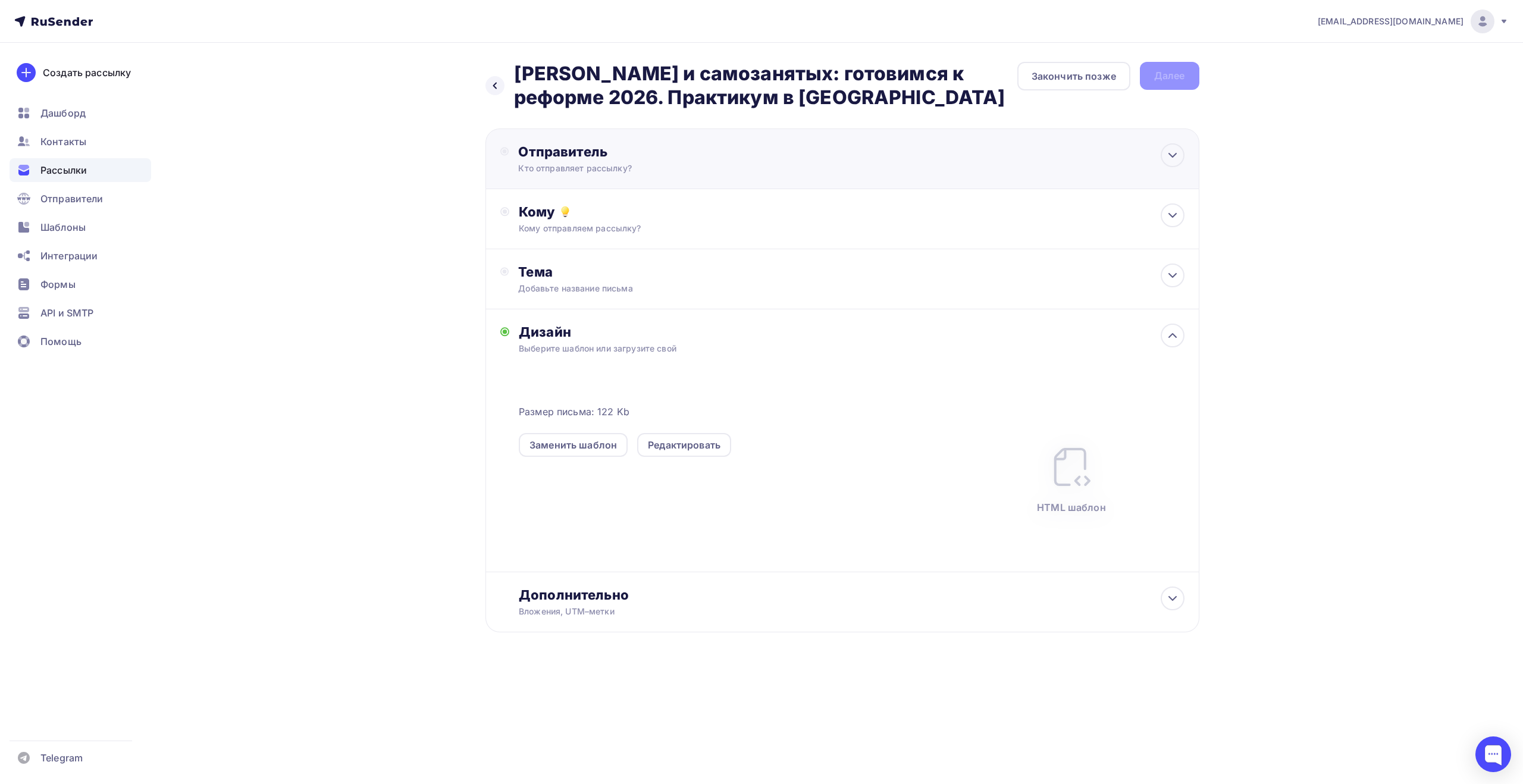
click at [711, 166] on div "Кто отправляет рассылку?" at bounding box center [634, 168] width 232 height 12
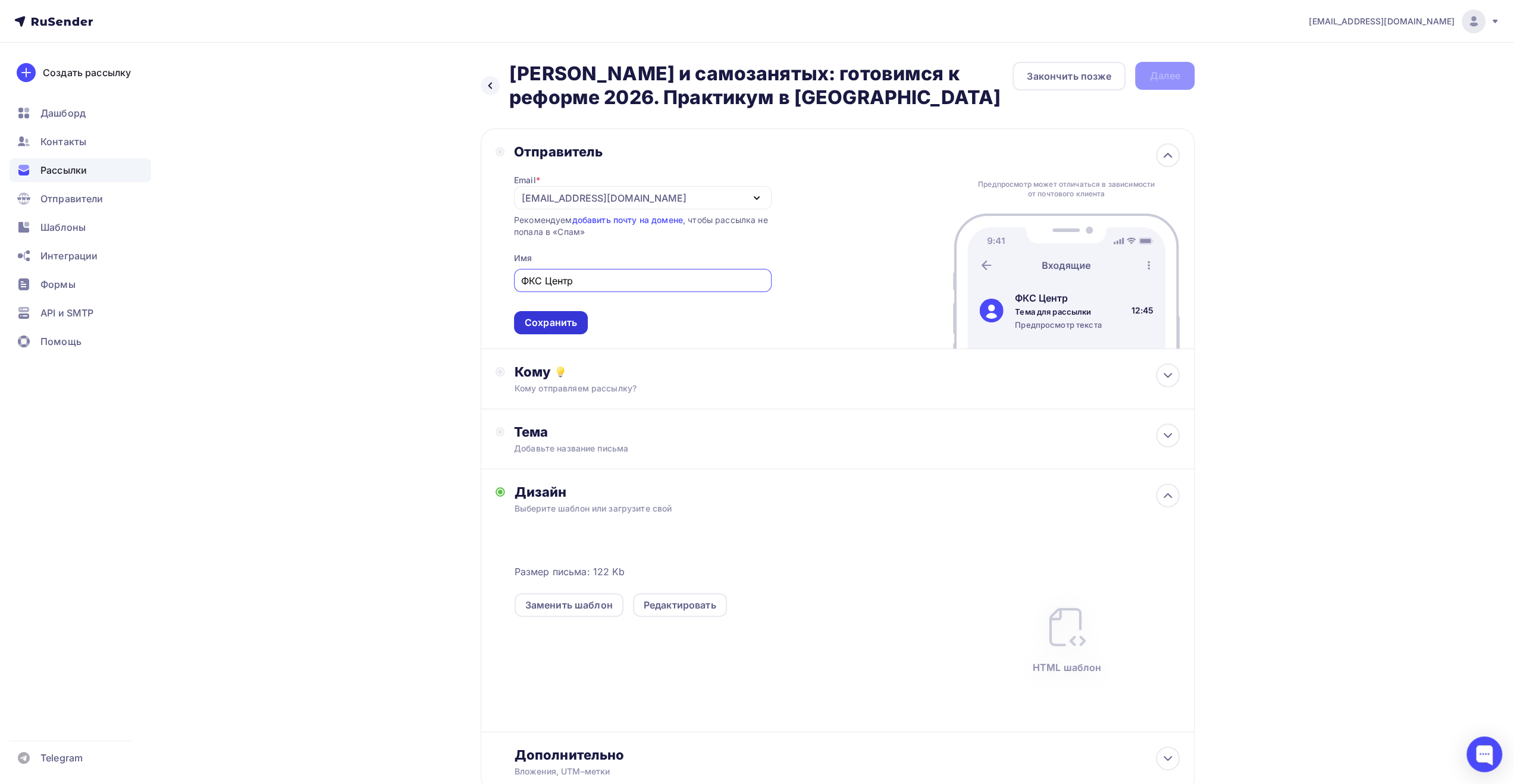
type input "ФКС Центр"
click at [557, 327] on div "Сохранить" at bounding box center [551, 322] width 52 height 13
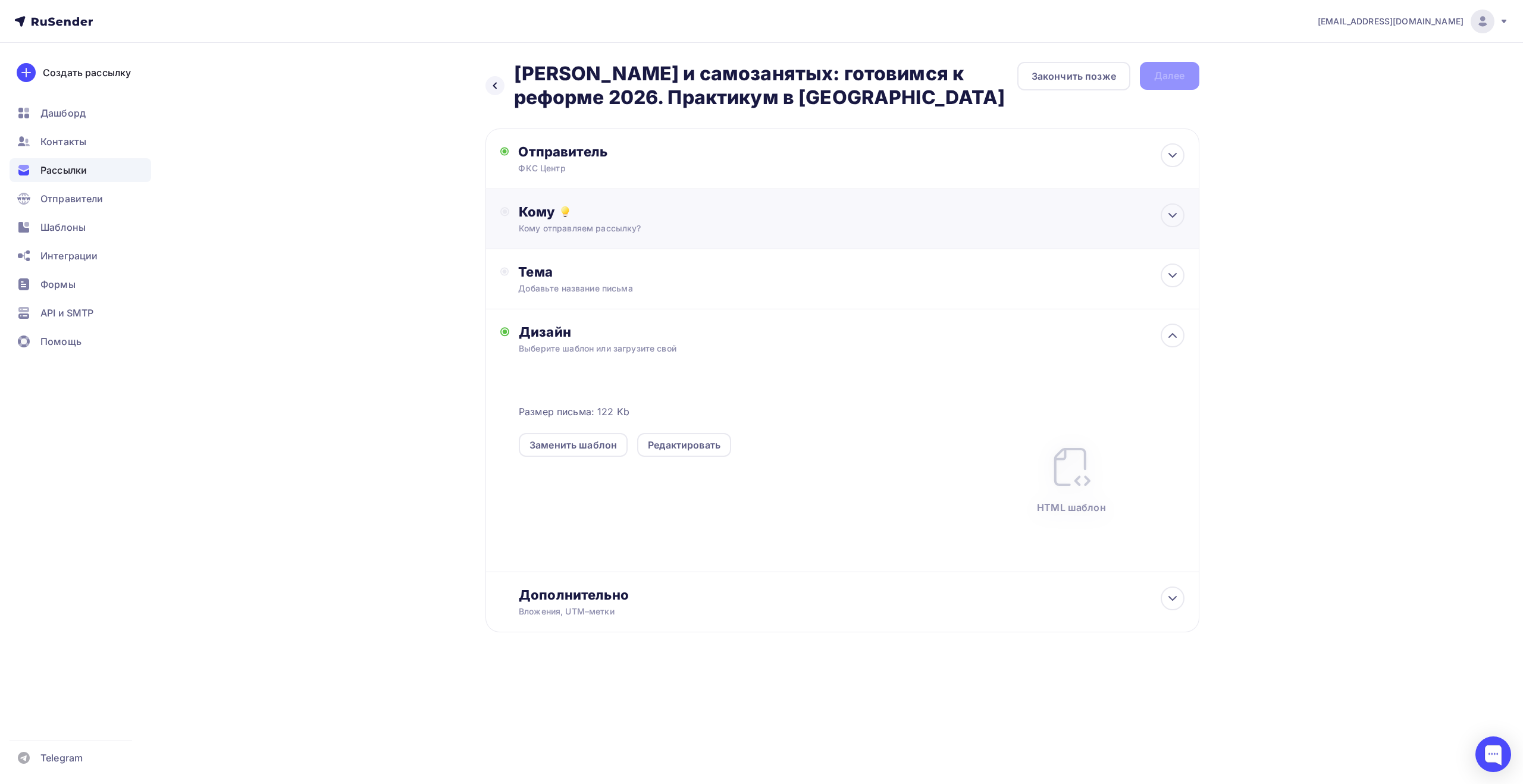
click at [697, 224] on div "Кому отправляем рассылку?" at bounding box center [818, 228] width 599 height 12
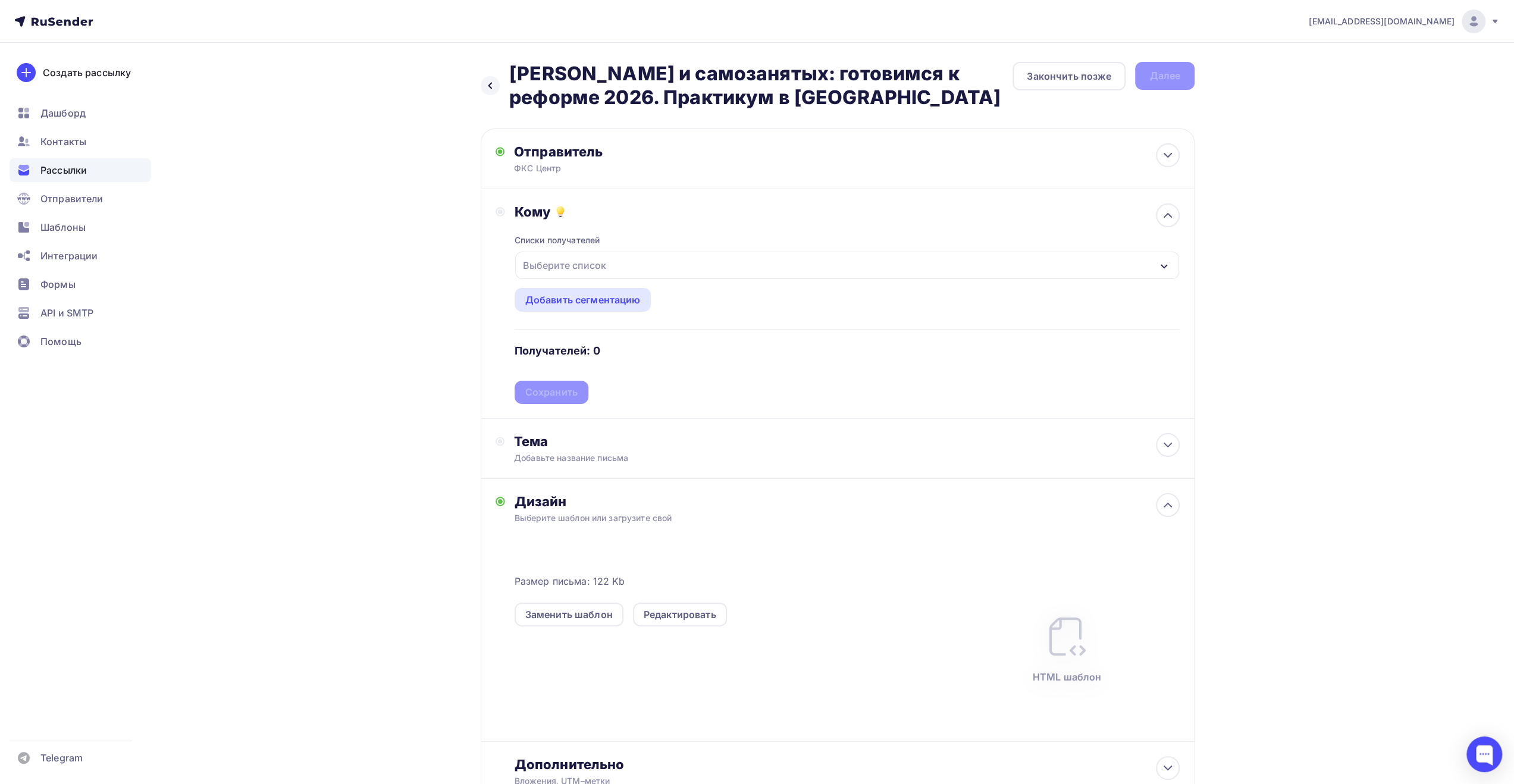
click at [683, 266] on div "Выберите список" at bounding box center [847, 265] width 664 height 27
click at [584, 304] on div "Все списки" at bounding box center [575, 306] width 54 height 14
drag, startPoint x: 584, startPoint y: 304, endPoint x: 581, endPoint y: 310, distance: 6.7
click at [584, 303] on div "Все списки" at bounding box center [575, 306] width 54 height 14
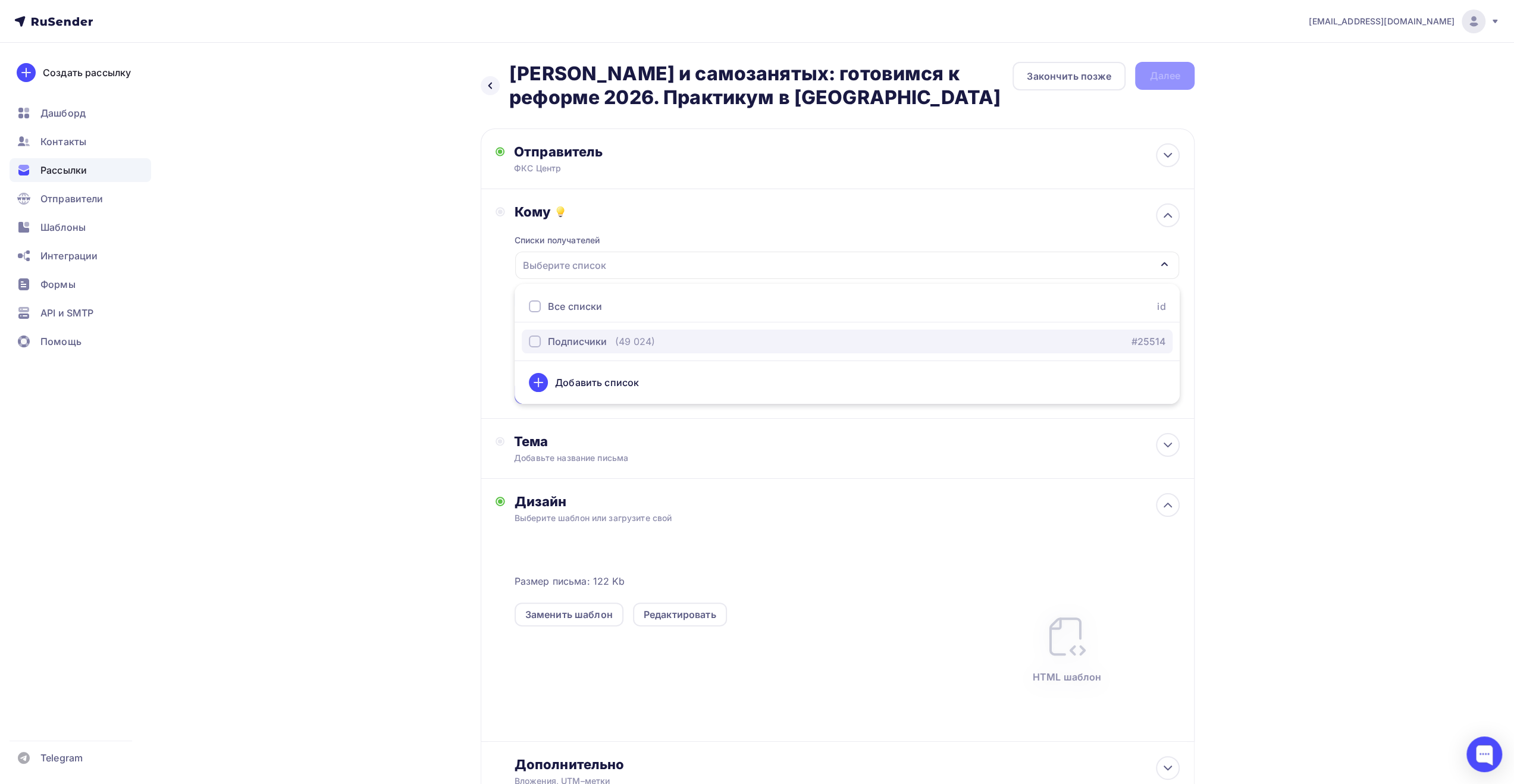
drag, startPoint x: 567, startPoint y: 341, endPoint x: 561, endPoint y: 344, distance: 6.7
click at [566, 341] on div "Подписчики" at bounding box center [577, 341] width 59 height 14
click at [440, 379] on div "Назад Отмена УСН и самозанятых: готовимся к реформе 2026. Практикум в [GEOGRAPH…" at bounding box center [757, 460] width 975 height 836
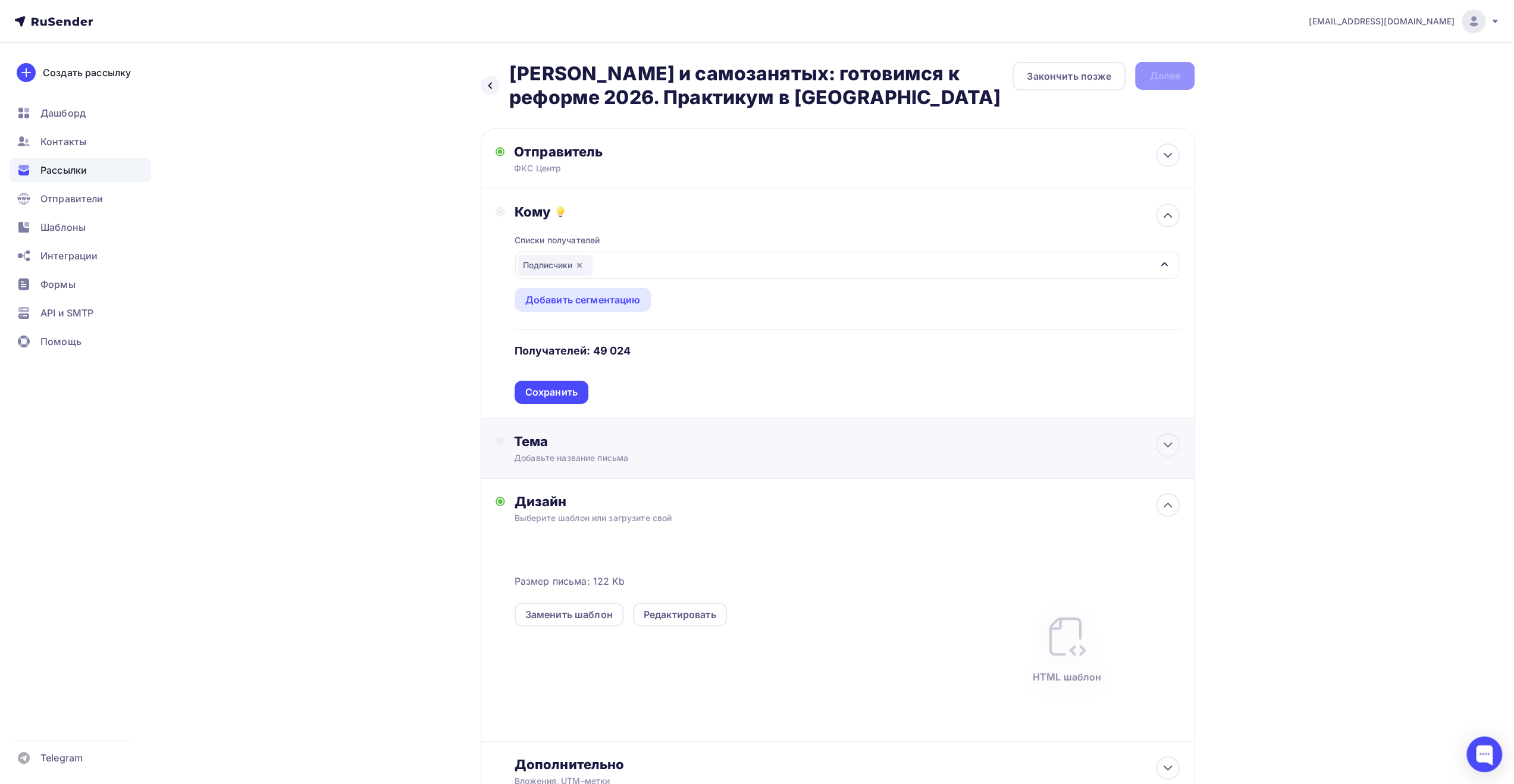
drag, startPoint x: 543, startPoint y: 397, endPoint x: 543, endPoint y: 404, distance: 7.0
click at [543, 397] on div "Сохранить" at bounding box center [551, 392] width 52 height 13
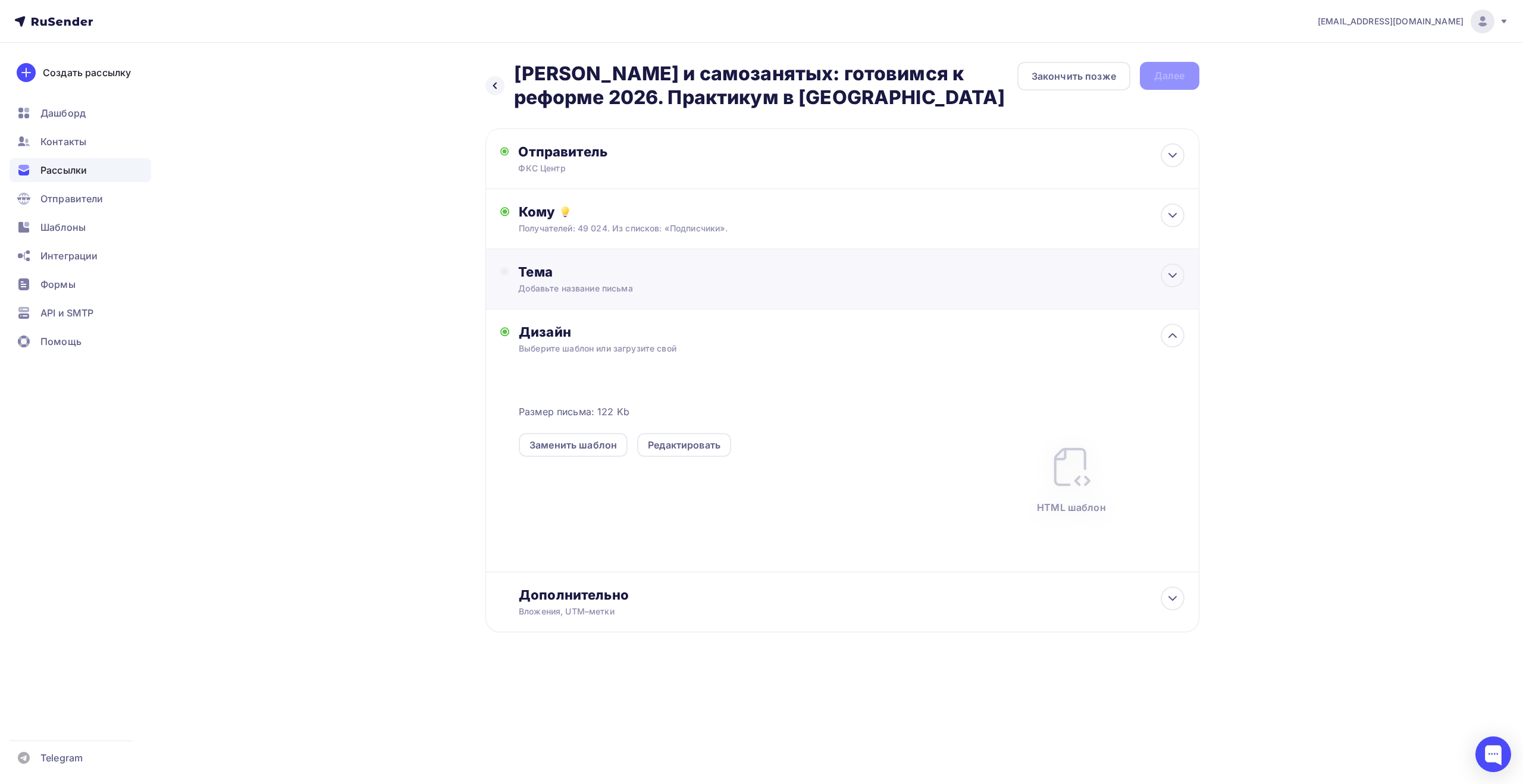
click at [581, 278] on div "Тема" at bounding box center [635, 272] width 235 height 17
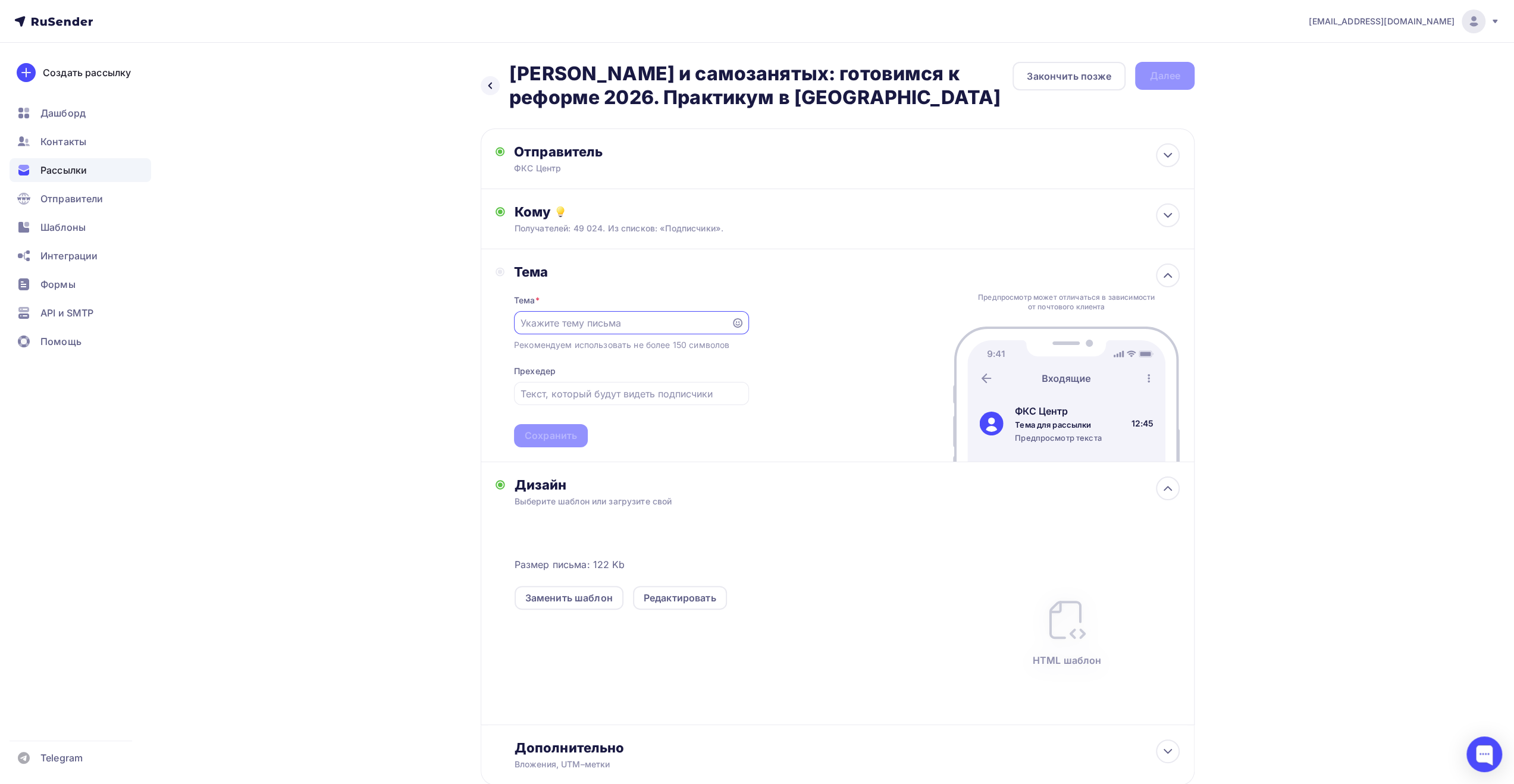
paste input "[PERSON_NAME] и самозанятых: готовимся к реформе 2026. Практикум в [GEOGRAPHIC_…"
type input "[PERSON_NAME] и самозанятых: готовимся к реформе 2026. Практикум в [GEOGRAPHIC_…"
click at [577, 390] on input "text" at bounding box center [631, 394] width 221 height 14
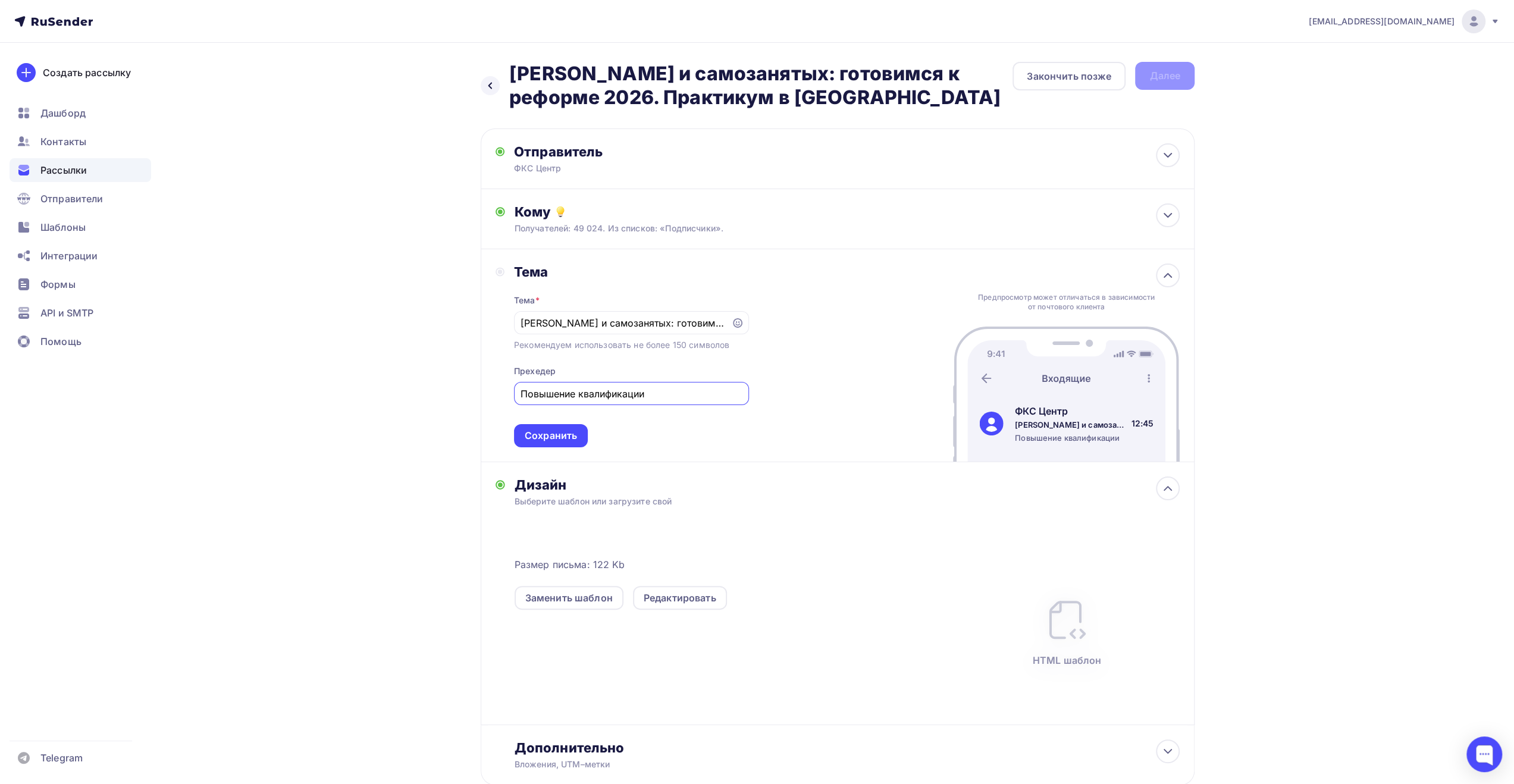
type input "Повышение квалификации"
click at [565, 441] on div "Сохранить" at bounding box center [551, 435] width 52 height 13
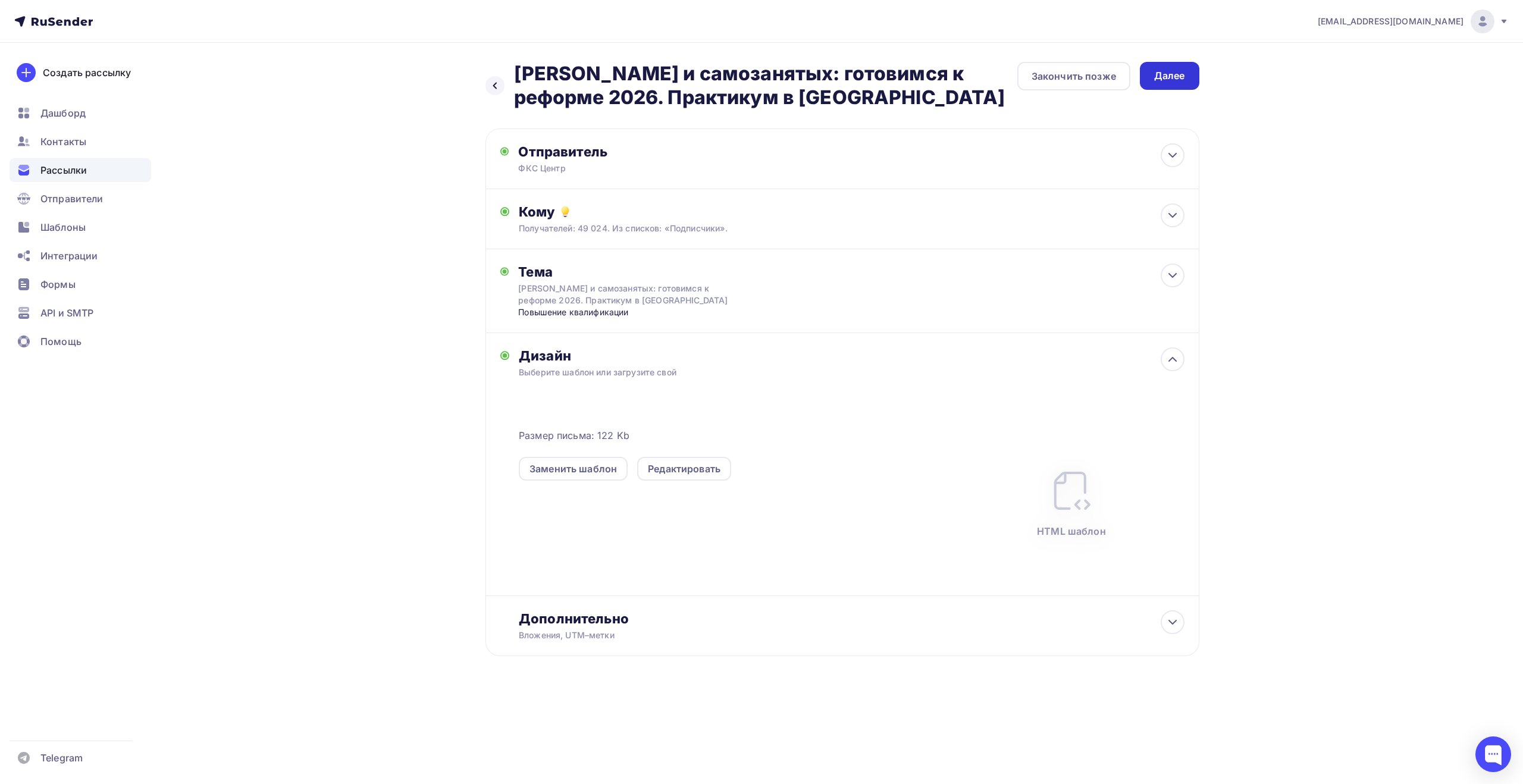
click at [1169, 77] on div "Далее" at bounding box center [1169, 75] width 31 height 13
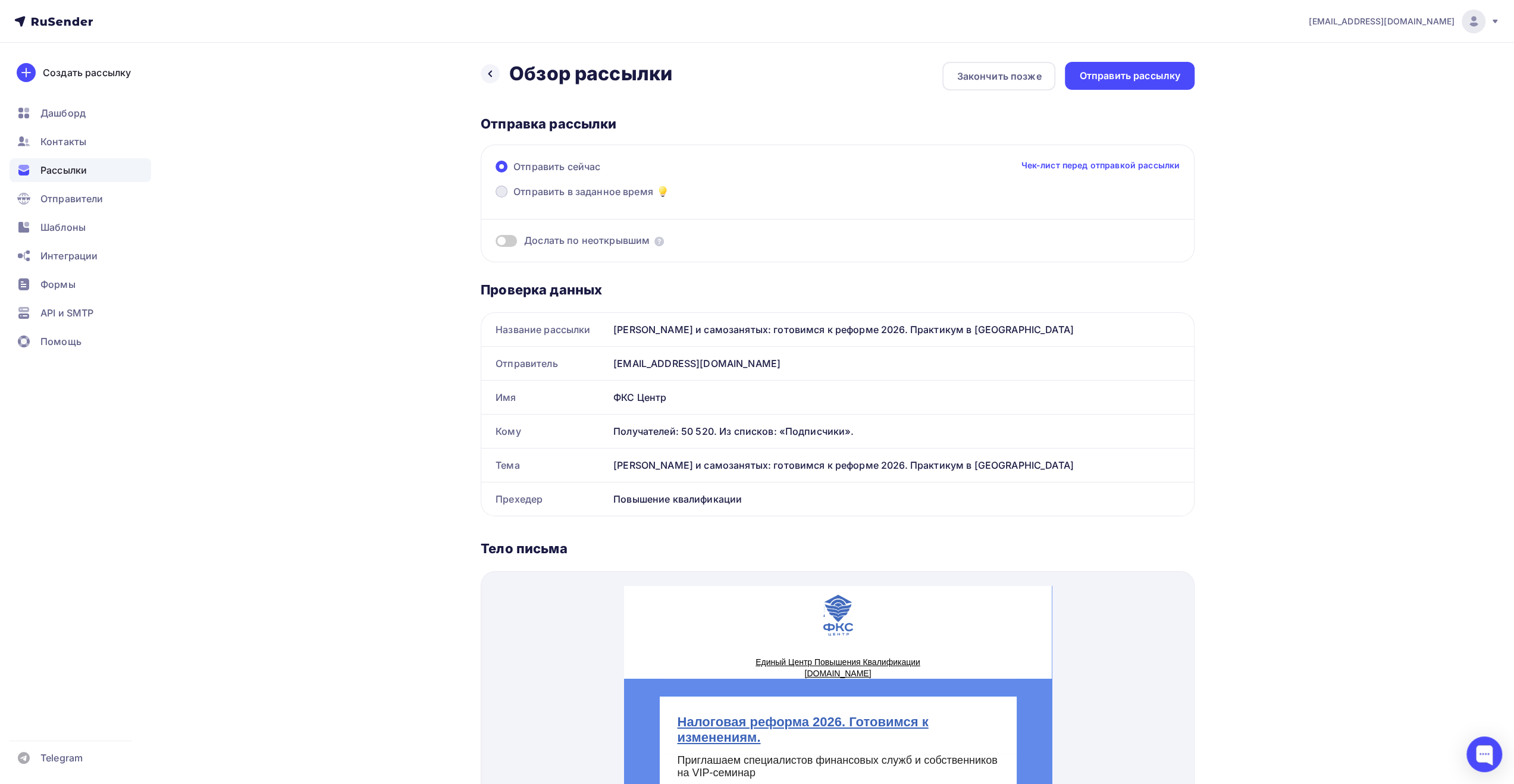
click at [611, 194] on span "Отправить в заданное время" at bounding box center [583, 191] width 140 height 14
click at [514, 199] on input "Отправить в заданное время" at bounding box center [514, 199] width 0 height 0
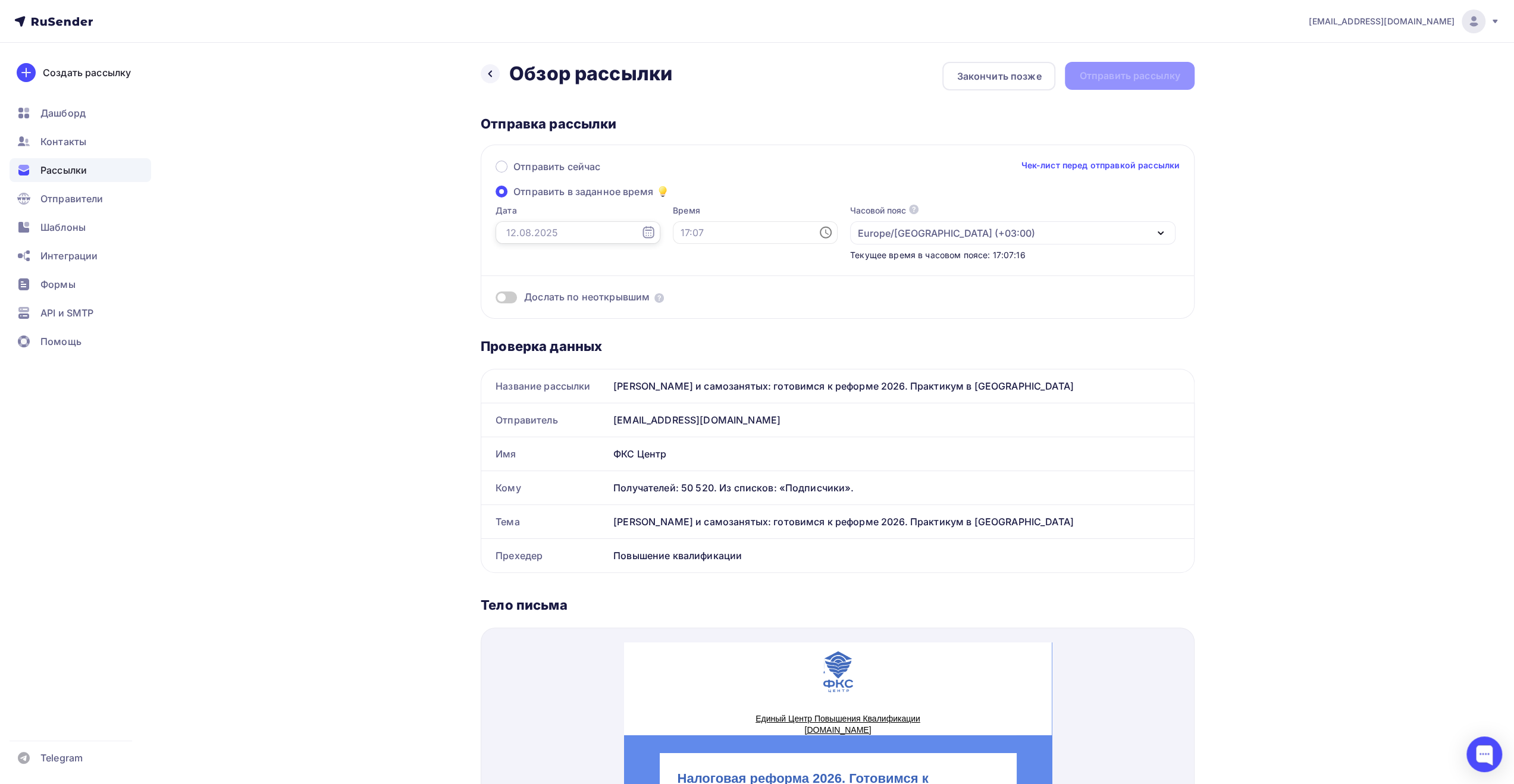
click at [612, 231] on input "text" at bounding box center [578, 232] width 165 height 22
click at [547, 332] on div "13" at bounding box center [551, 335] width 19 height 11
type input "[DATE]"
click at [707, 227] on input "text" at bounding box center [755, 232] width 165 height 22
click at [689, 364] on li "09" at bounding box center [690, 366] width 61 height 19
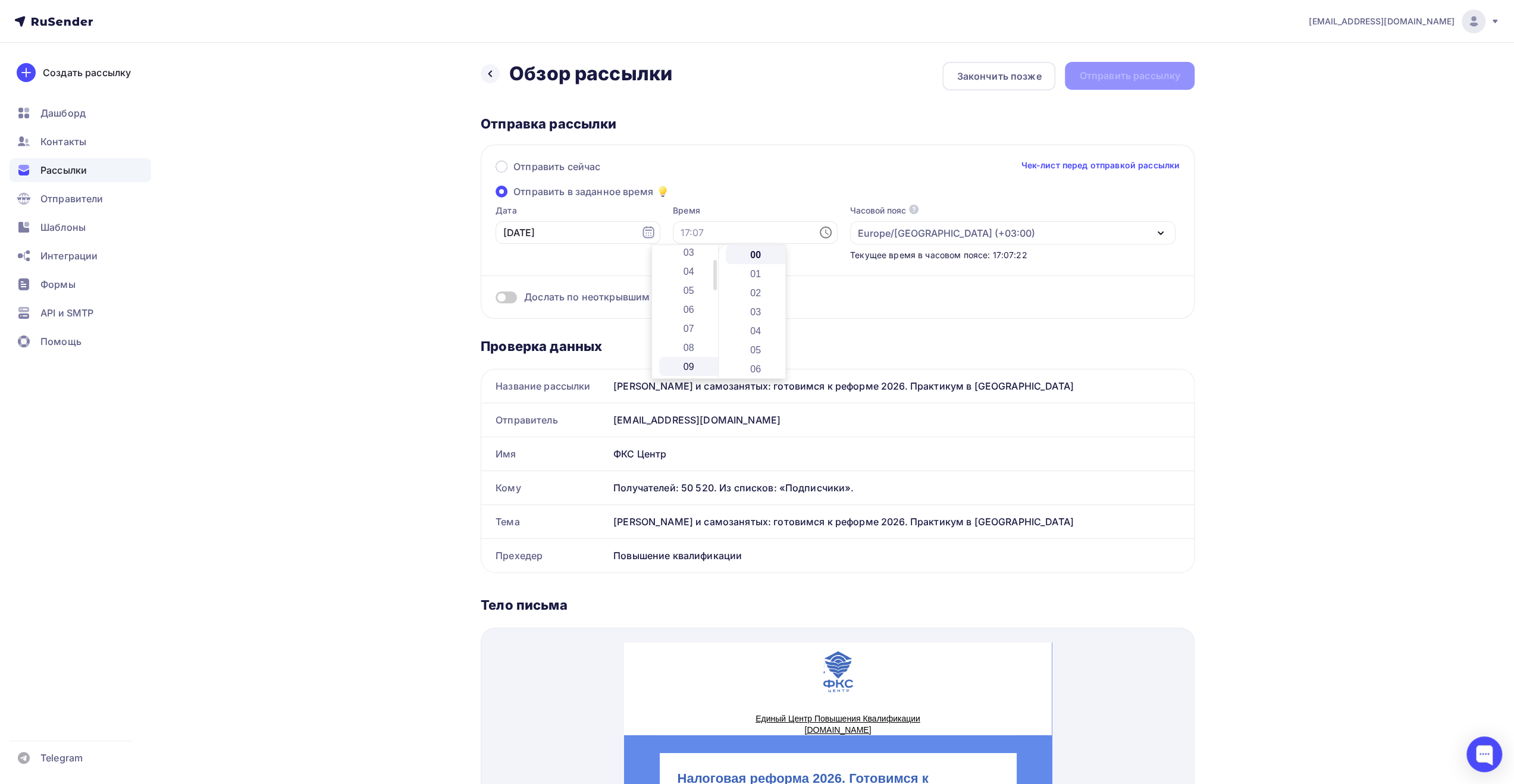
type input "09:00"
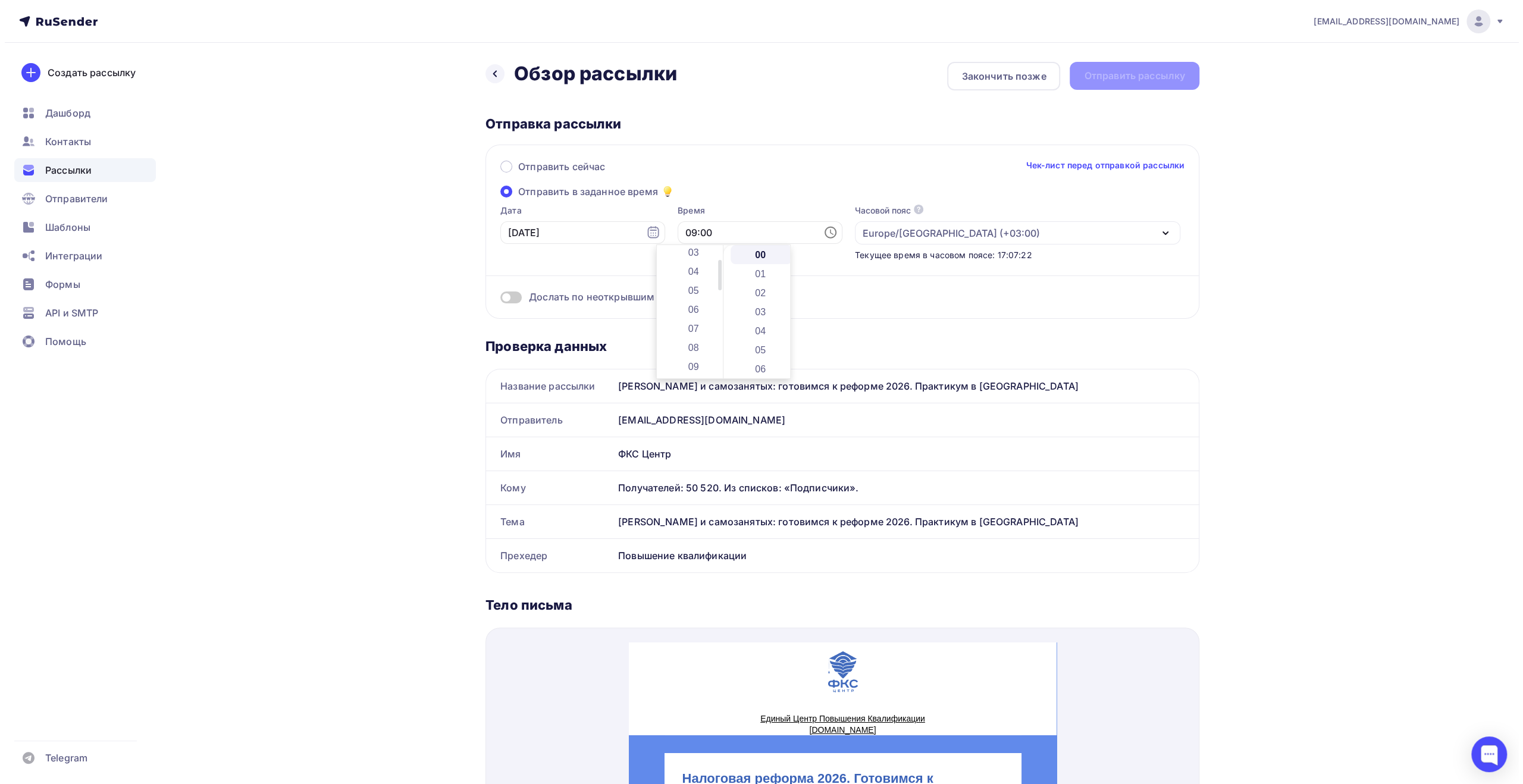
scroll to position [171, 0]
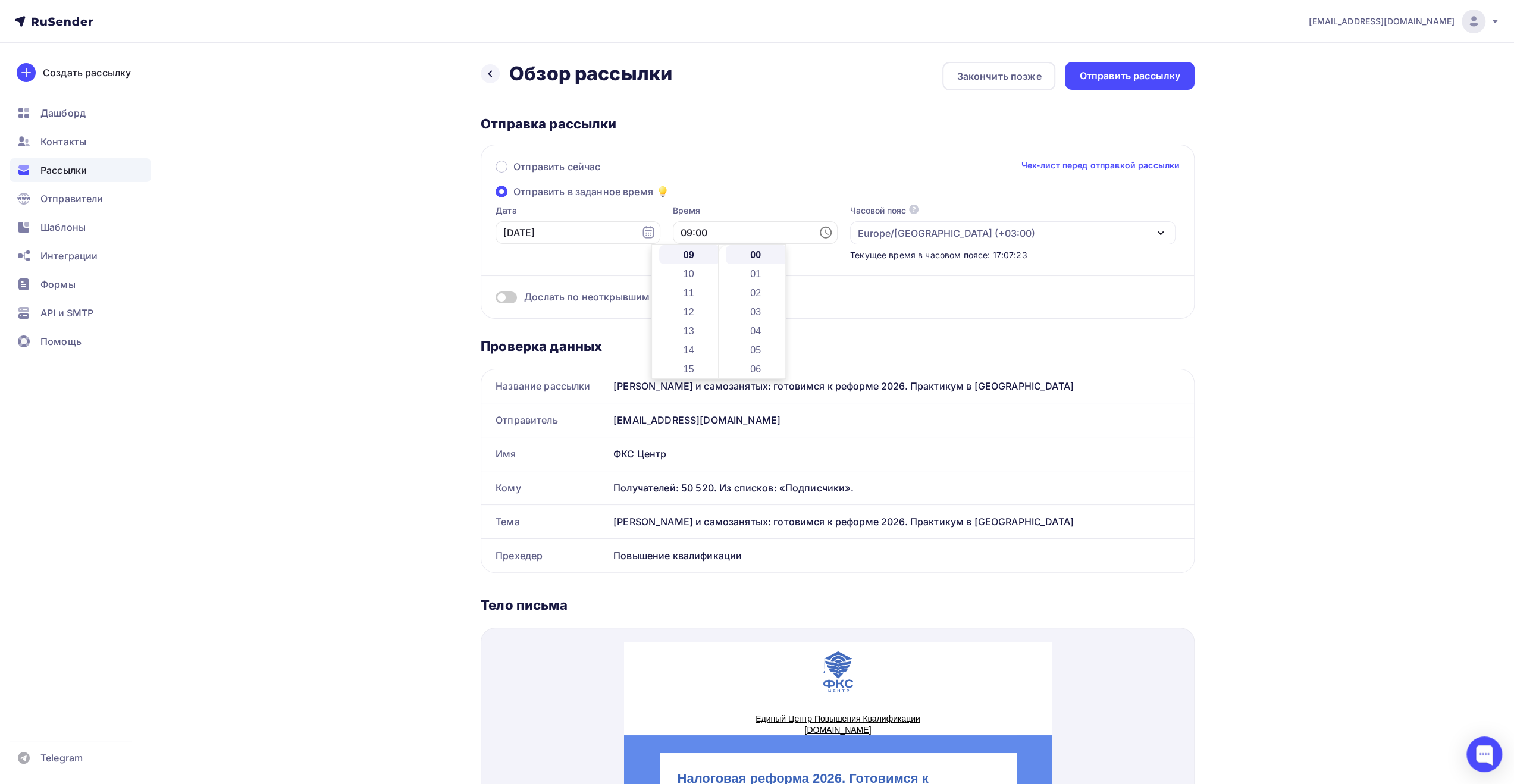
click at [1032, 128] on div "Отправка рассылки" at bounding box center [837, 124] width 714 height 17
click at [1129, 71] on div "Отправить рассылку" at bounding box center [1130, 75] width 101 height 13
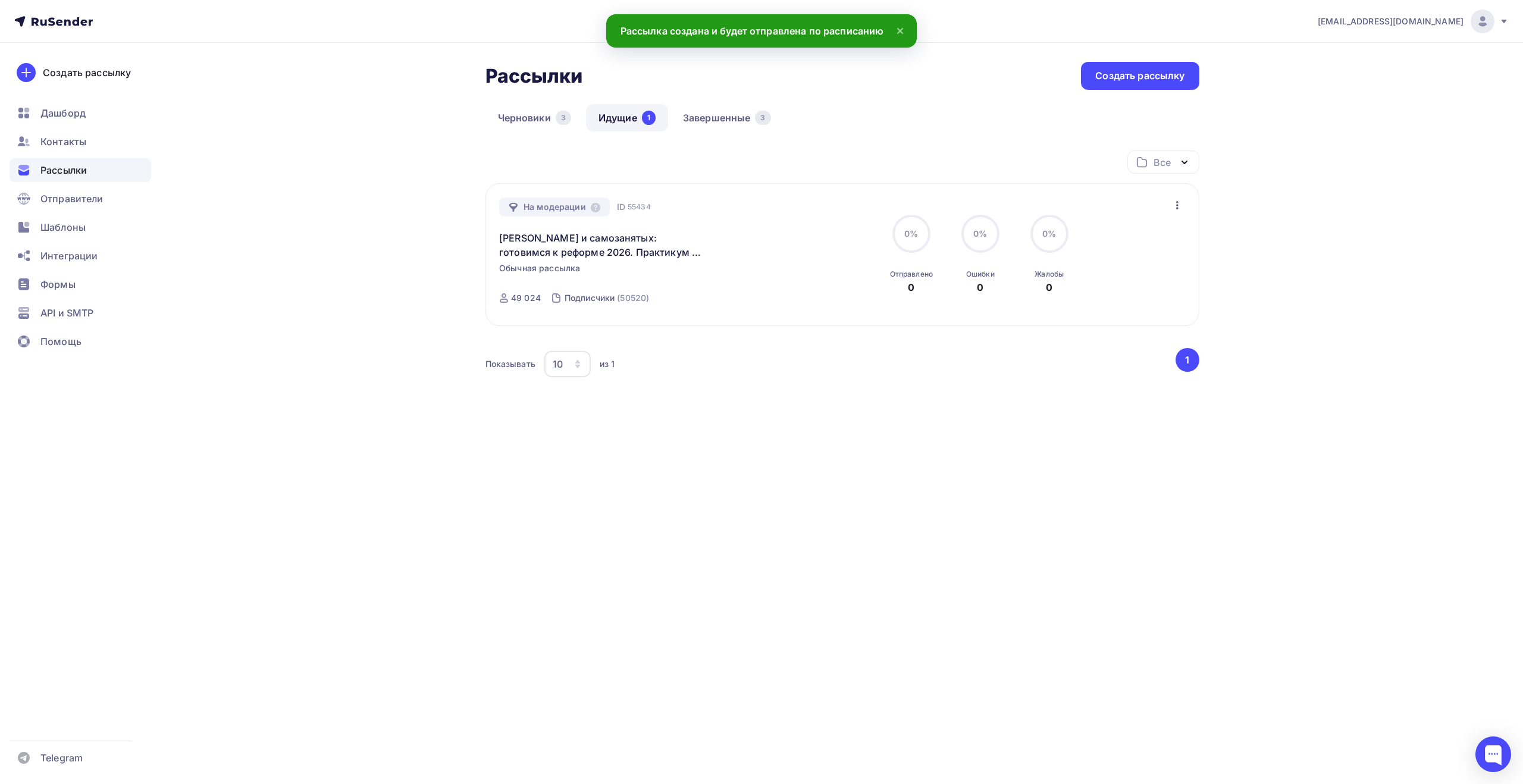
click at [1491, 23] on div at bounding box center [1482, 21] width 24 height 24
click at [1351, 112] on span "Выйти" at bounding box center [1346, 109] width 31 height 14
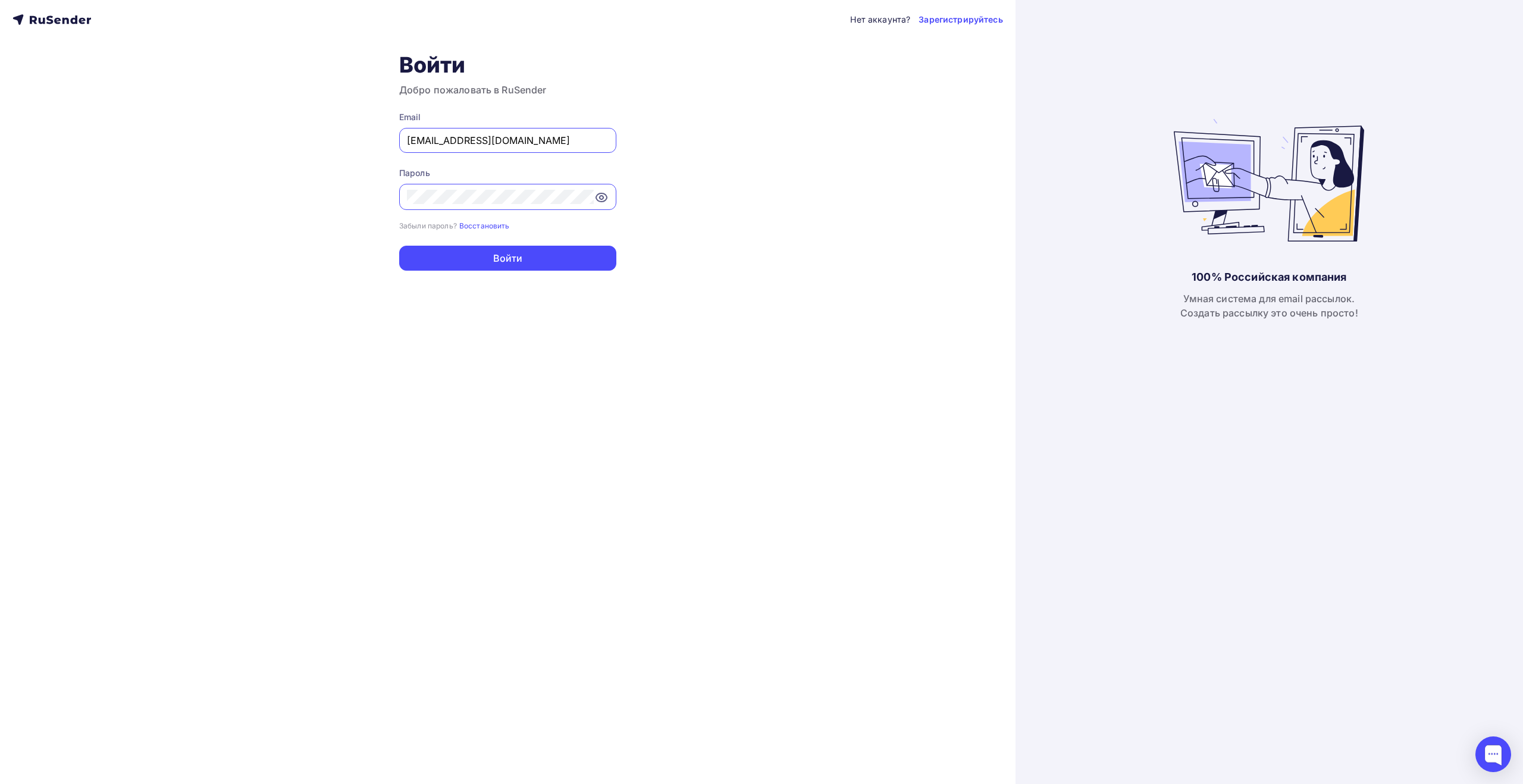
click at [560, 129] on div "[EMAIL_ADDRESS][DOMAIN_NAME]" at bounding box center [507, 140] width 217 height 25
click at [557, 141] on input "[EMAIL_ADDRESS][DOMAIN_NAME]" at bounding box center [508, 140] width 202 height 14
type input "[EMAIL_ADDRESS][DOMAIN_NAME]"
click at [520, 259] on button "Войти" at bounding box center [507, 258] width 217 height 25
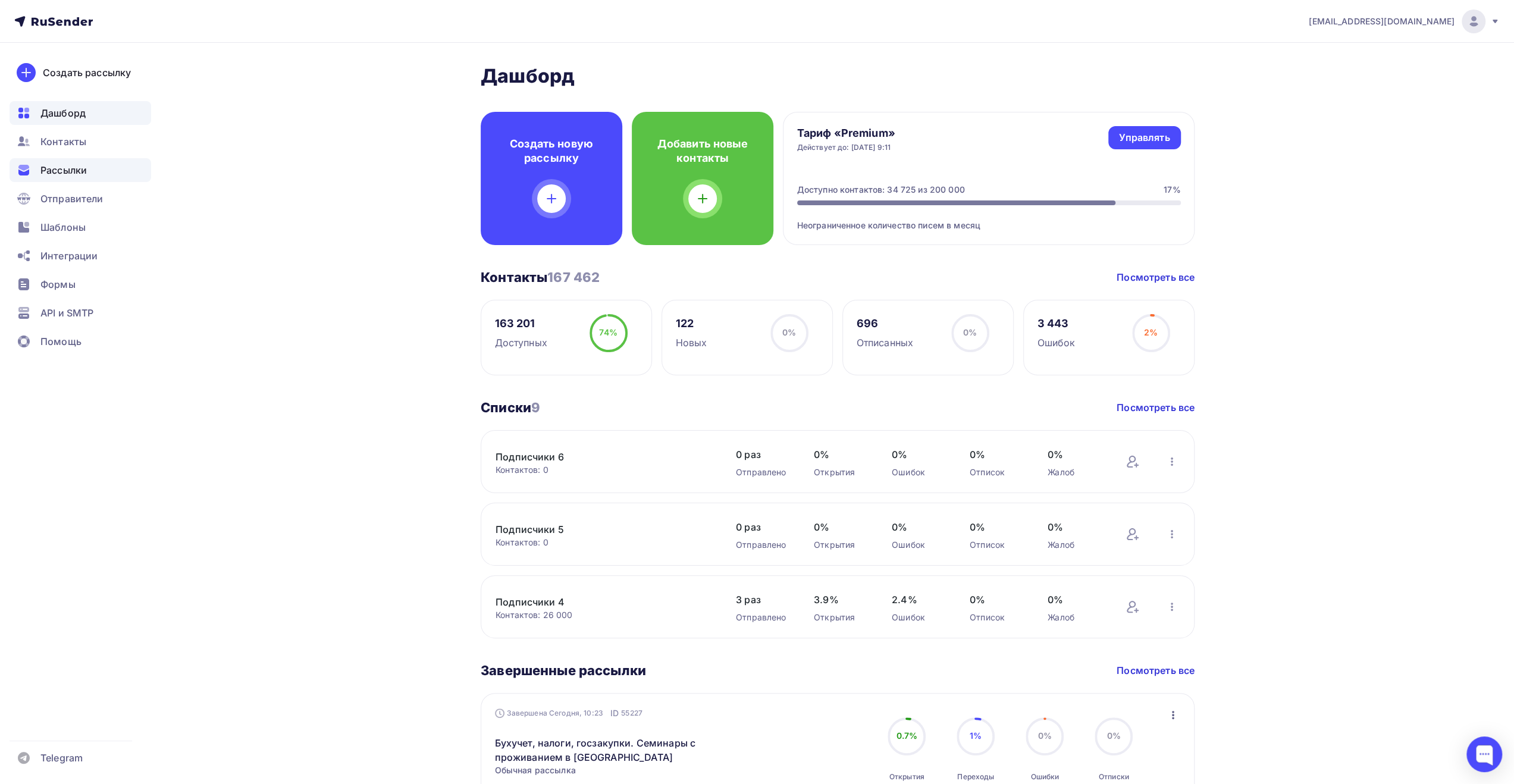
click at [115, 176] on div "Рассылки" at bounding box center [80, 169] width 141 height 24
